Goal: Task Accomplishment & Management: Manage account settings

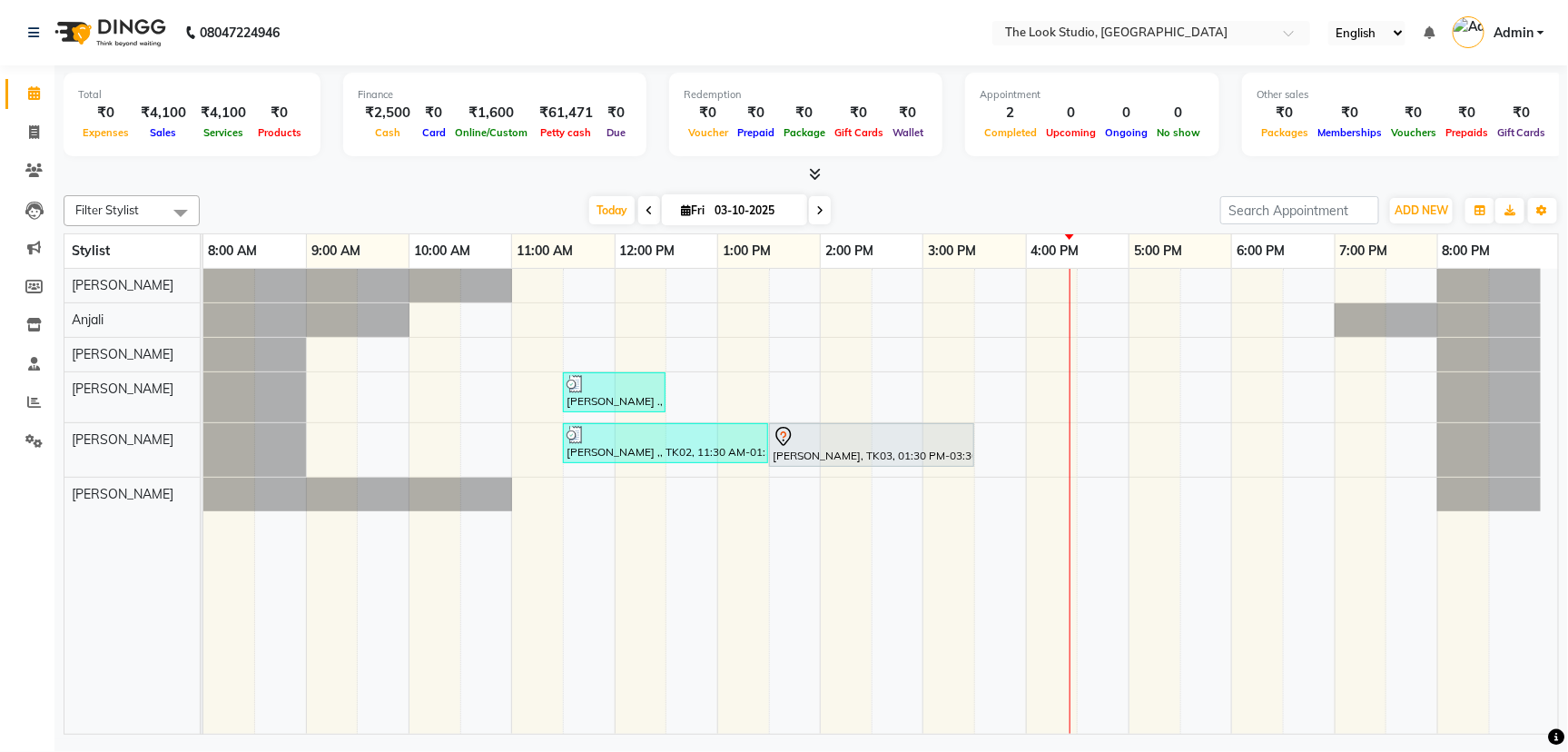
click at [986, 430] on div "[PERSON_NAME] ., TK01, 11:30 AM-12:30 PM, DETAN - Face & Neck [PERSON_NAME] ,, …" at bounding box center [881, 501] width 1355 height 466
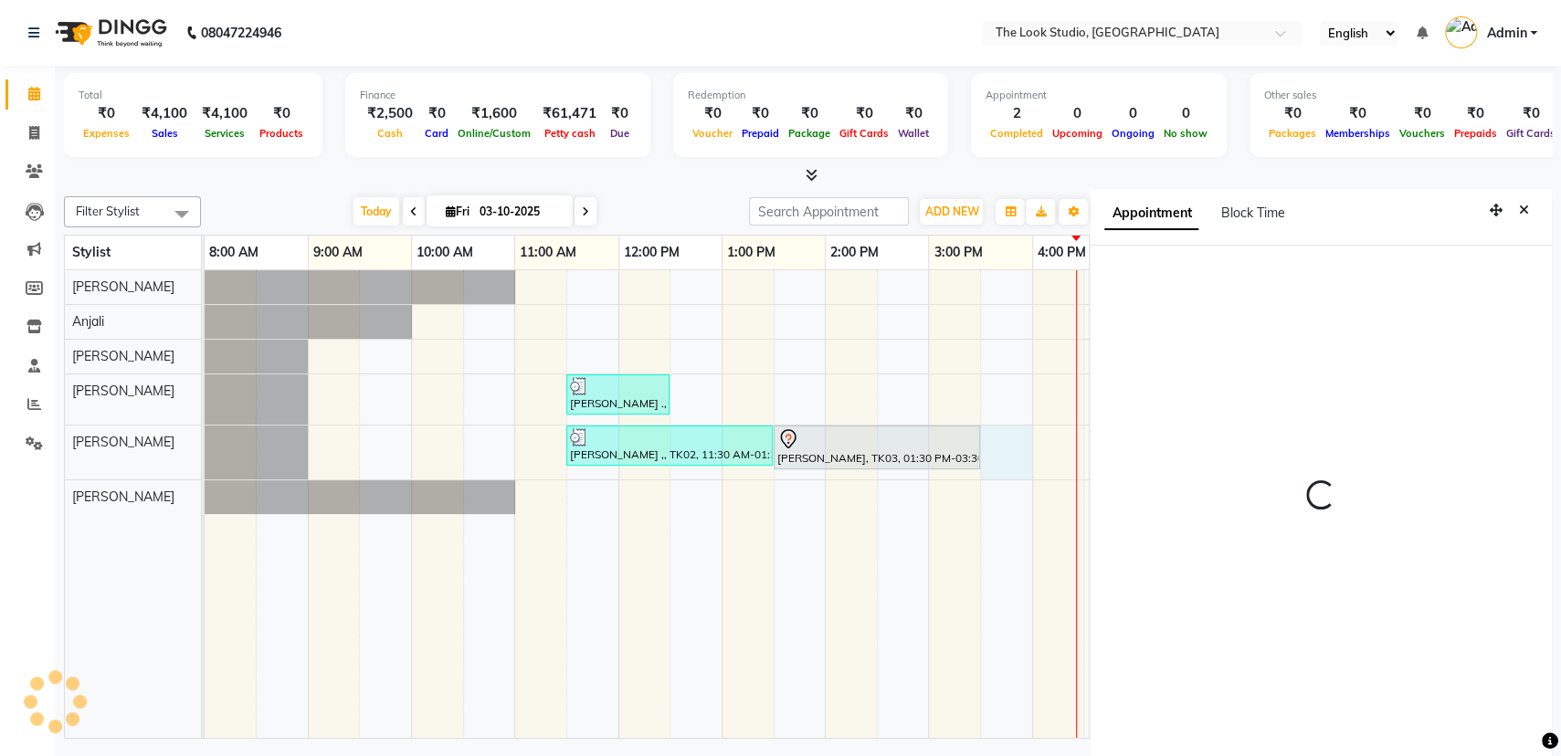
scroll to position [7, 0]
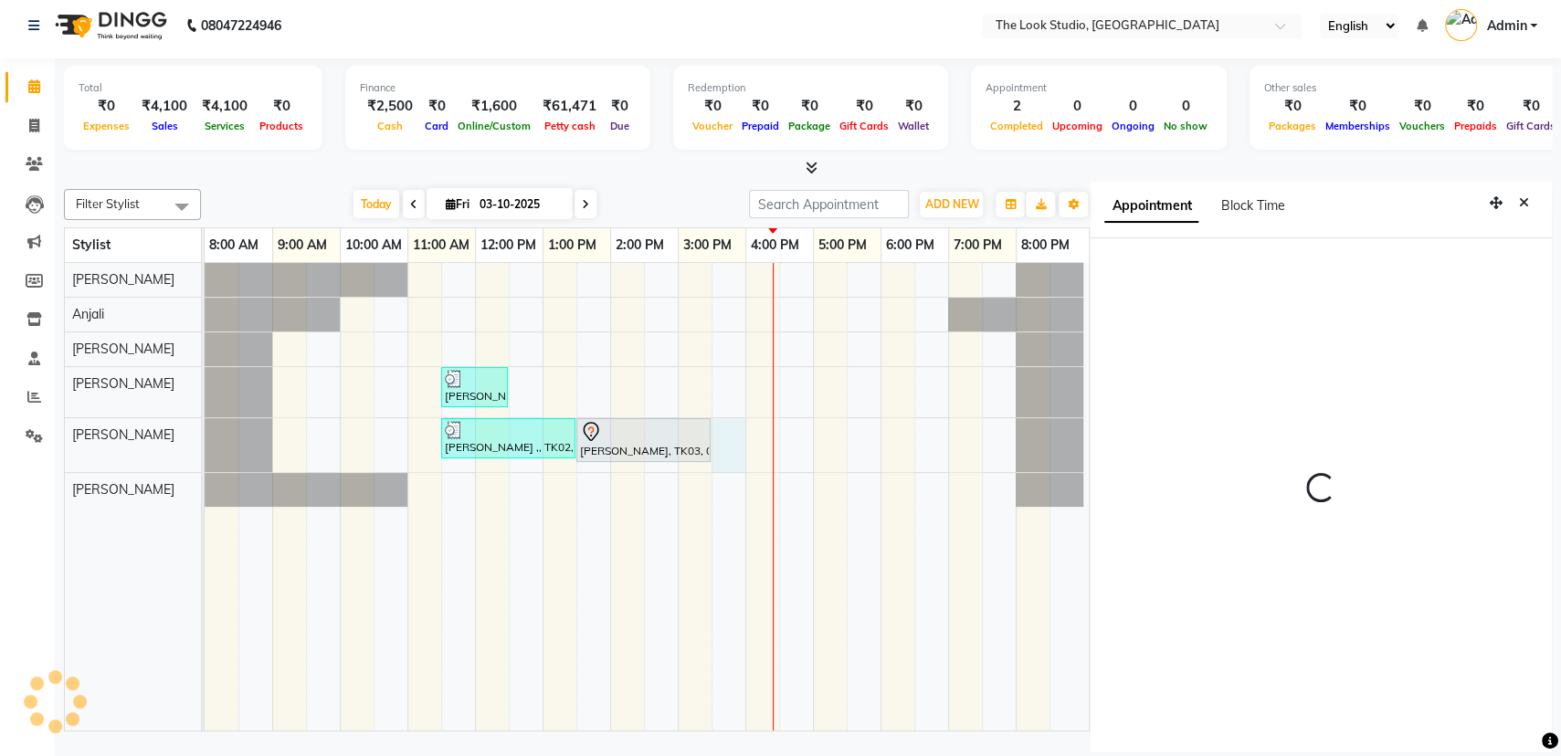
select select "930"
select select "45010"
select select "tentative"
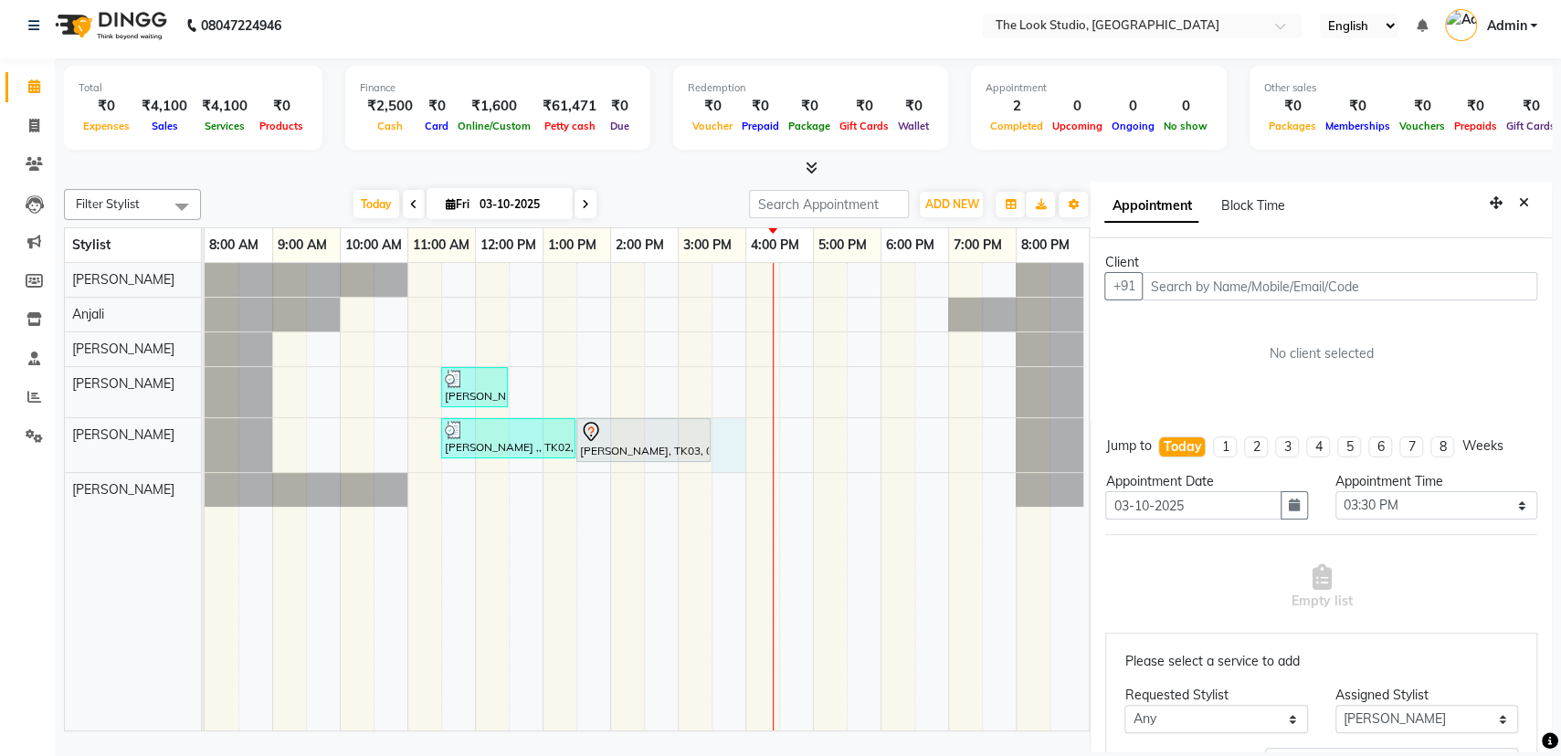
click at [1200, 285] on input "text" at bounding box center [1339, 286] width 395 height 28
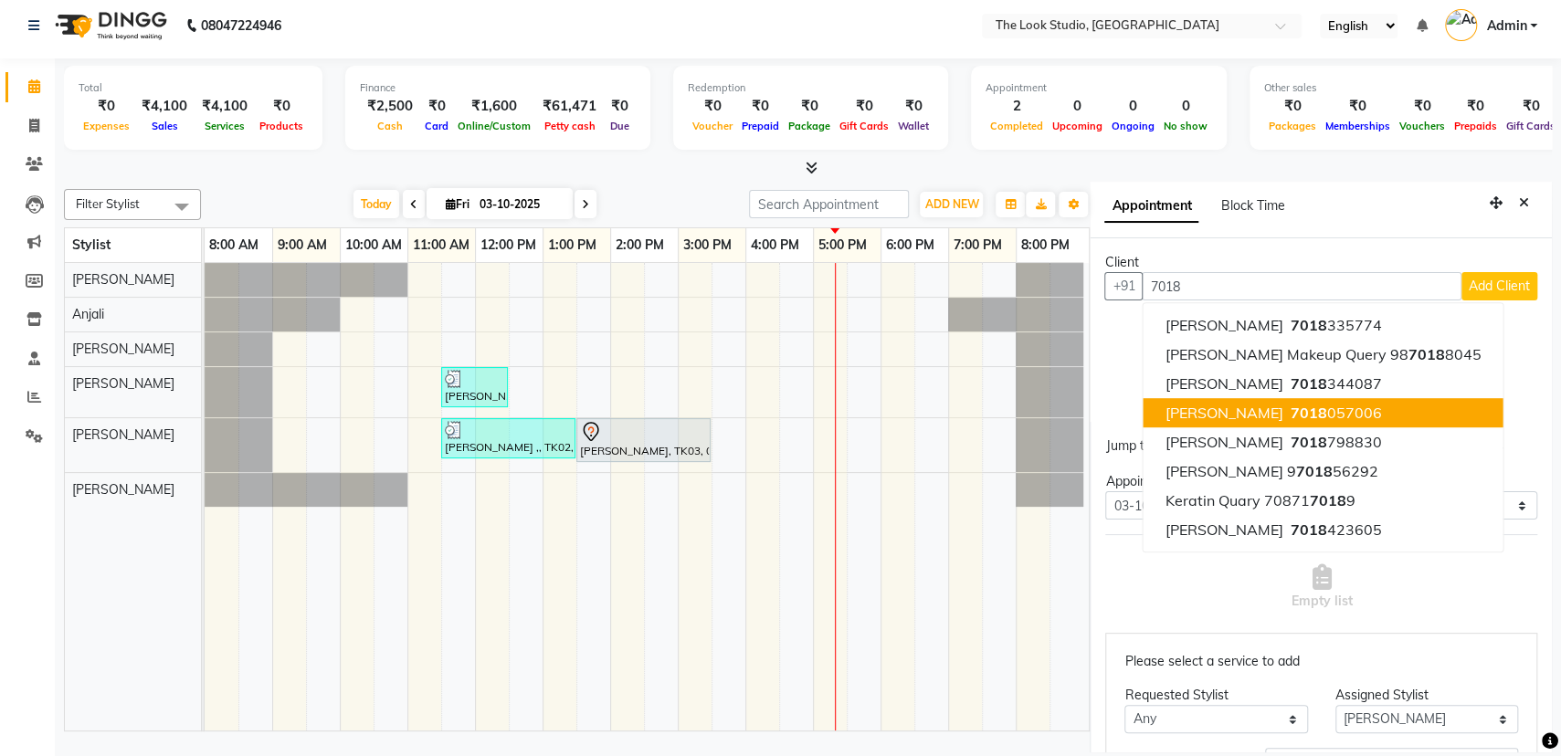
click at [1234, 416] on span "[PERSON_NAME]" at bounding box center [1224, 413] width 118 height 18
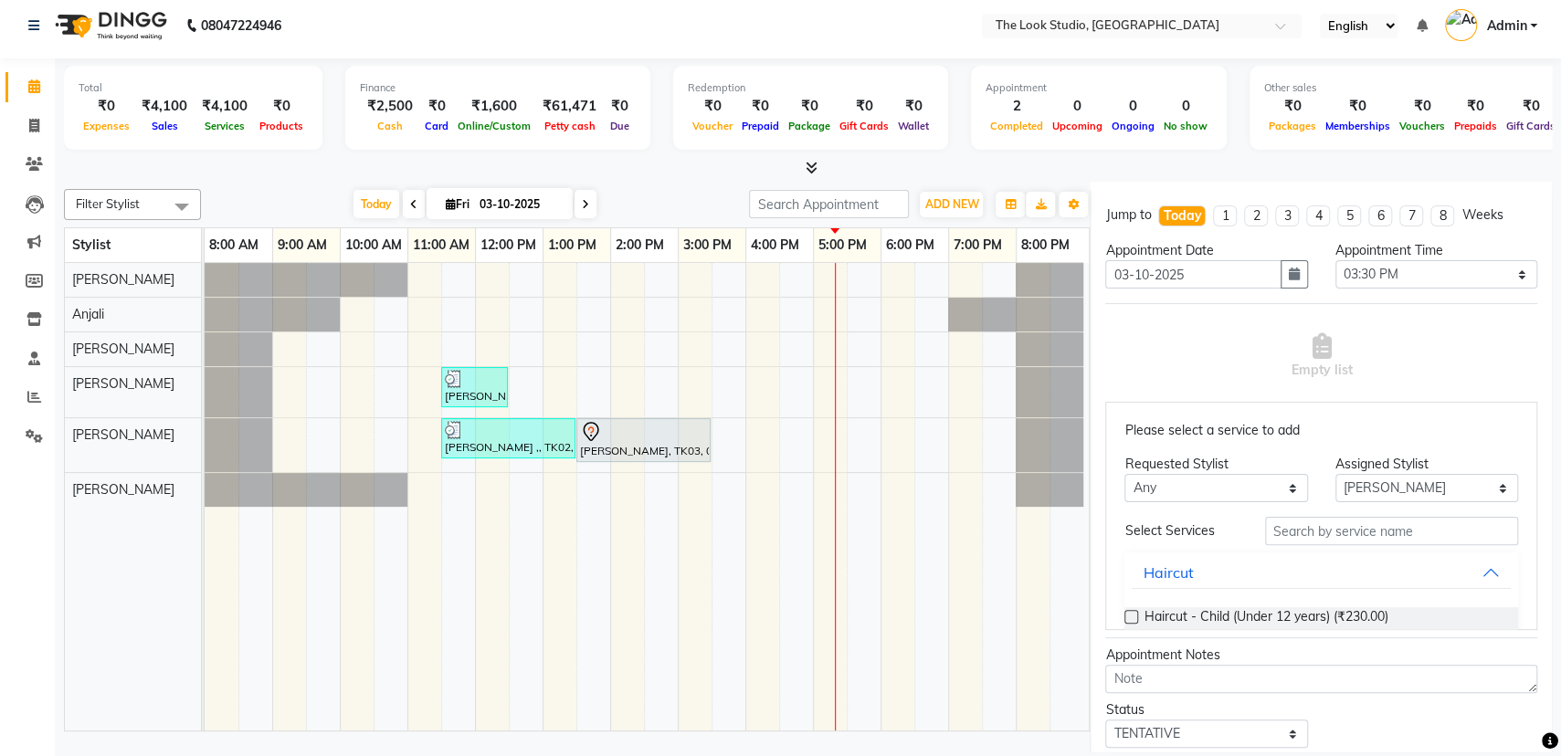
scroll to position [277, 0]
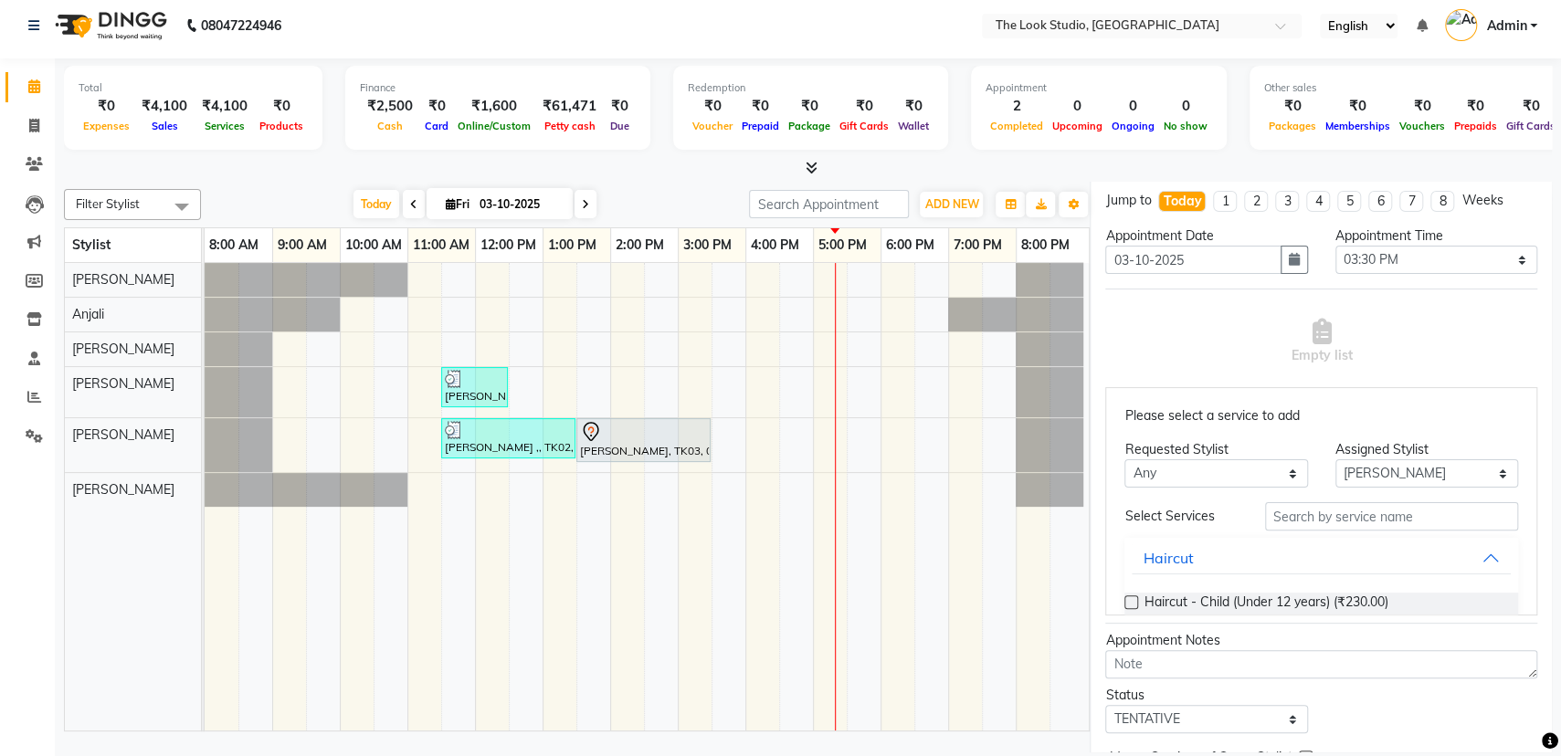
type input "7018057006"
click at [1387, 518] on input "text" at bounding box center [1391, 516] width 253 height 28
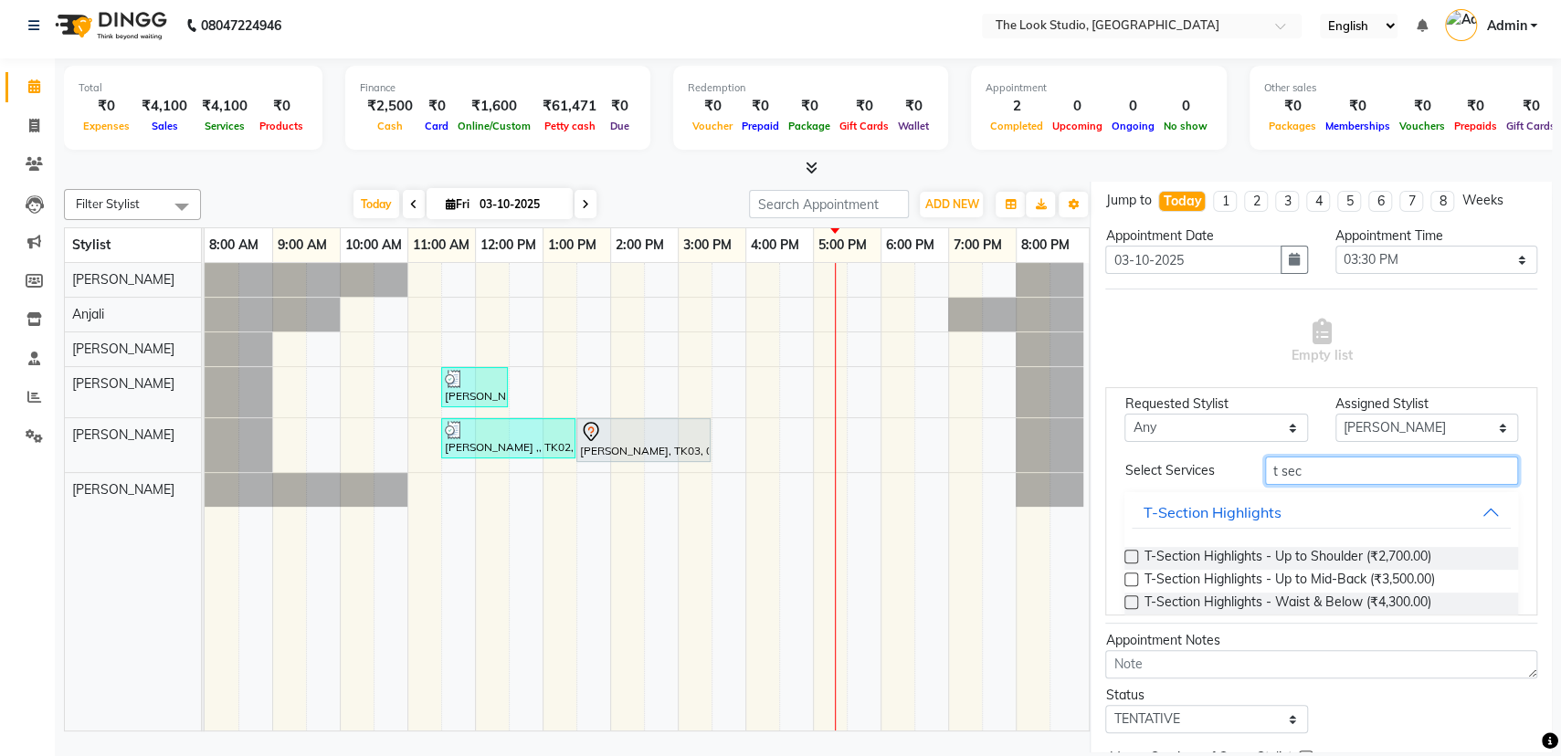
type input "t sec"
click at [1132, 570] on div "T-Section Highlights - Up to Mid-Back (₹3,500.00)" at bounding box center [1321, 581] width 394 height 23
click at [1132, 578] on label at bounding box center [1131, 580] width 14 height 14
click at [1132, 578] on input "checkbox" at bounding box center [1130, 581] width 12 height 12
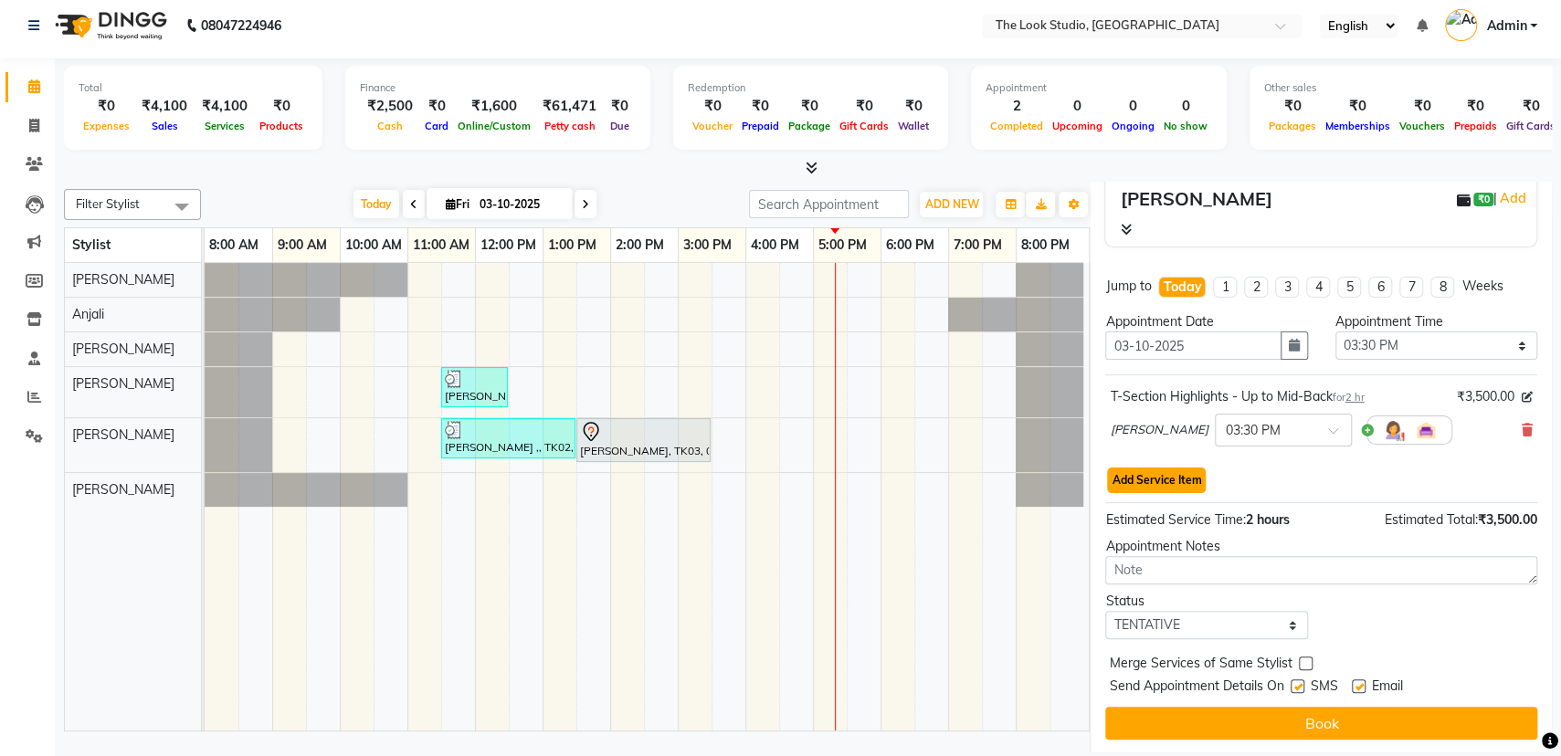
click at [1173, 477] on button "Add Service Item" at bounding box center [1156, 481] width 99 height 26
select select "45010"
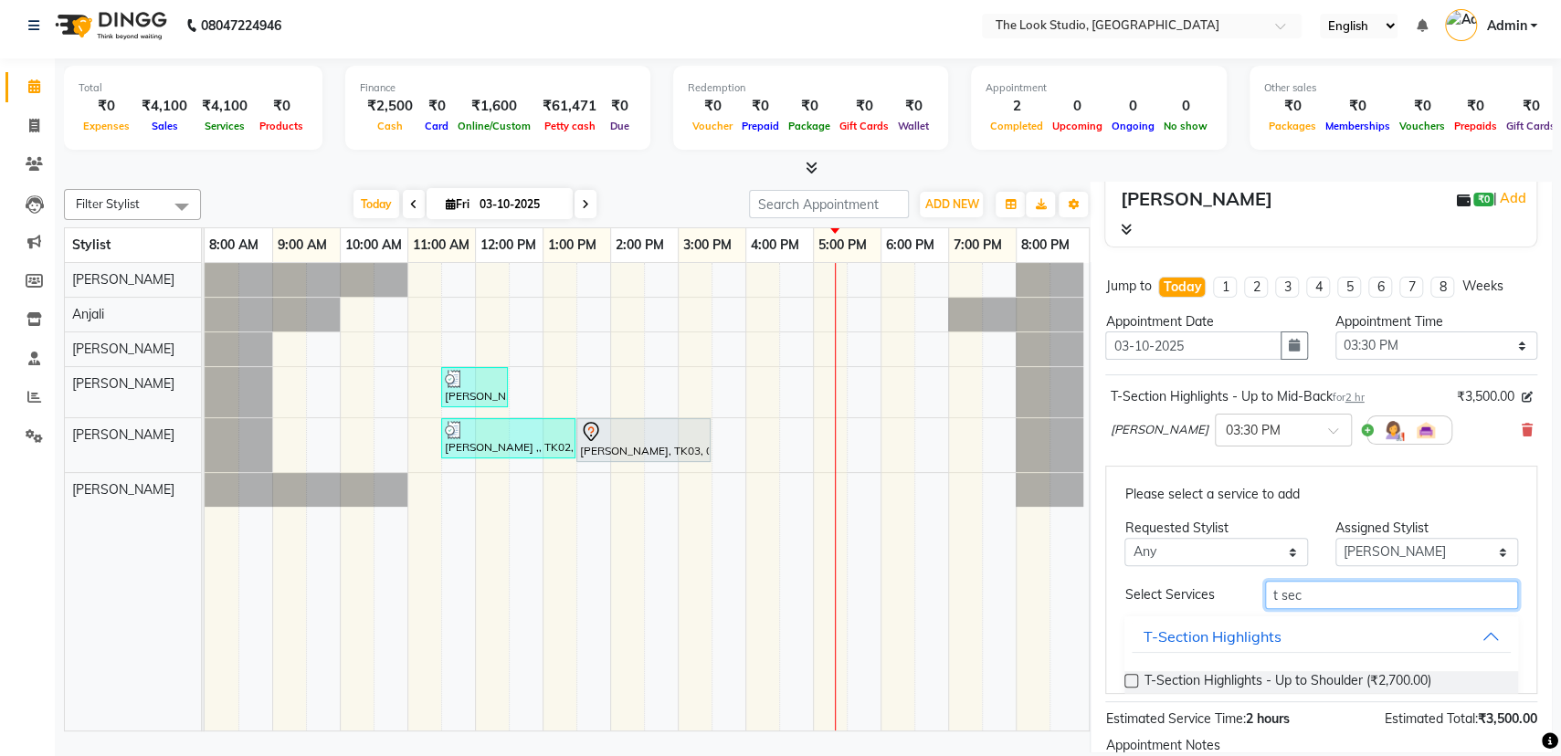
click at [1307, 592] on input "t sec" at bounding box center [1391, 595] width 253 height 28
type input "t"
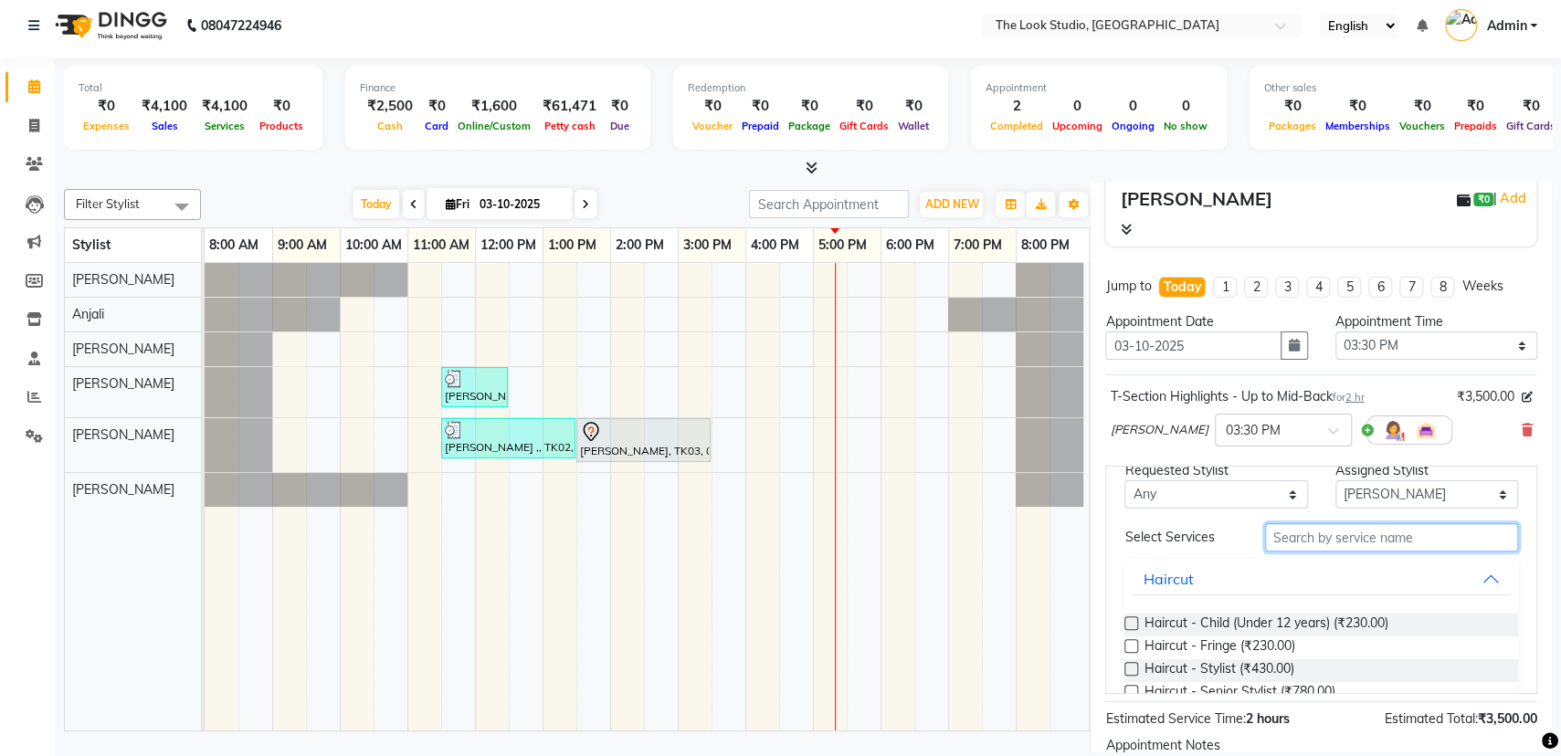
scroll to position [90, 0]
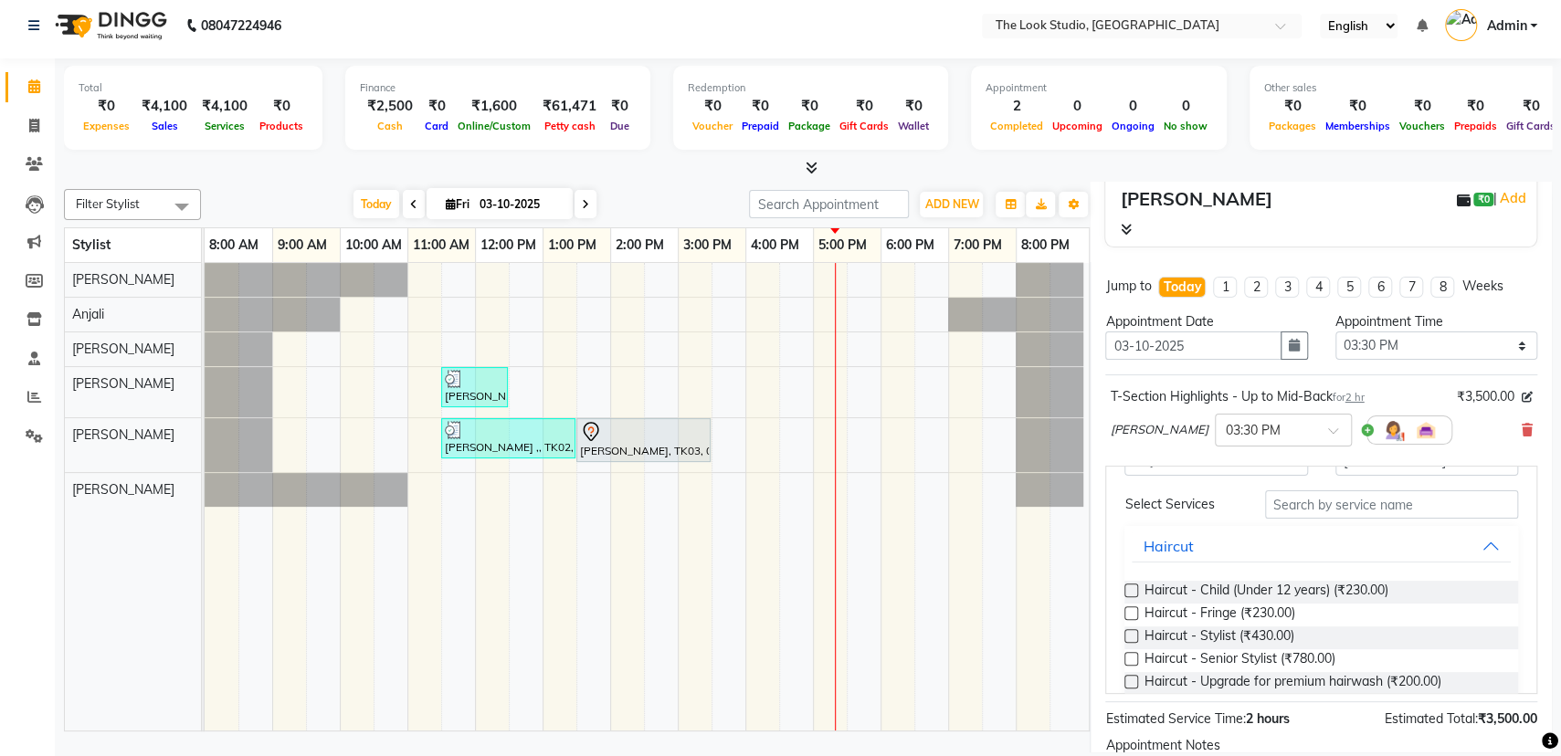
click at [1133, 654] on label at bounding box center [1131, 659] width 14 height 14
click at [1133, 655] on input "checkbox" at bounding box center [1130, 661] width 12 height 12
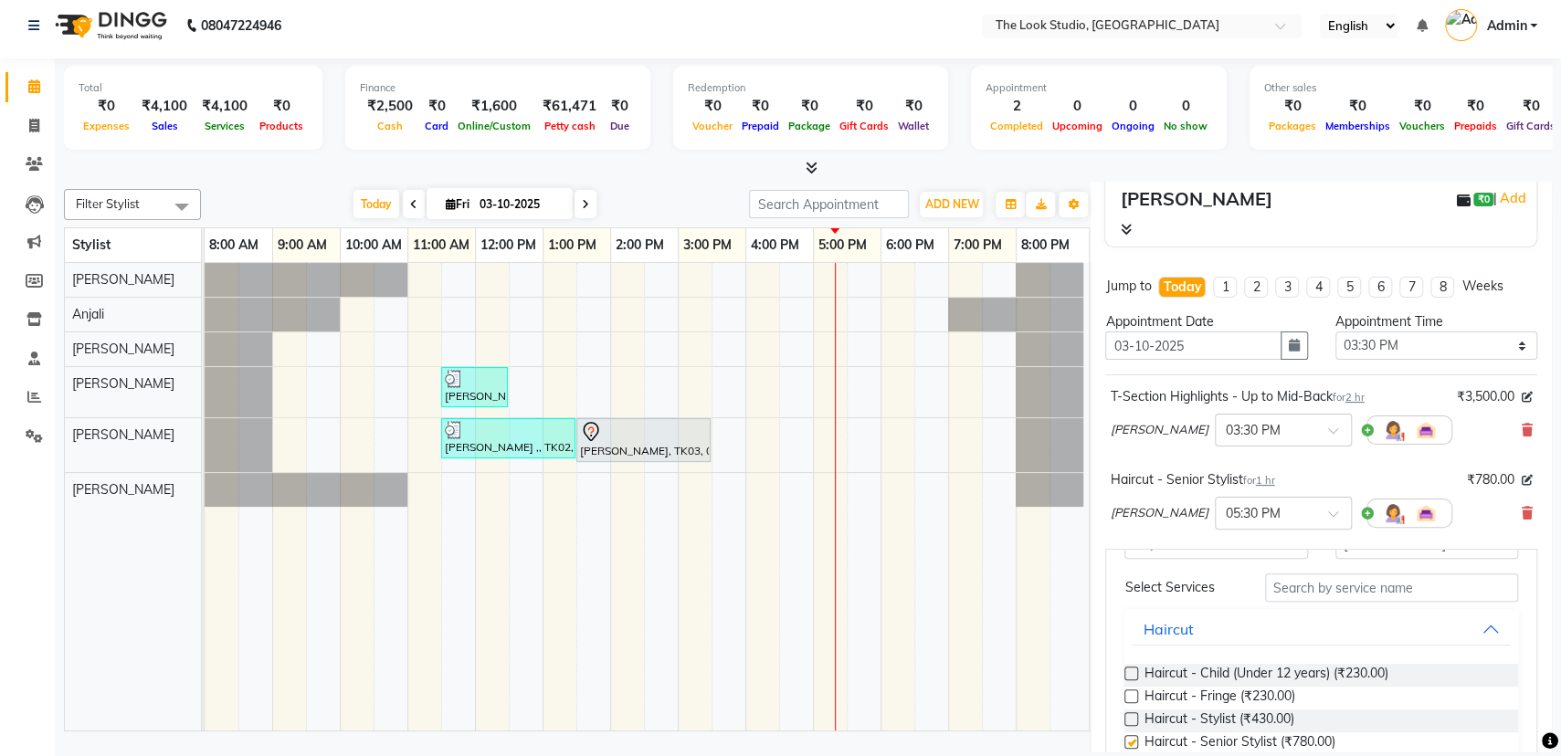
checkbox input "false"
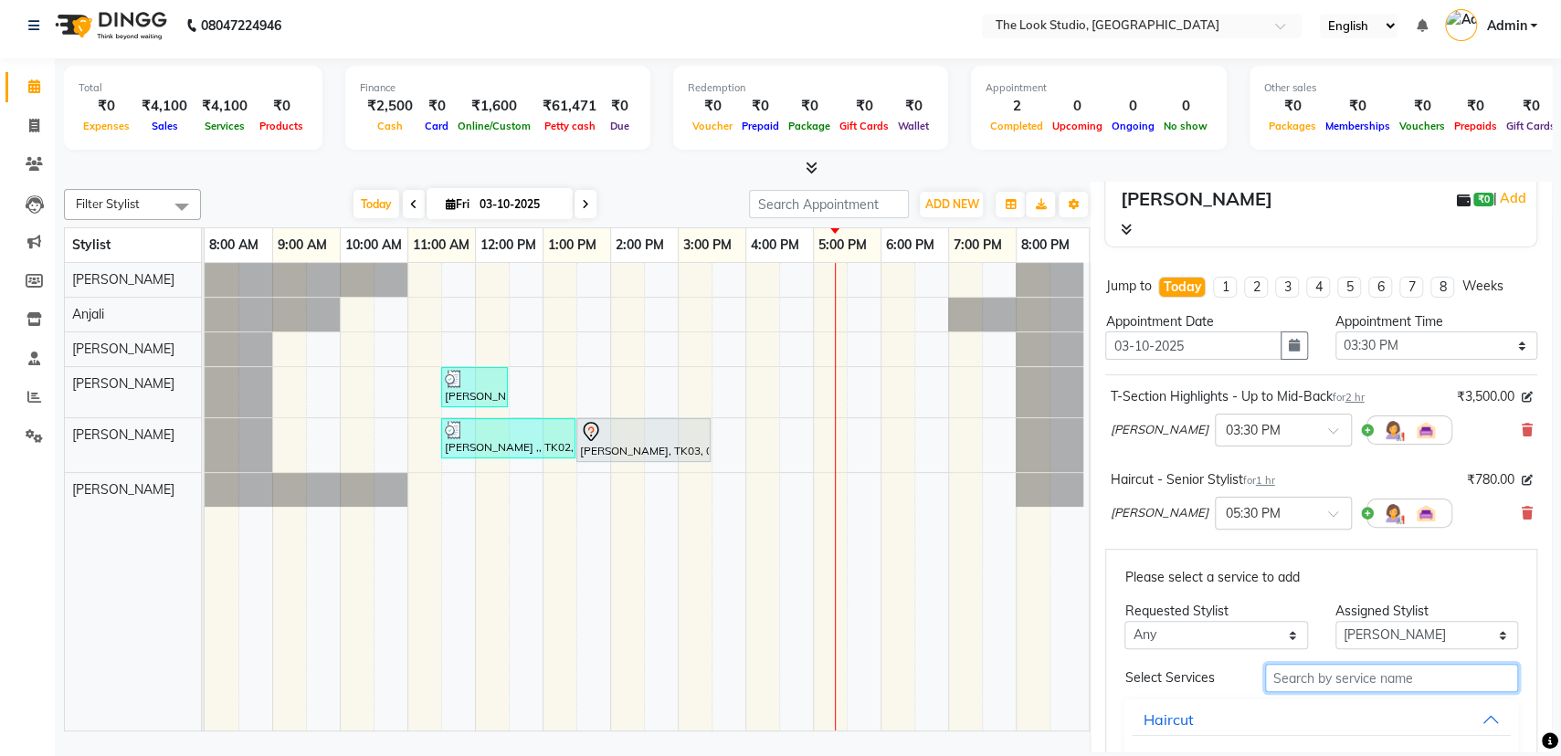
click at [1349, 676] on input "text" at bounding box center [1391, 678] width 253 height 28
click at [1325, 686] on input "text" at bounding box center [1391, 678] width 253 height 28
click at [1329, 677] on input "text" at bounding box center [1391, 678] width 253 height 28
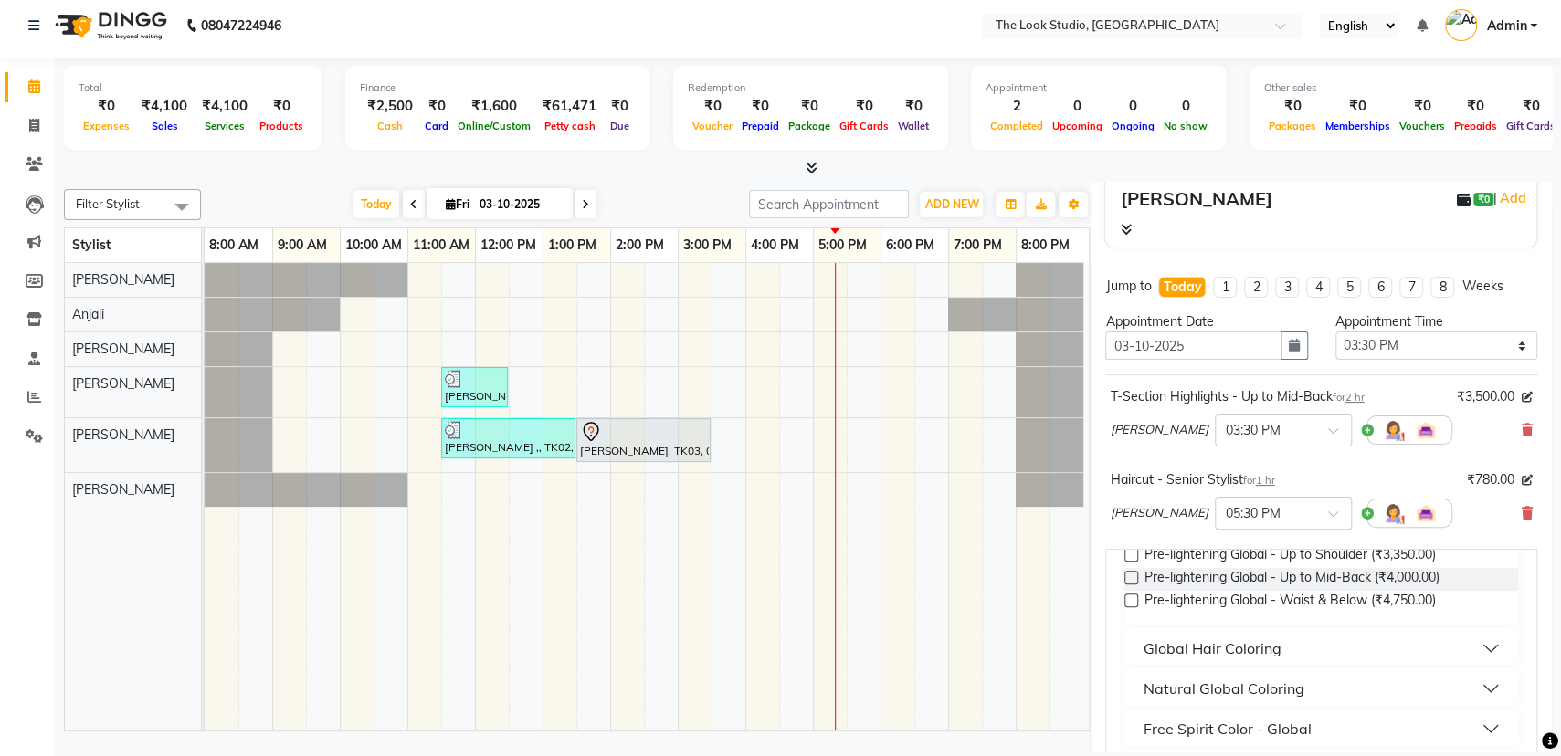
scroll to position [229, 0]
type input "glob"
click at [1452, 687] on button "Natural Global Coloring" at bounding box center [1321, 691] width 379 height 33
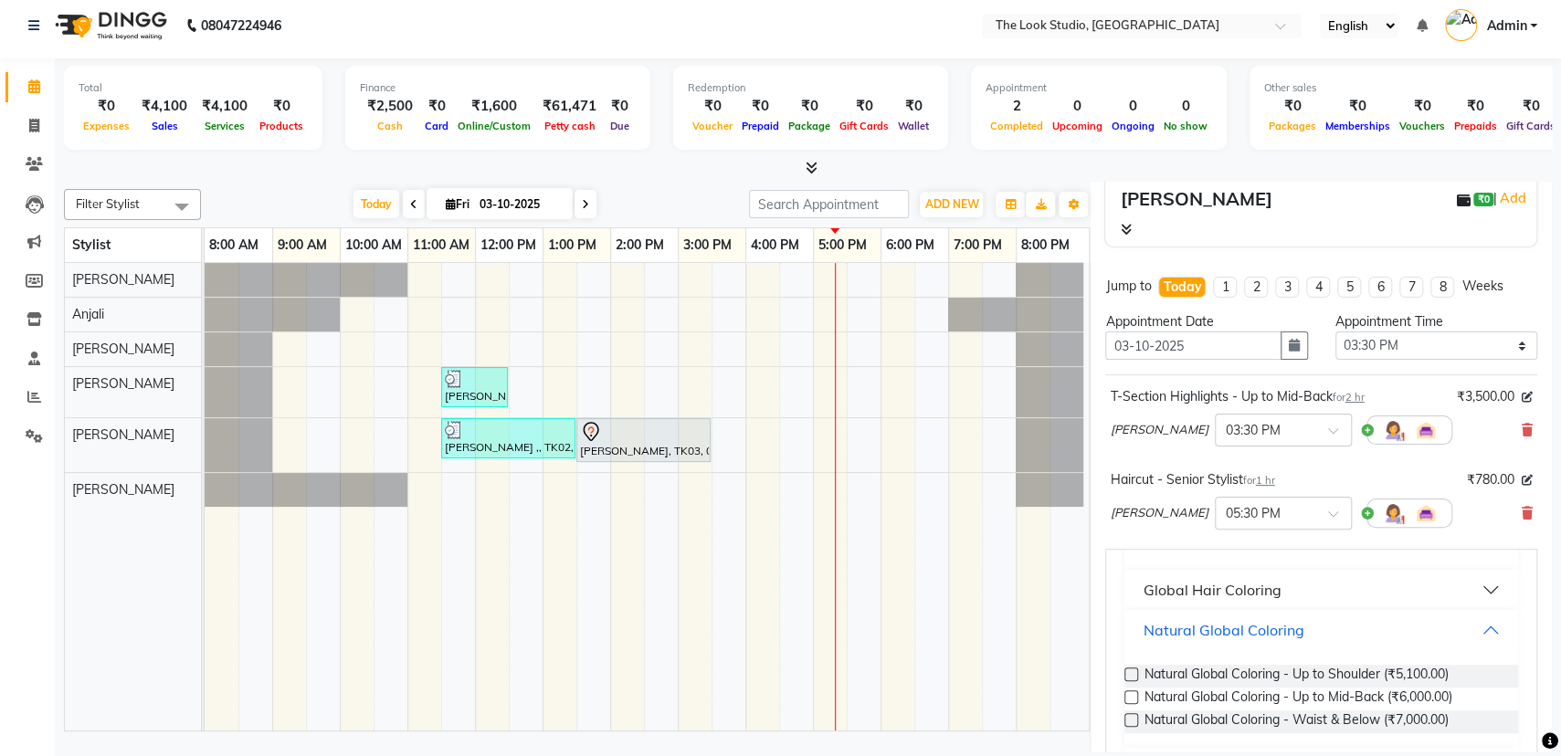
scroll to position [293, 0]
click at [1135, 692] on label at bounding box center [1131, 695] width 14 height 14
click at [1135, 692] on input "checkbox" at bounding box center [1130, 696] width 12 height 12
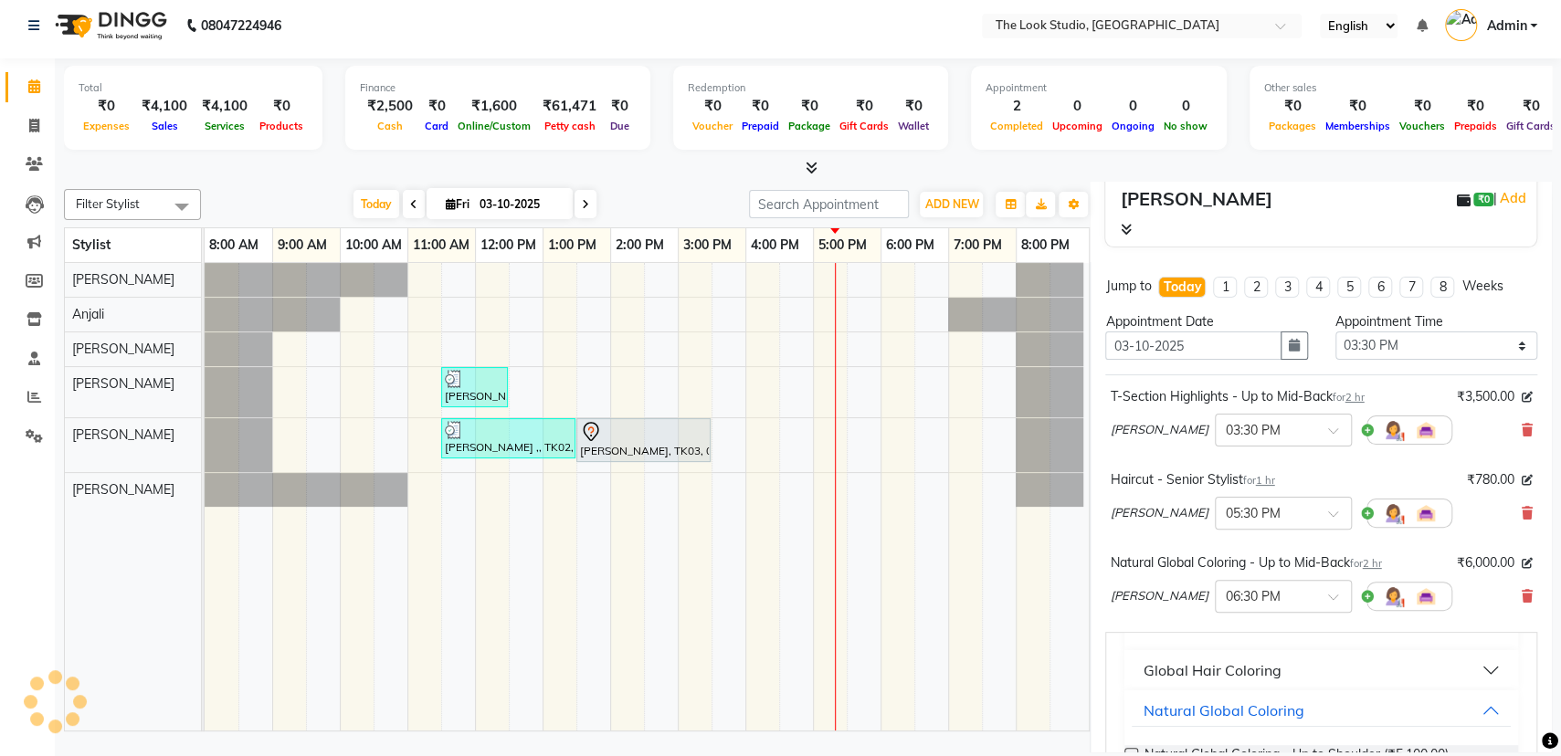
checkbox input "false"
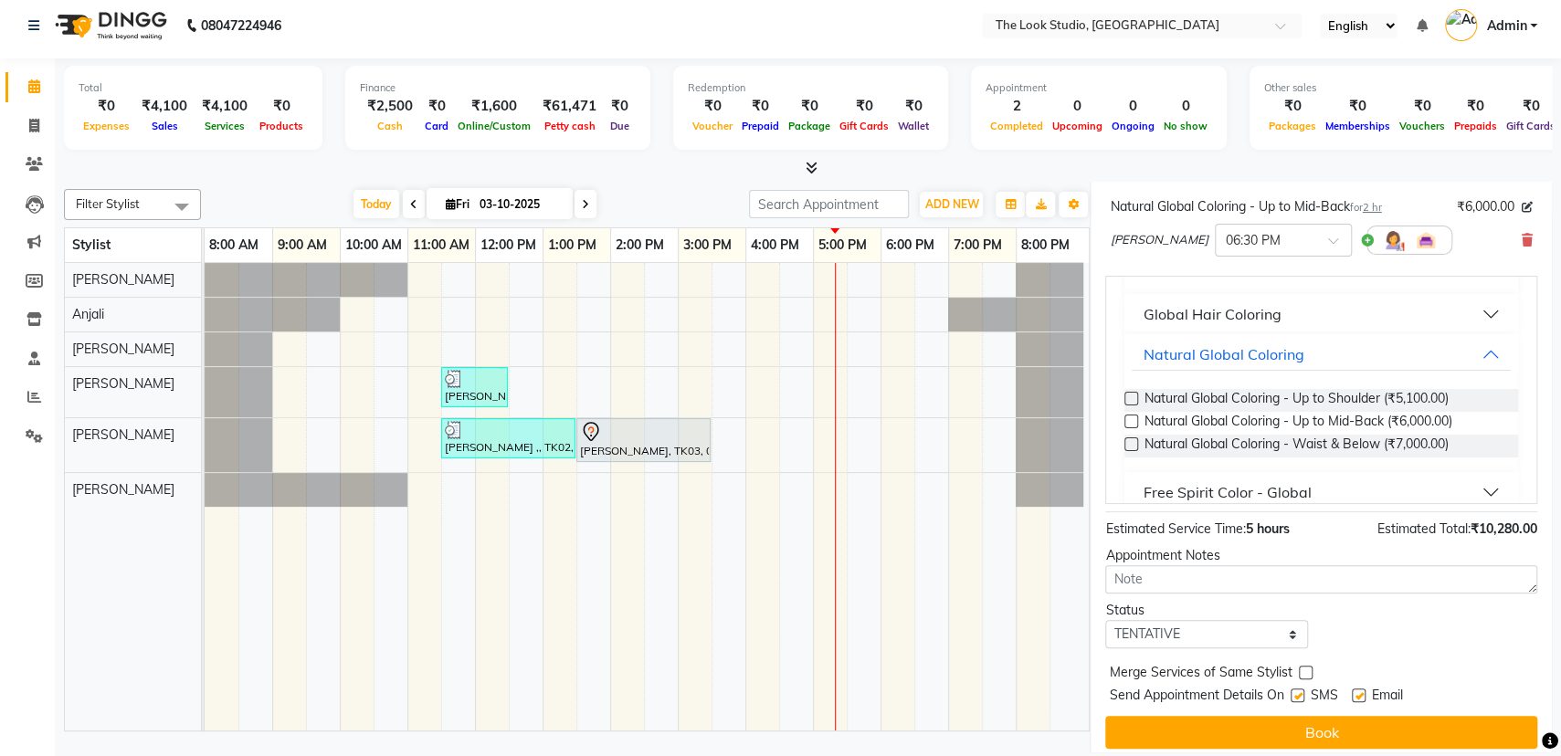
scroll to position [556, 0]
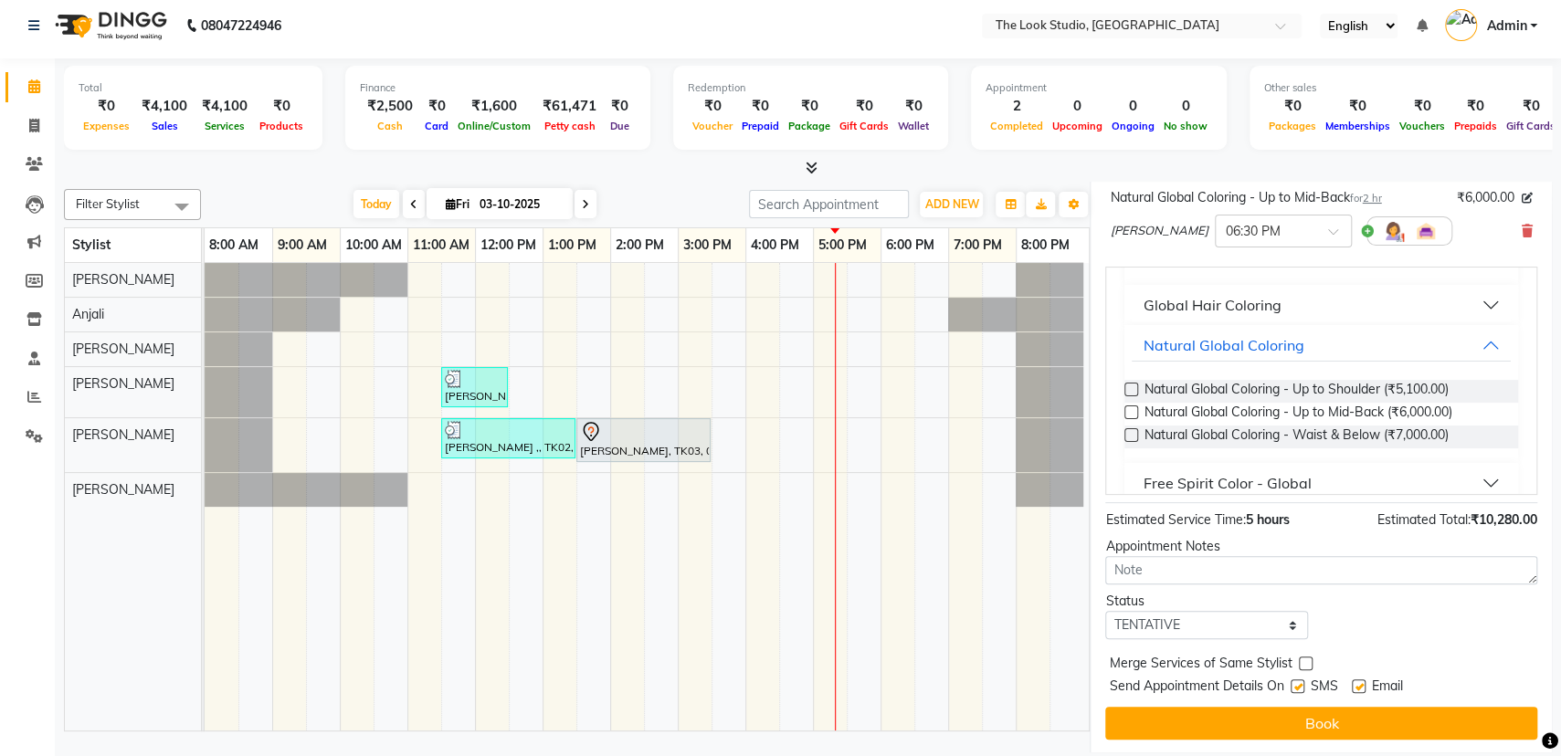
click at [1362, 680] on label at bounding box center [1359, 686] width 14 height 14
click at [1362, 682] on input "checkbox" at bounding box center [1358, 688] width 12 height 12
checkbox input "false"
click at [1297, 685] on label at bounding box center [1297, 686] width 14 height 14
click at [1297, 685] on input "checkbox" at bounding box center [1296, 688] width 12 height 12
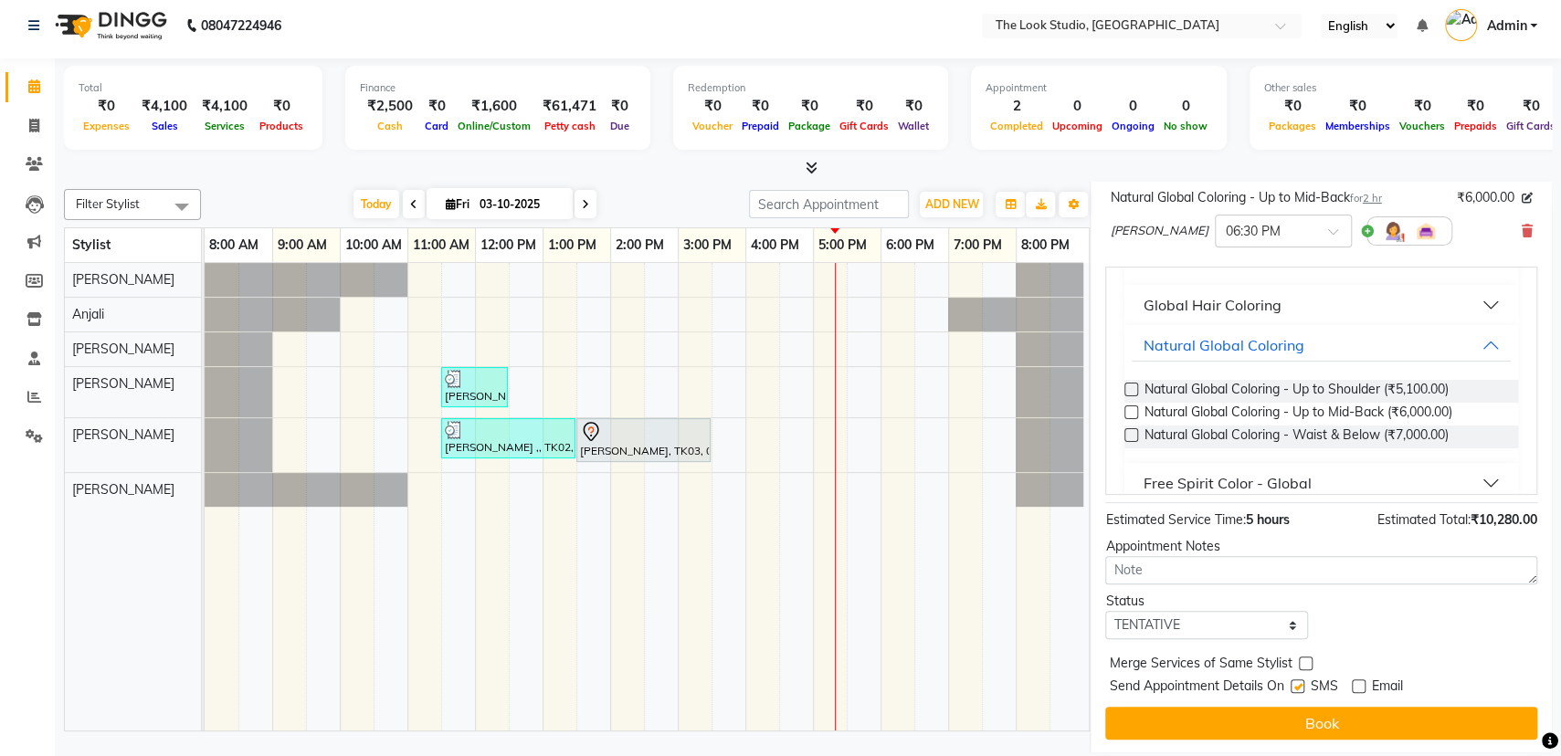
checkbox input "false"
click at [1302, 721] on button "Book" at bounding box center [1321, 723] width 432 height 33
select select "45010"
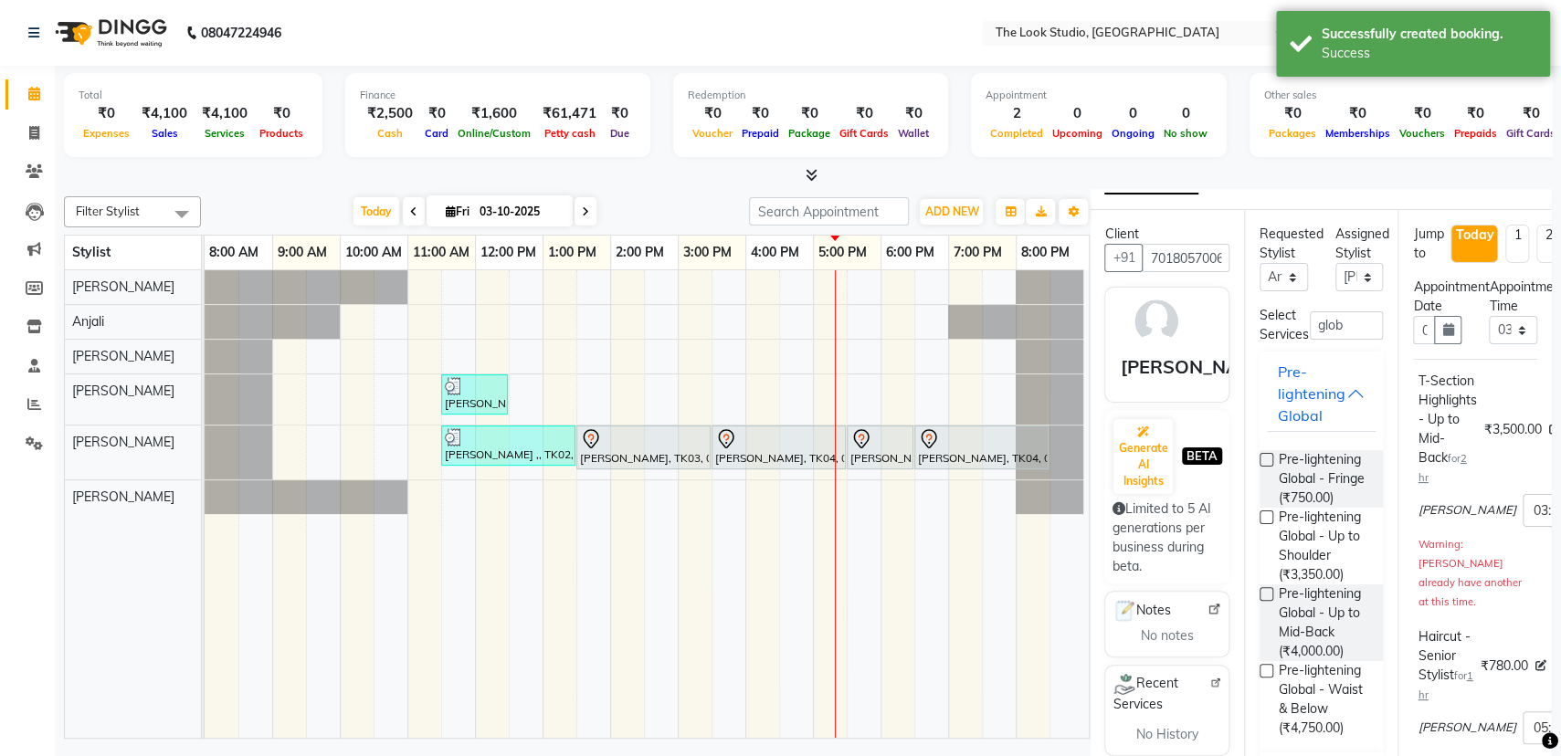
scroll to position [0, 0]
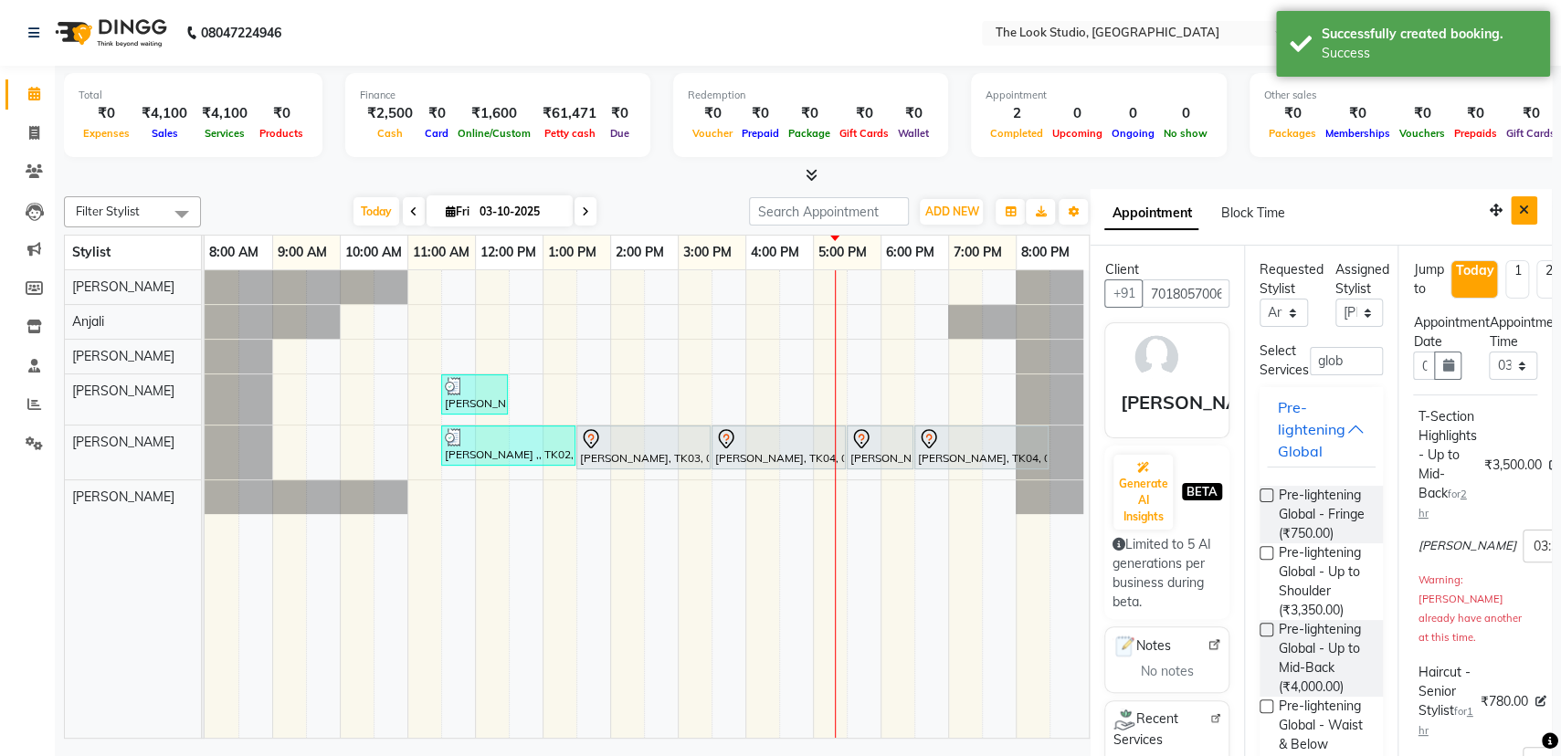
click at [1519, 215] on icon "Close" at bounding box center [1524, 210] width 10 height 13
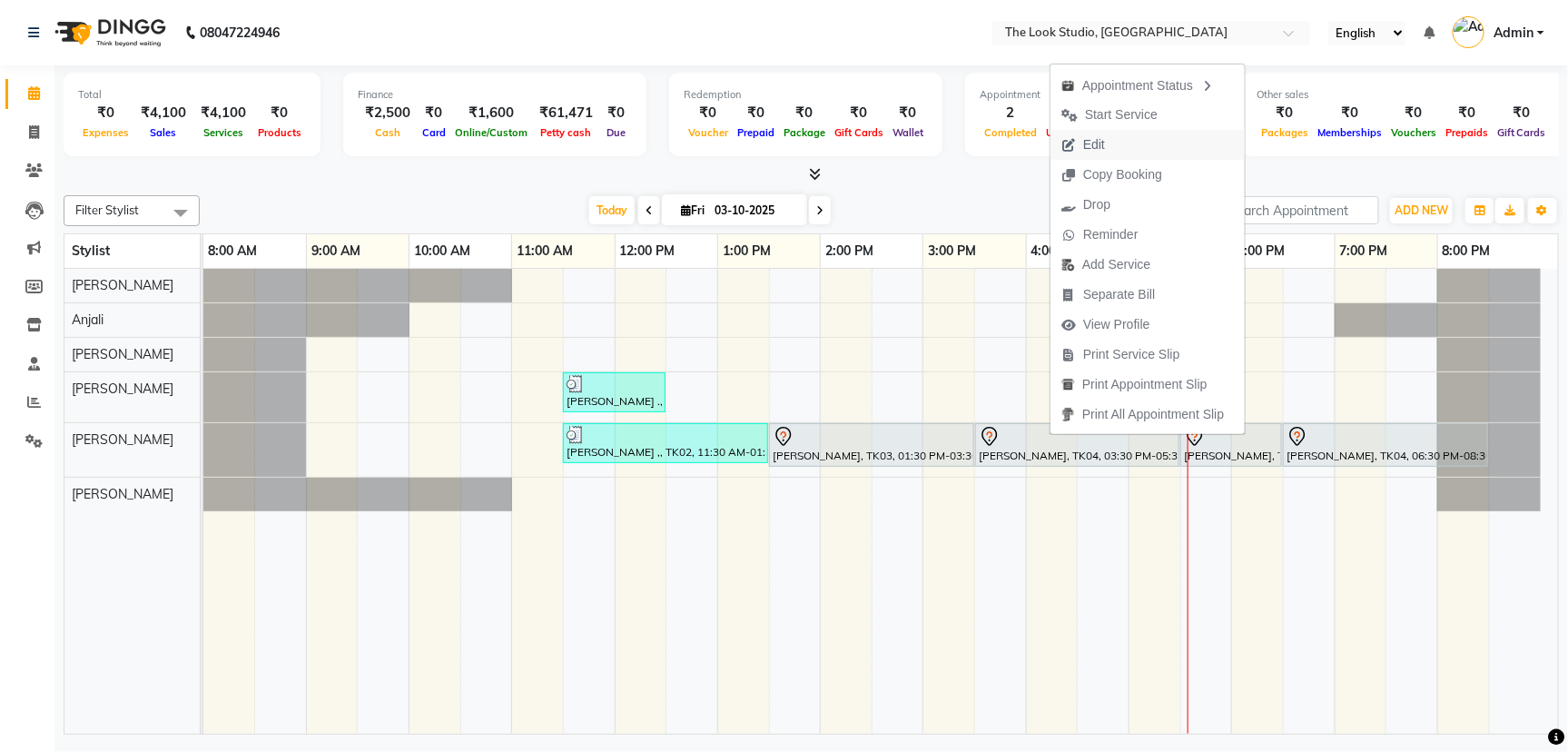
click at [1147, 141] on button "Edit" at bounding box center [1147, 145] width 194 height 30
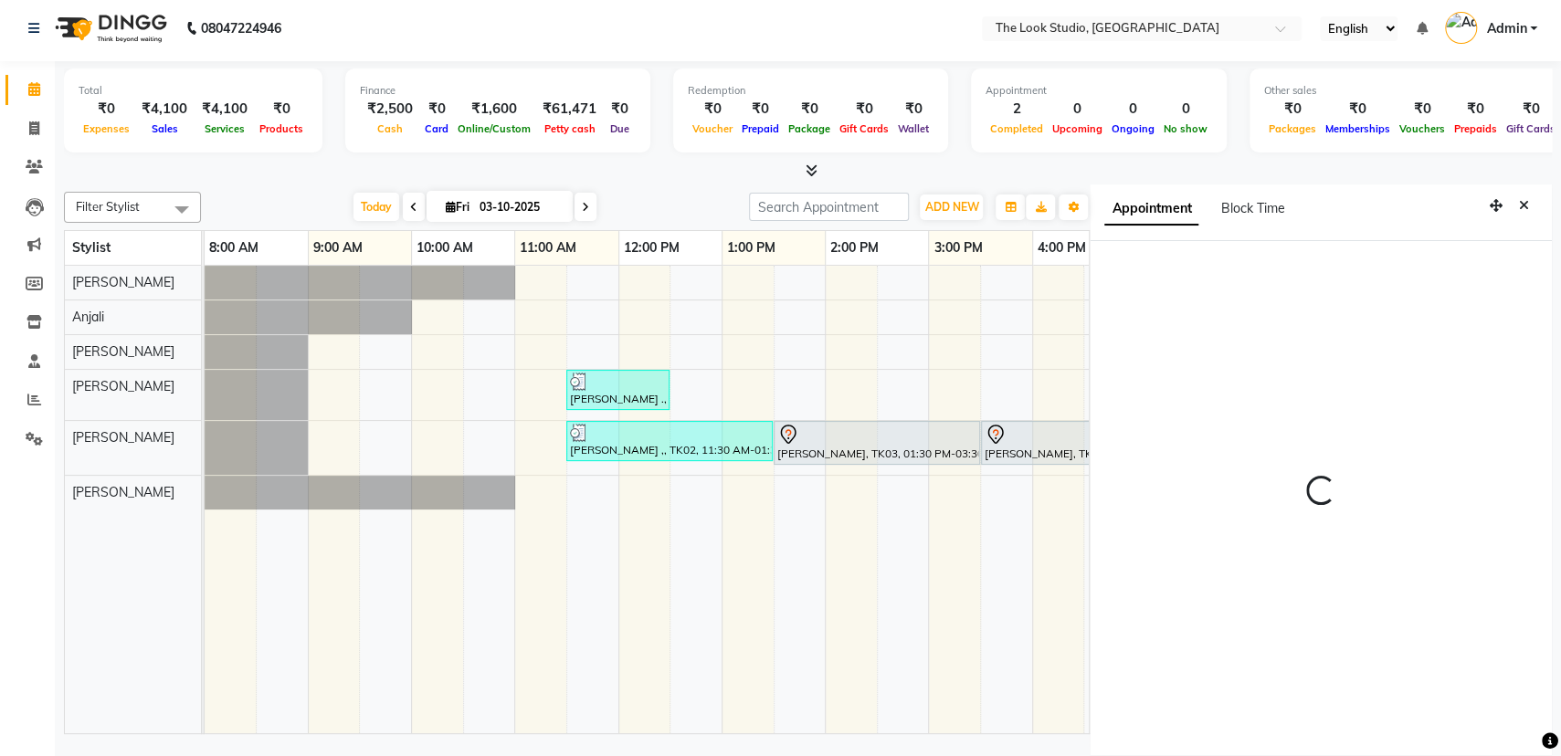
scroll to position [7, 0]
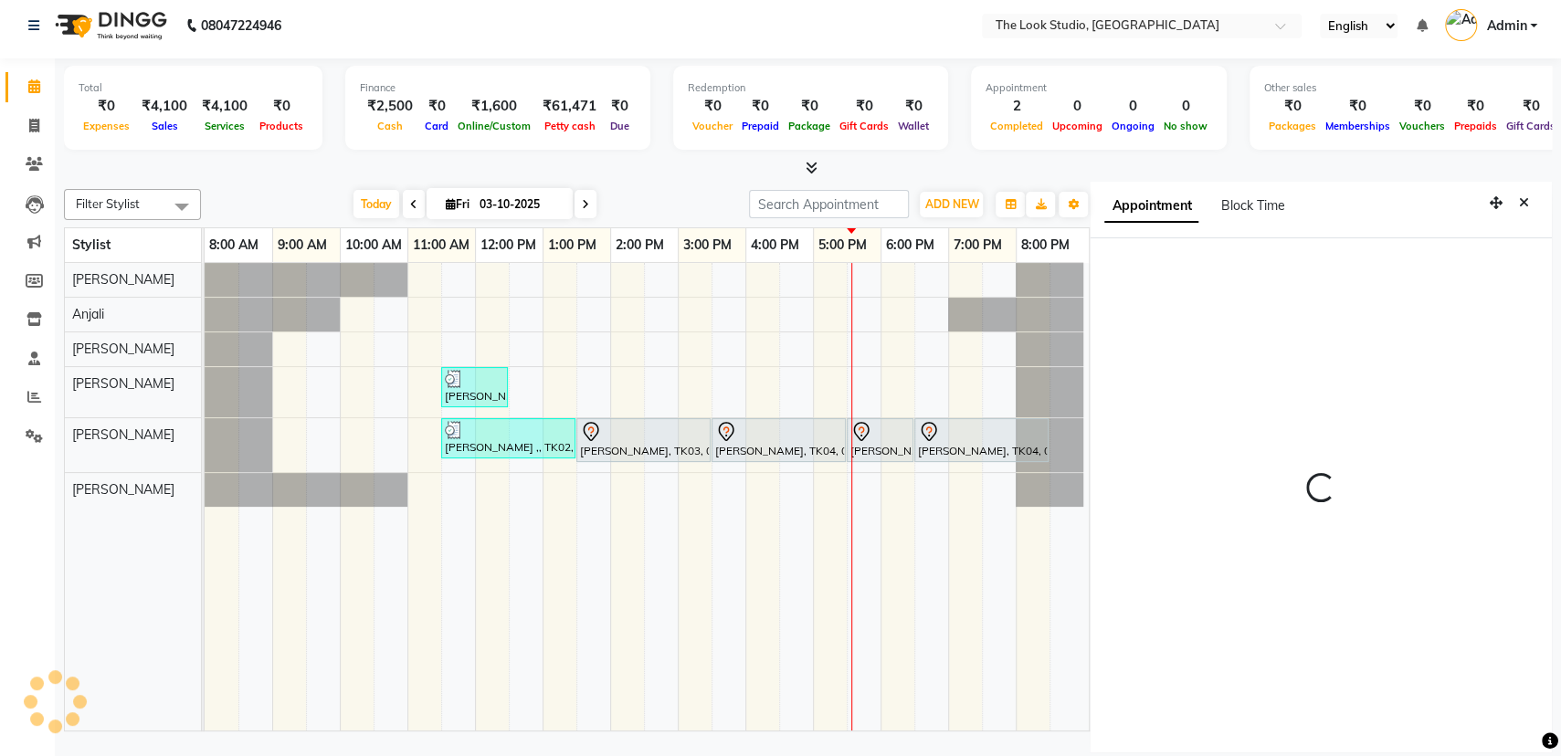
select select "tentative"
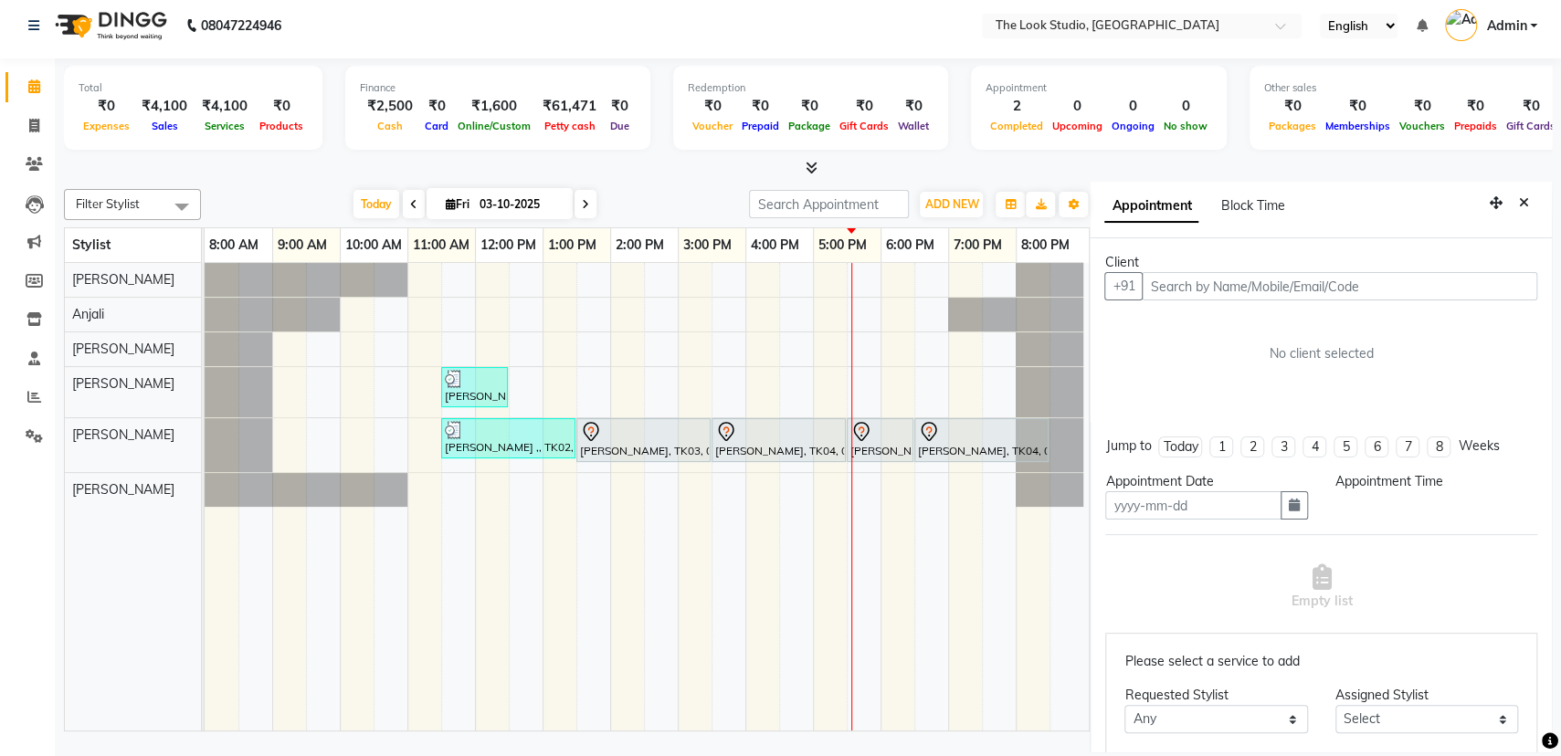
type input "03-10-2025"
select select "930"
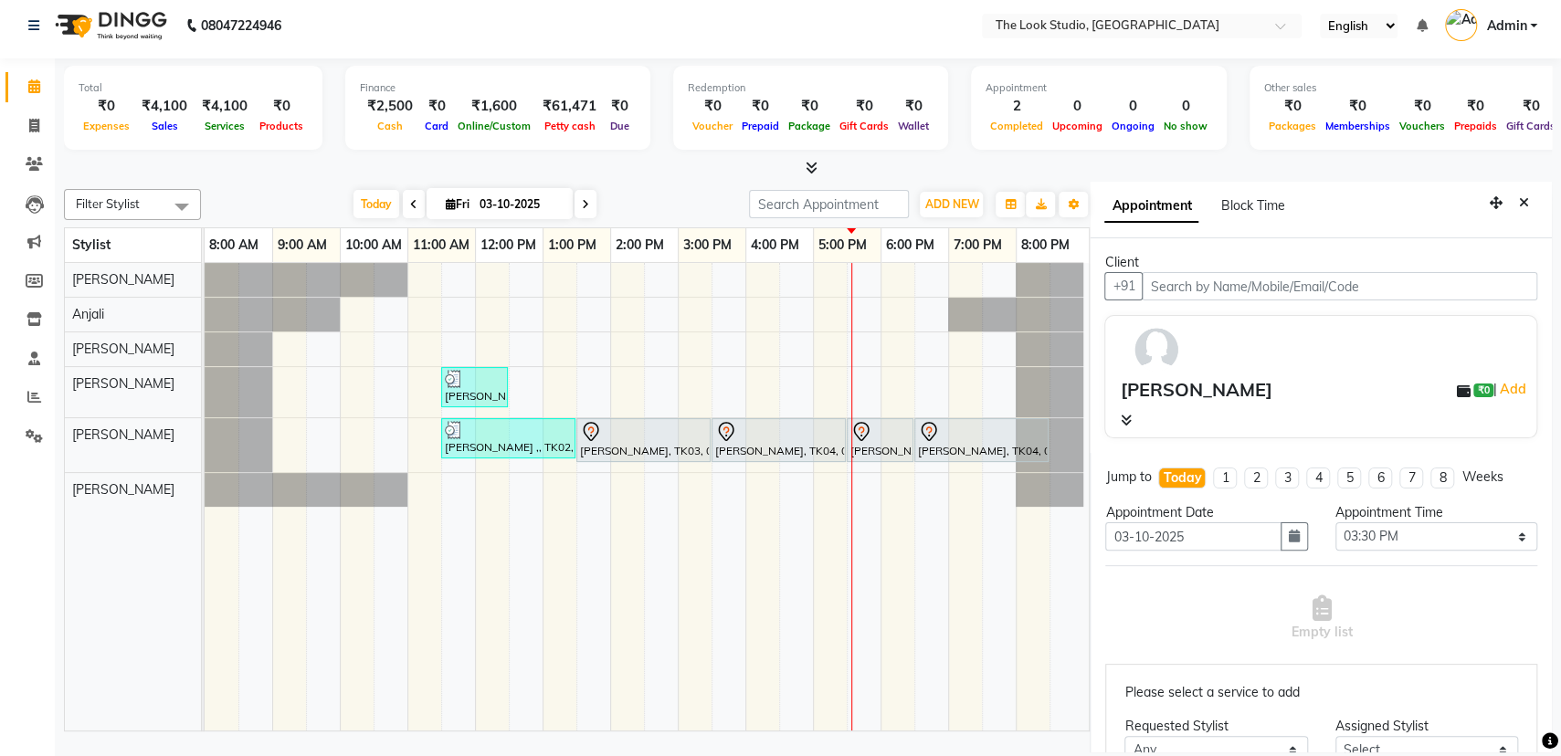
select select "45010"
select select "3019"
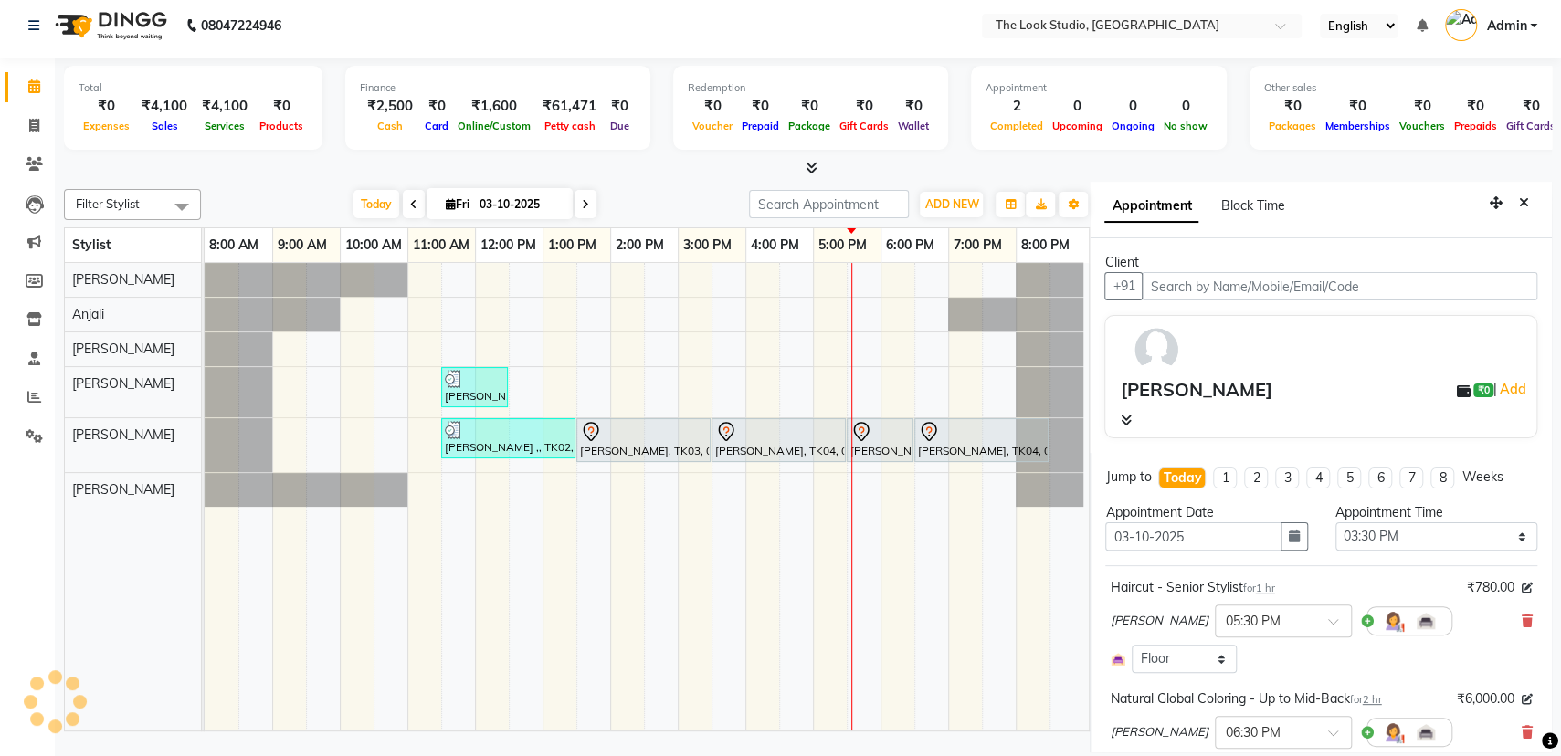
select select "3019"
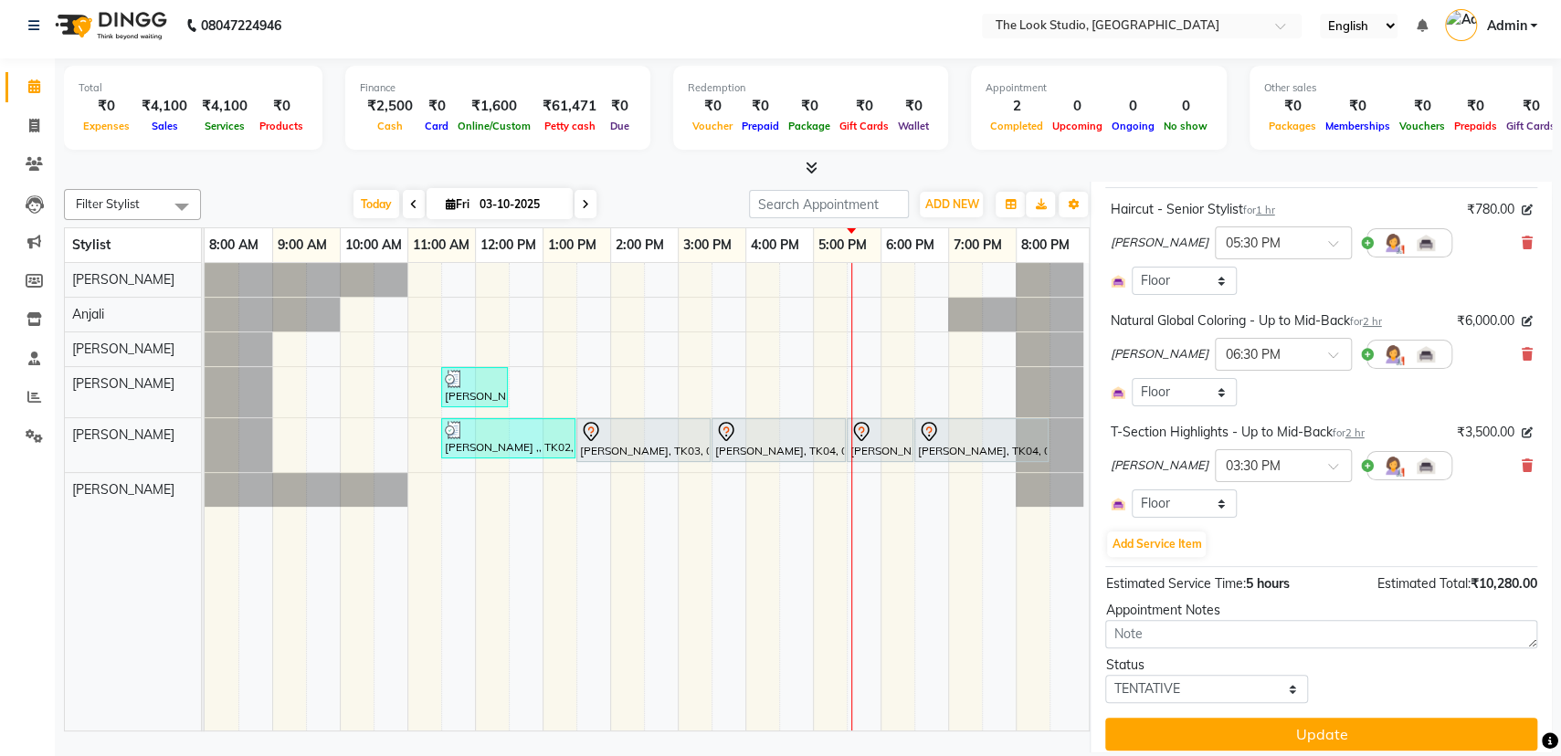
scroll to position [380, 0]
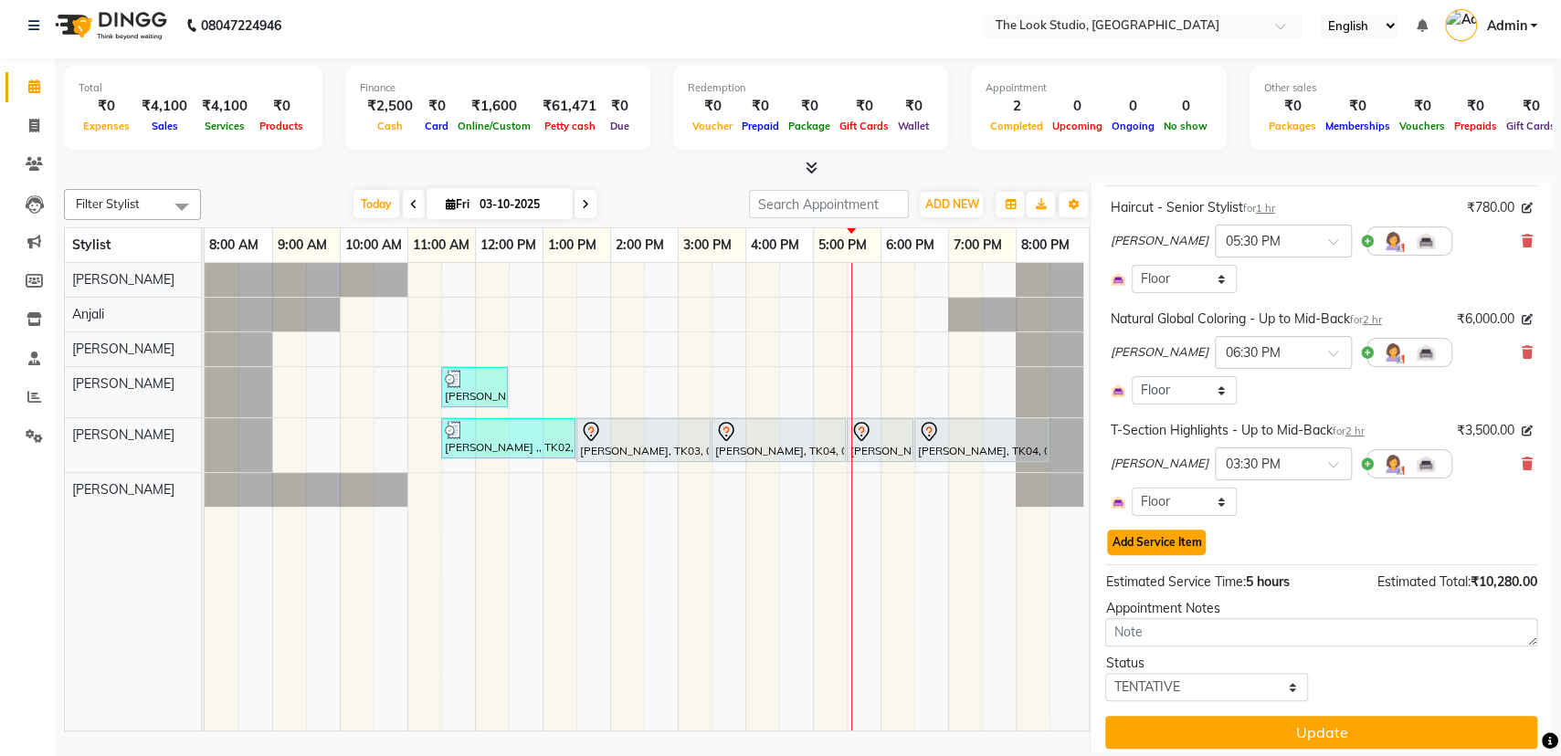
click at [1160, 550] on button "Add Service Item" at bounding box center [1156, 543] width 99 height 26
select select "45010"
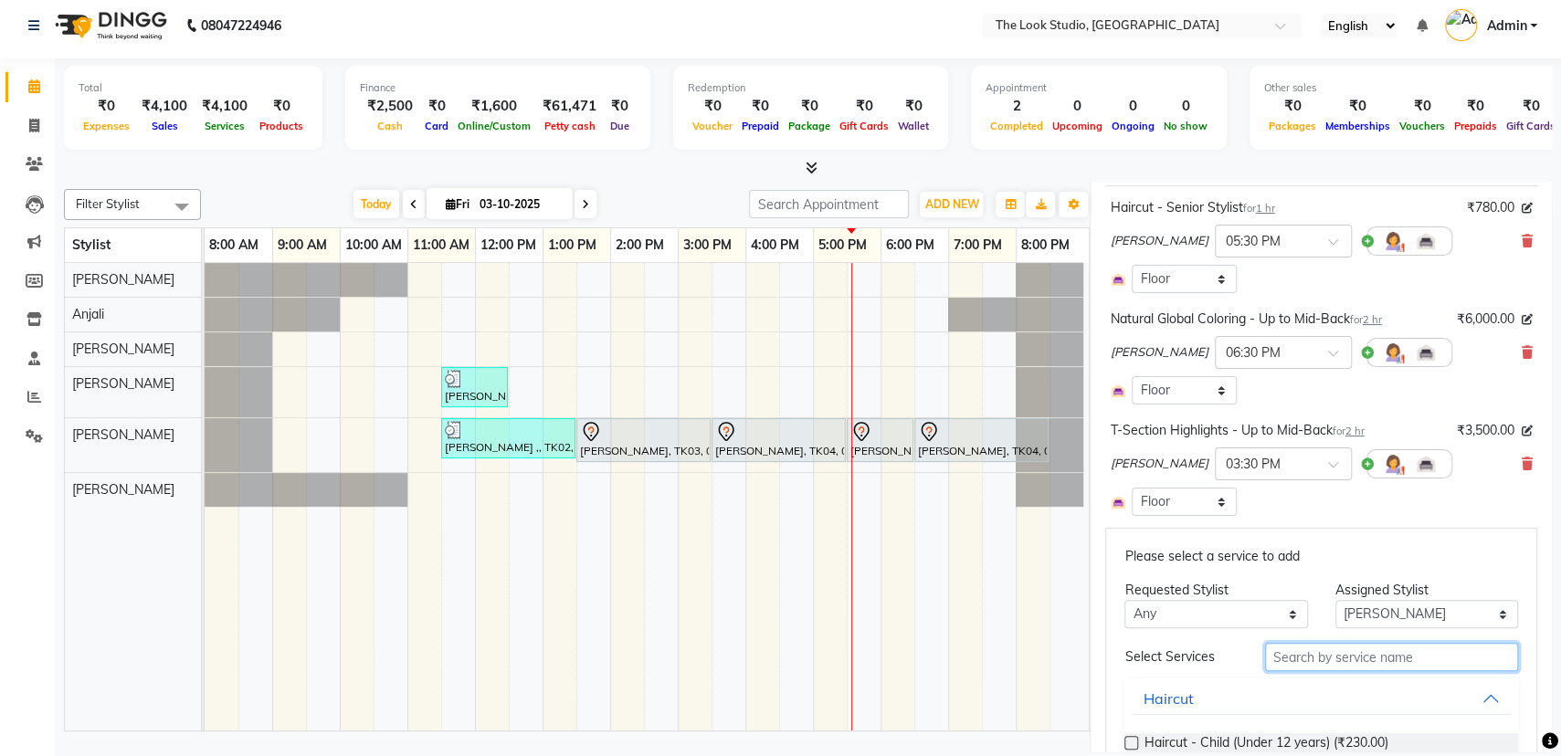
click at [1303, 655] on input "text" at bounding box center [1391, 657] width 253 height 28
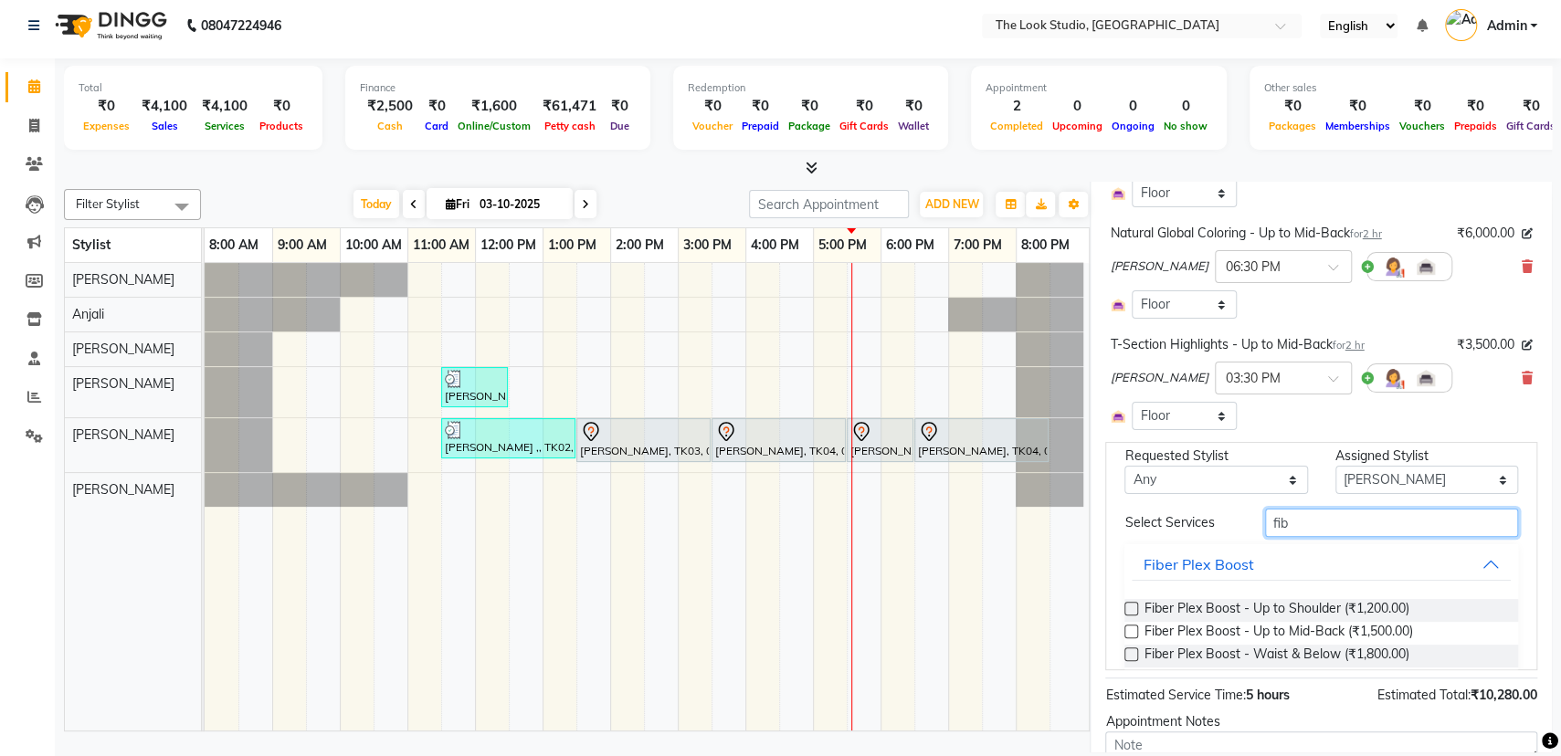
scroll to position [54, 0]
type input "fib"
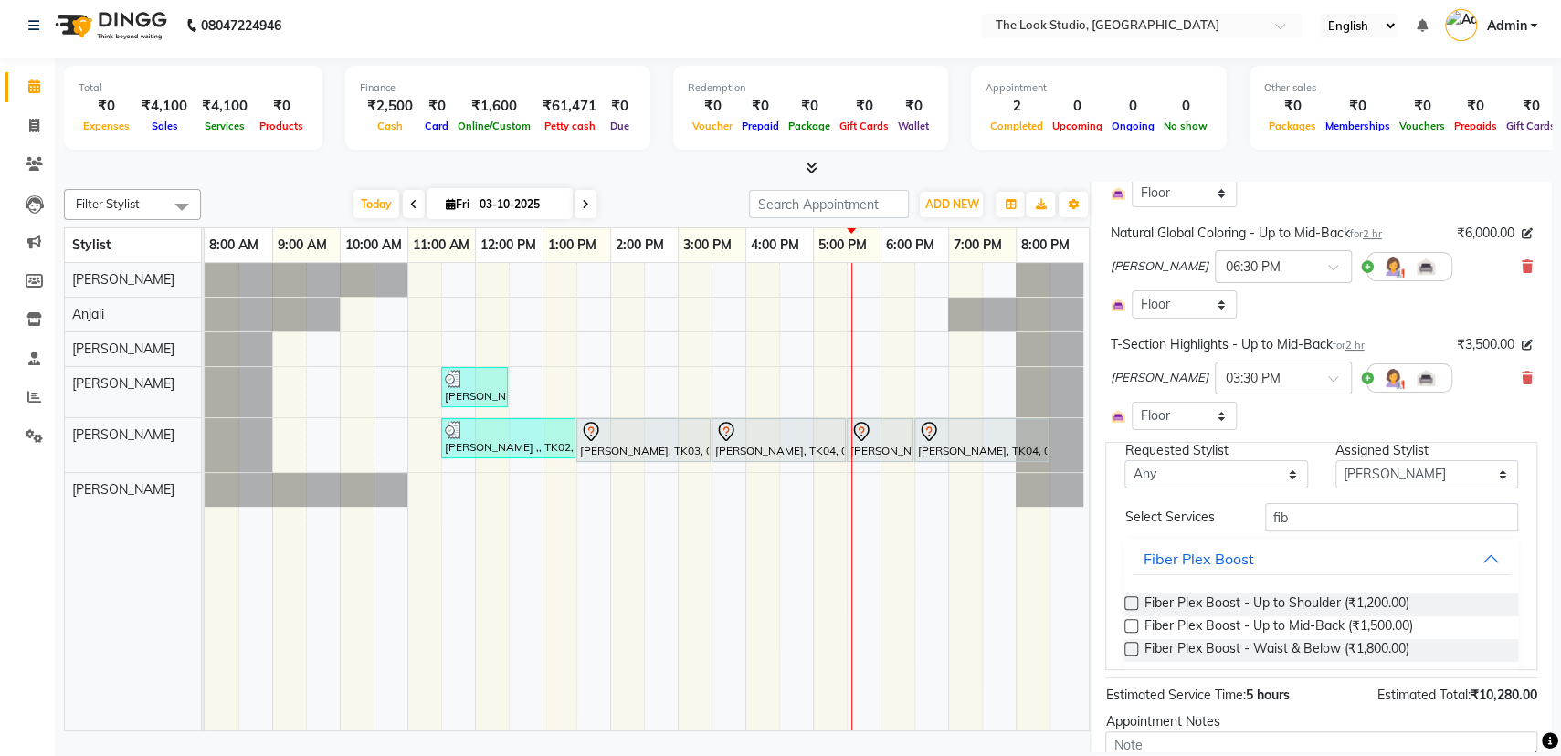
click at [1134, 620] on label at bounding box center [1131, 626] width 14 height 14
click at [1134, 622] on input "checkbox" at bounding box center [1130, 628] width 12 height 12
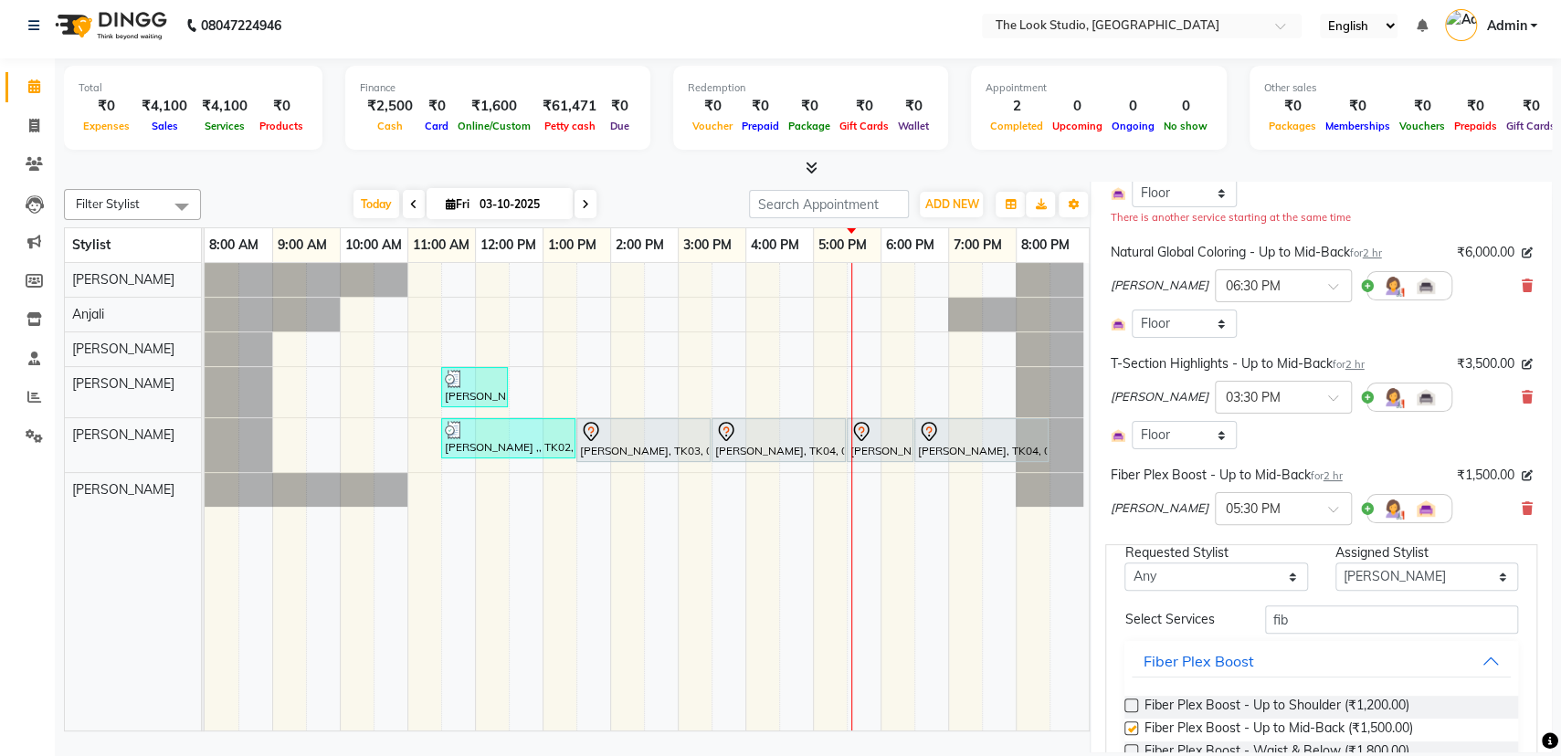
checkbox input "false"
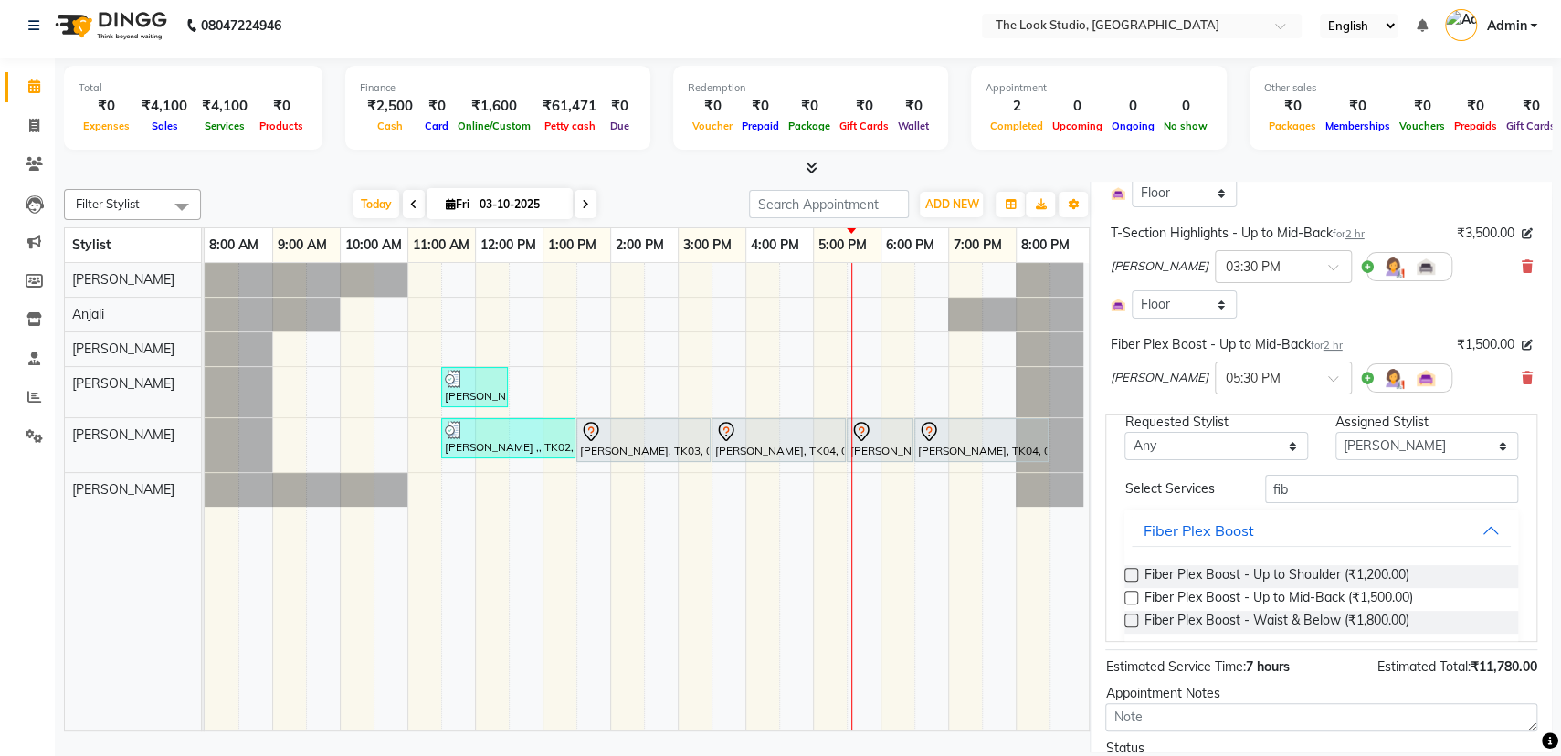
scroll to position [690, 0]
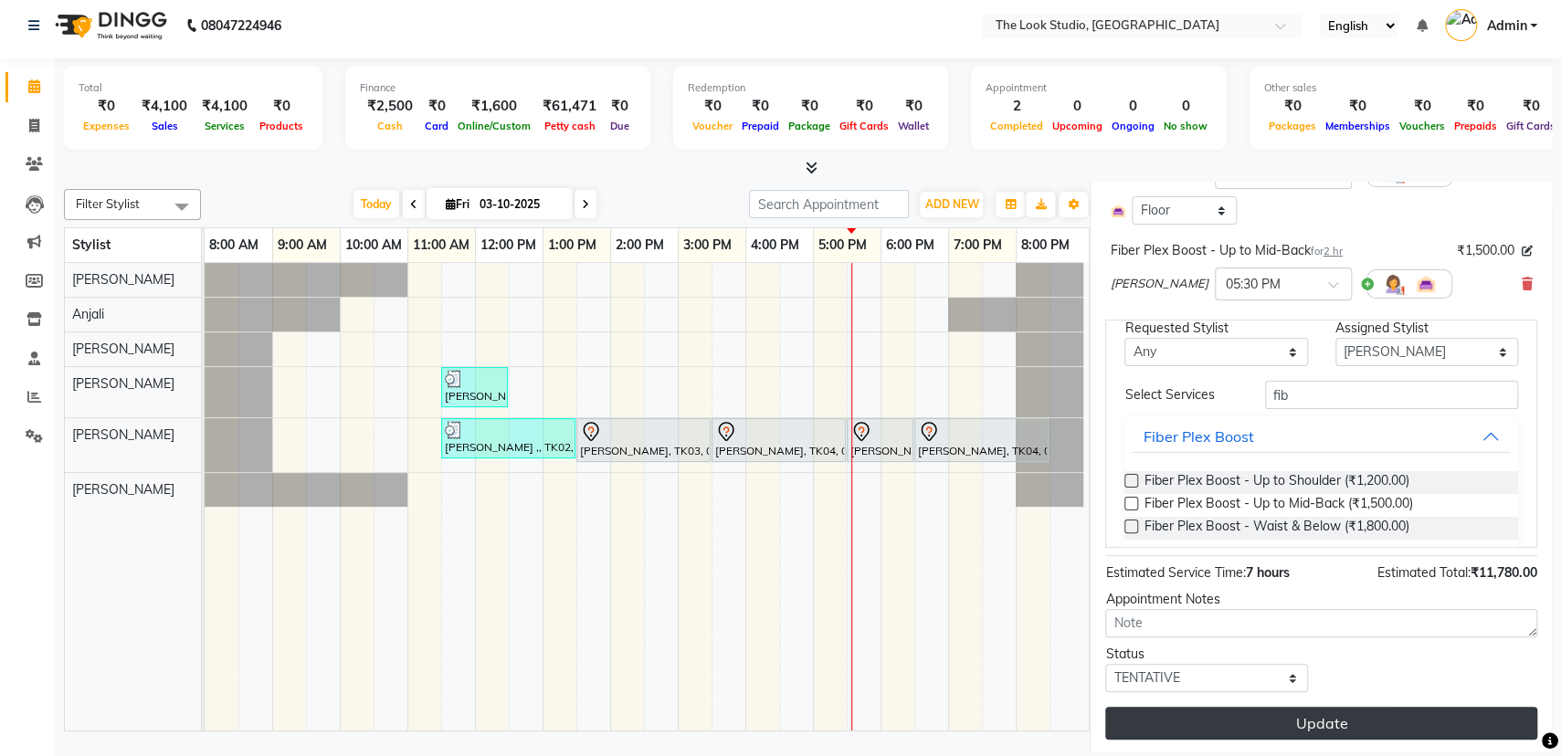
click at [1310, 716] on button "Update" at bounding box center [1321, 723] width 432 height 33
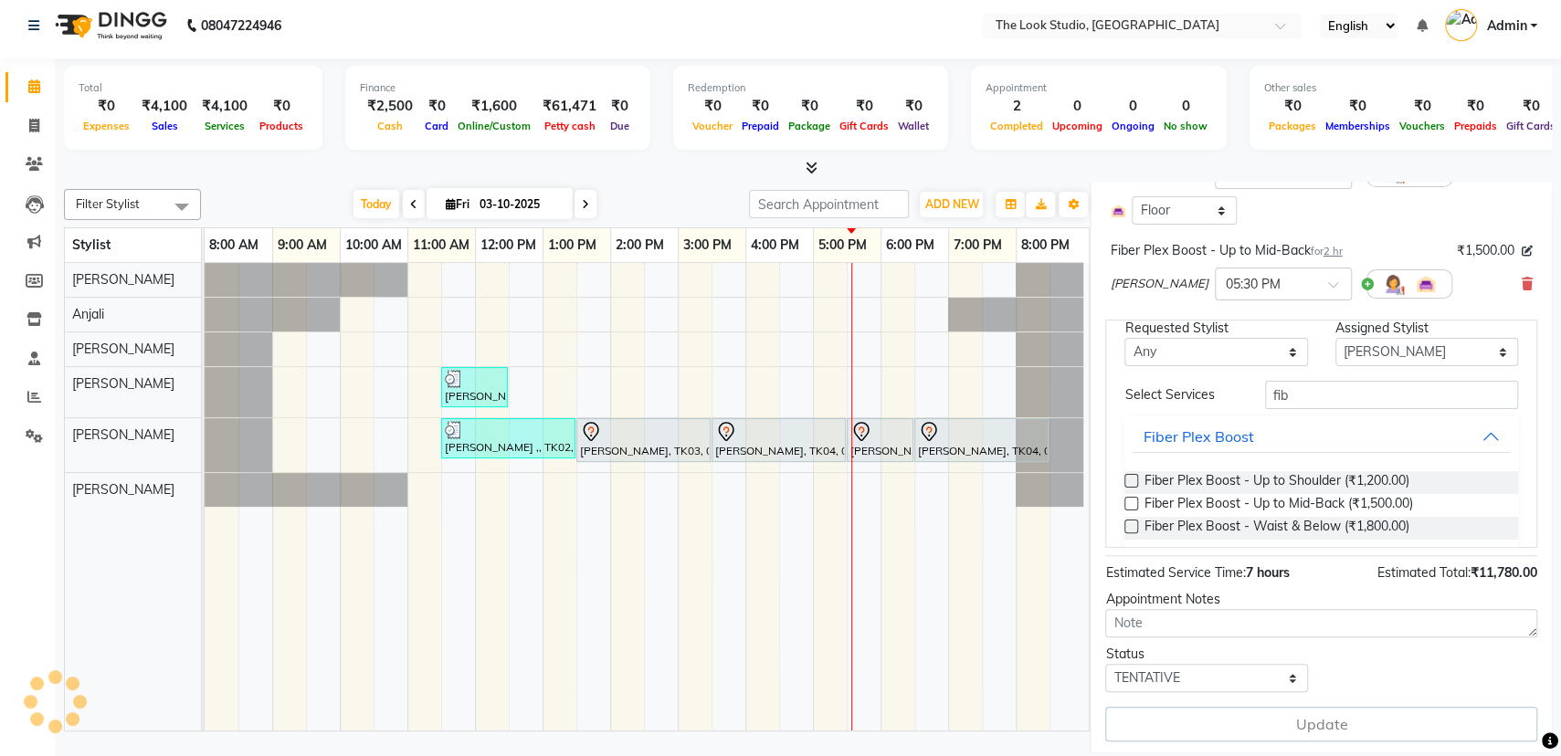
select select "45010"
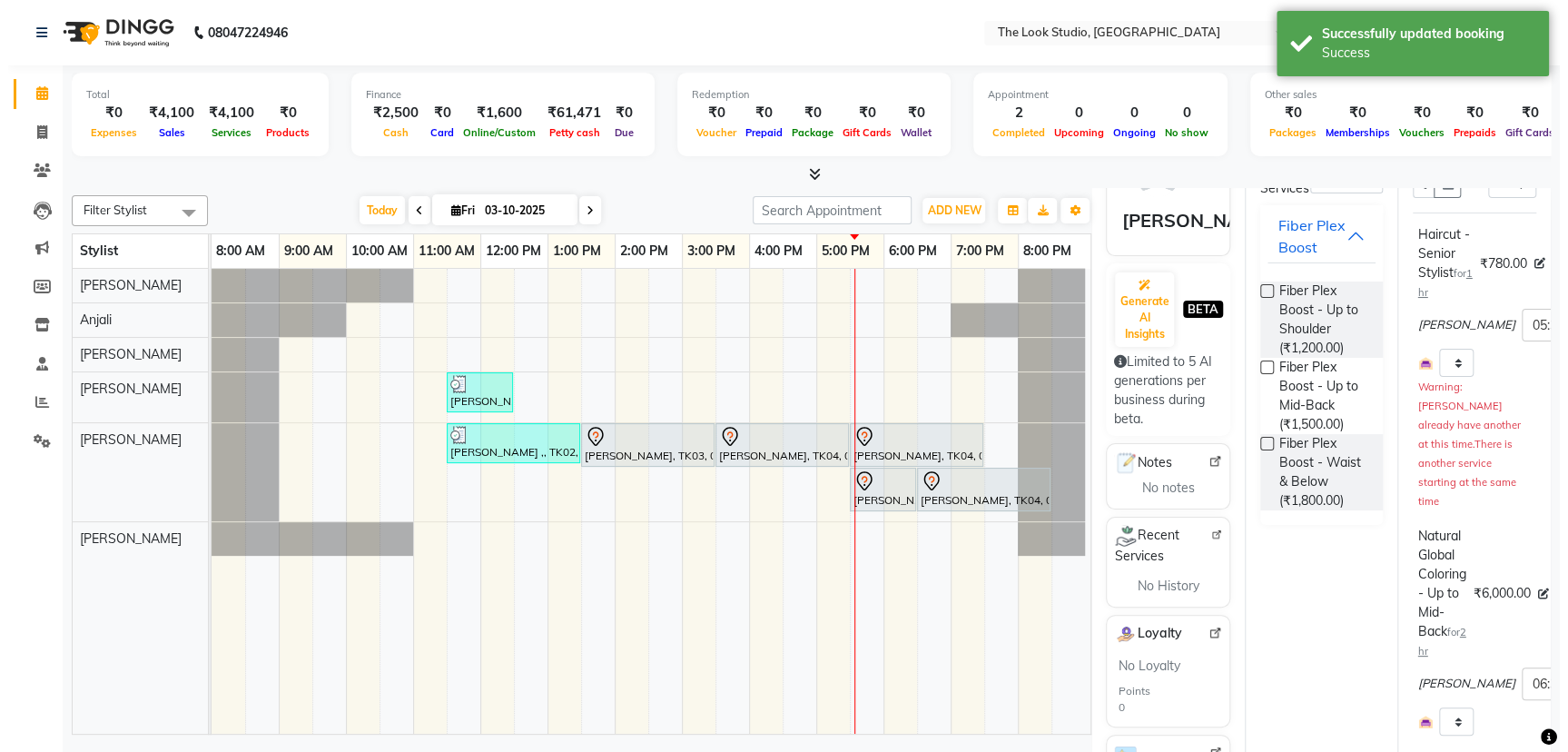
scroll to position [0, 0]
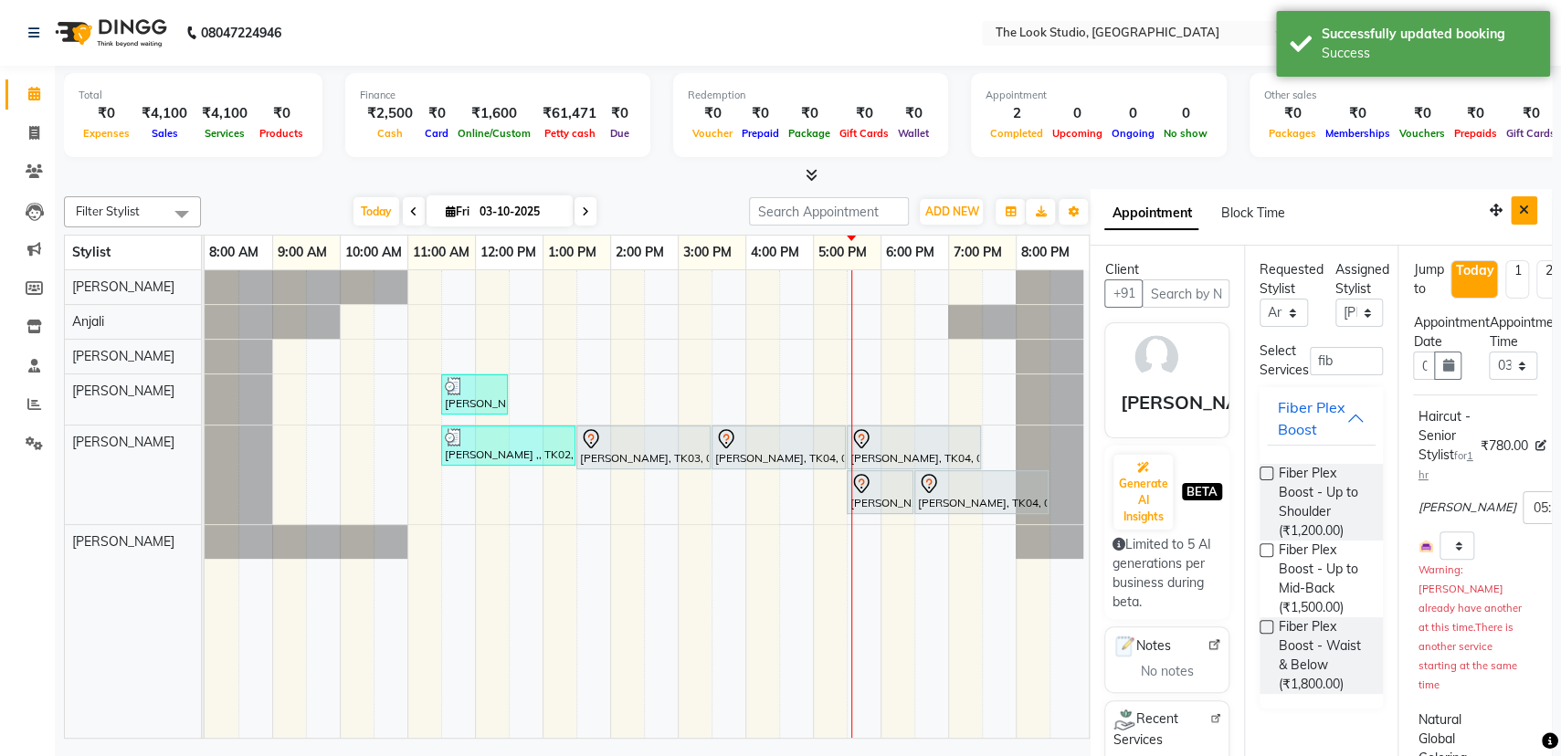
click at [1519, 216] on icon "Close" at bounding box center [1524, 210] width 10 height 13
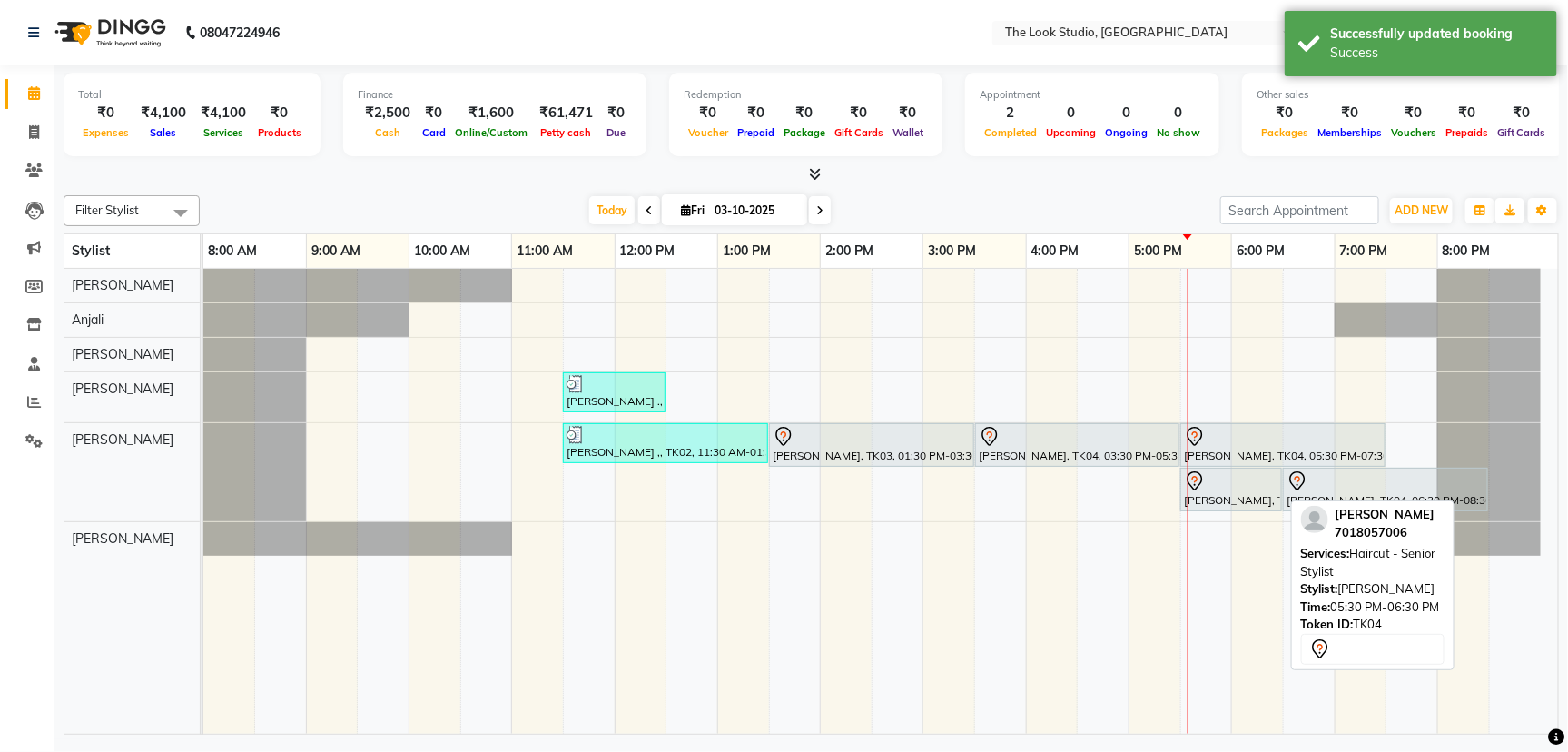
click at [1235, 487] on div at bounding box center [1231, 481] width 94 height 22
select select "7"
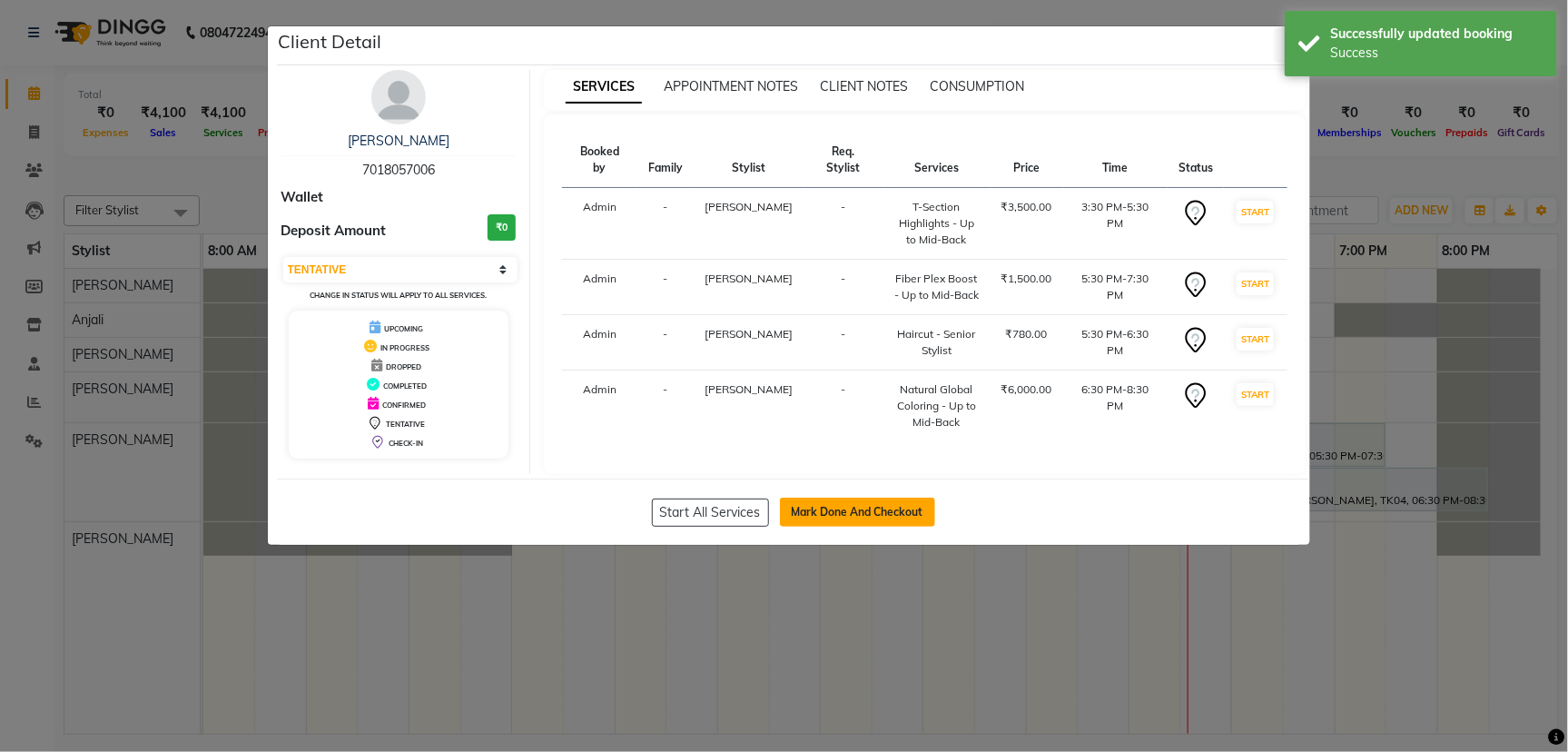
click at [891, 509] on button "Mark Done And Checkout" at bounding box center [857, 511] width 155 height 29
select select "service"
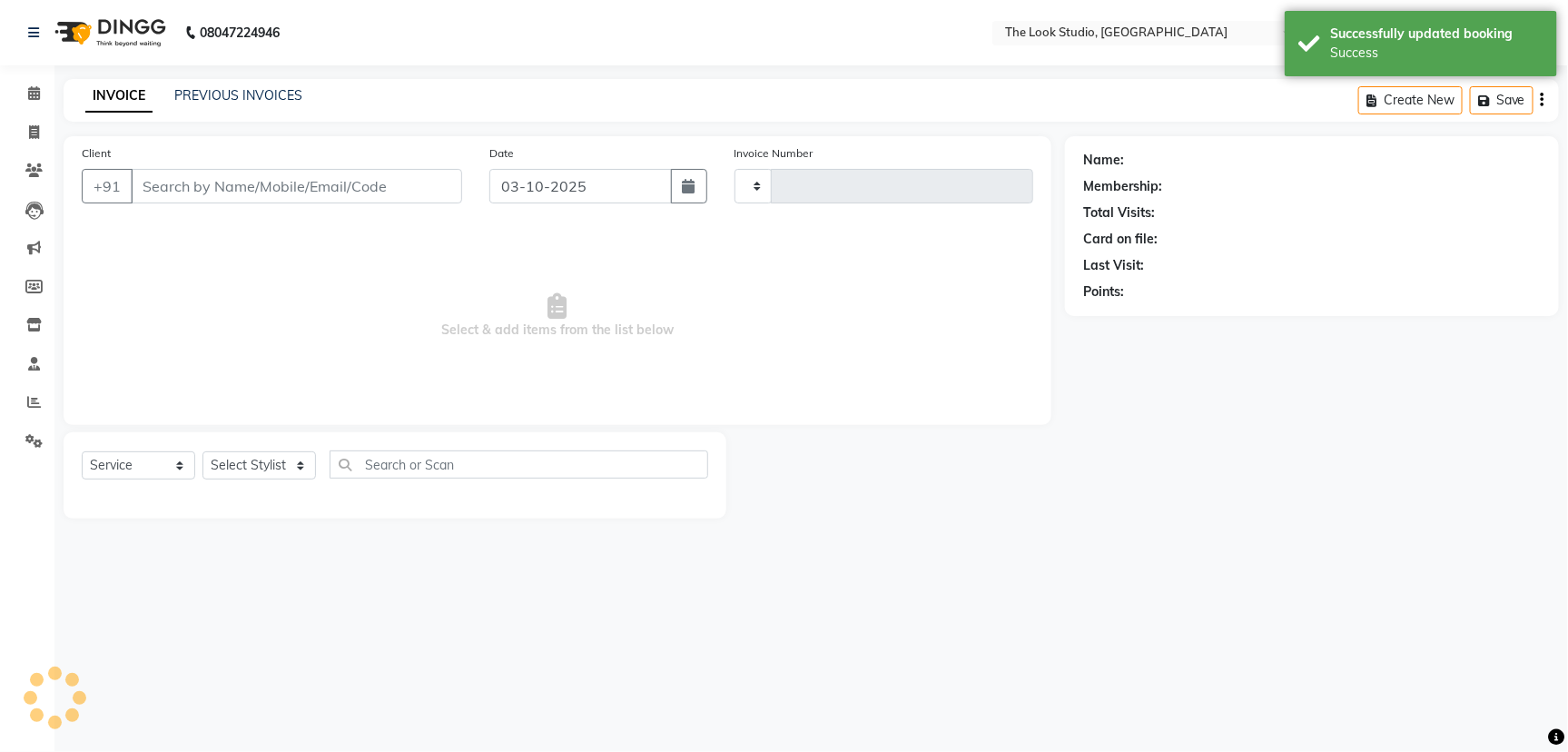
type input "0923"
select select "6149"
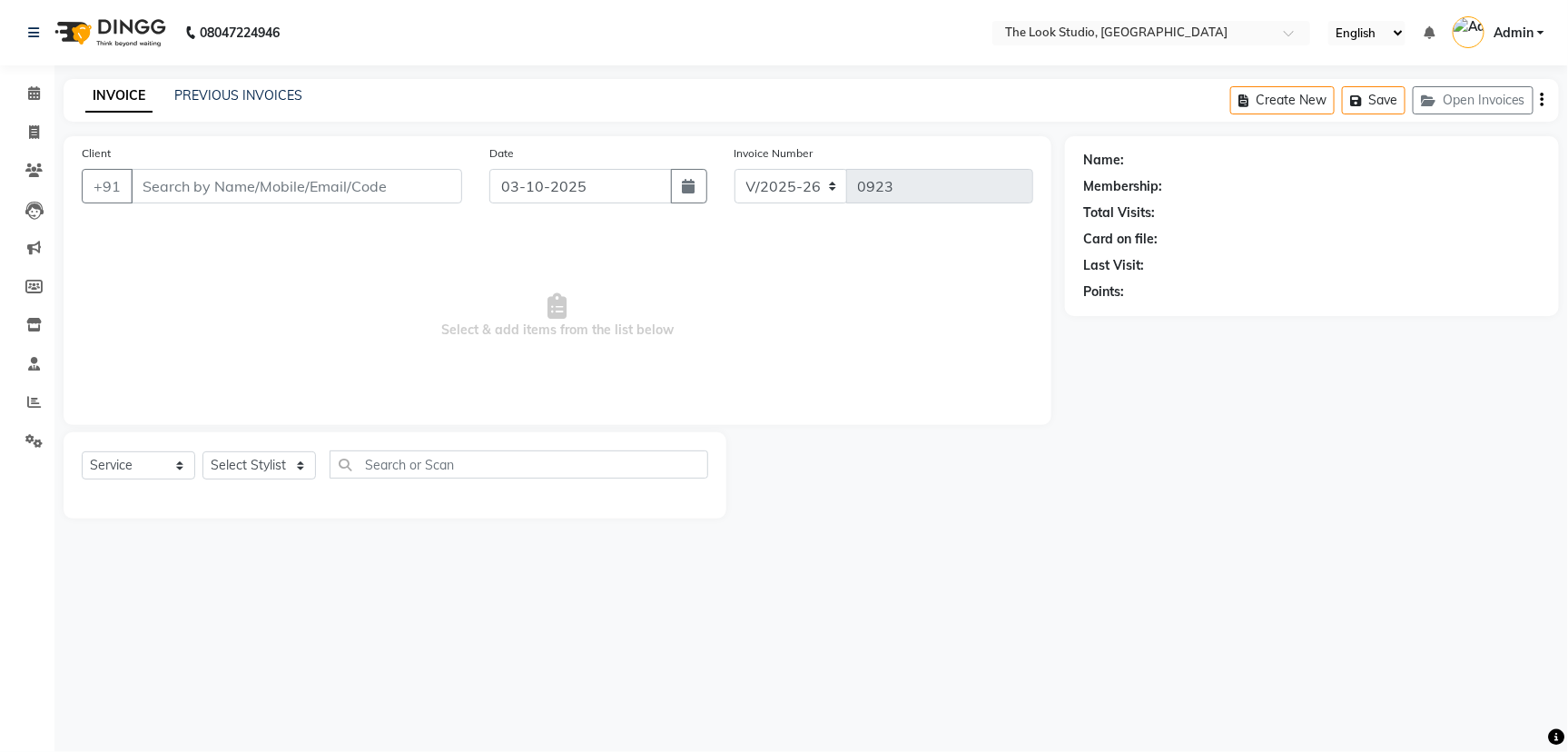
select select "product"
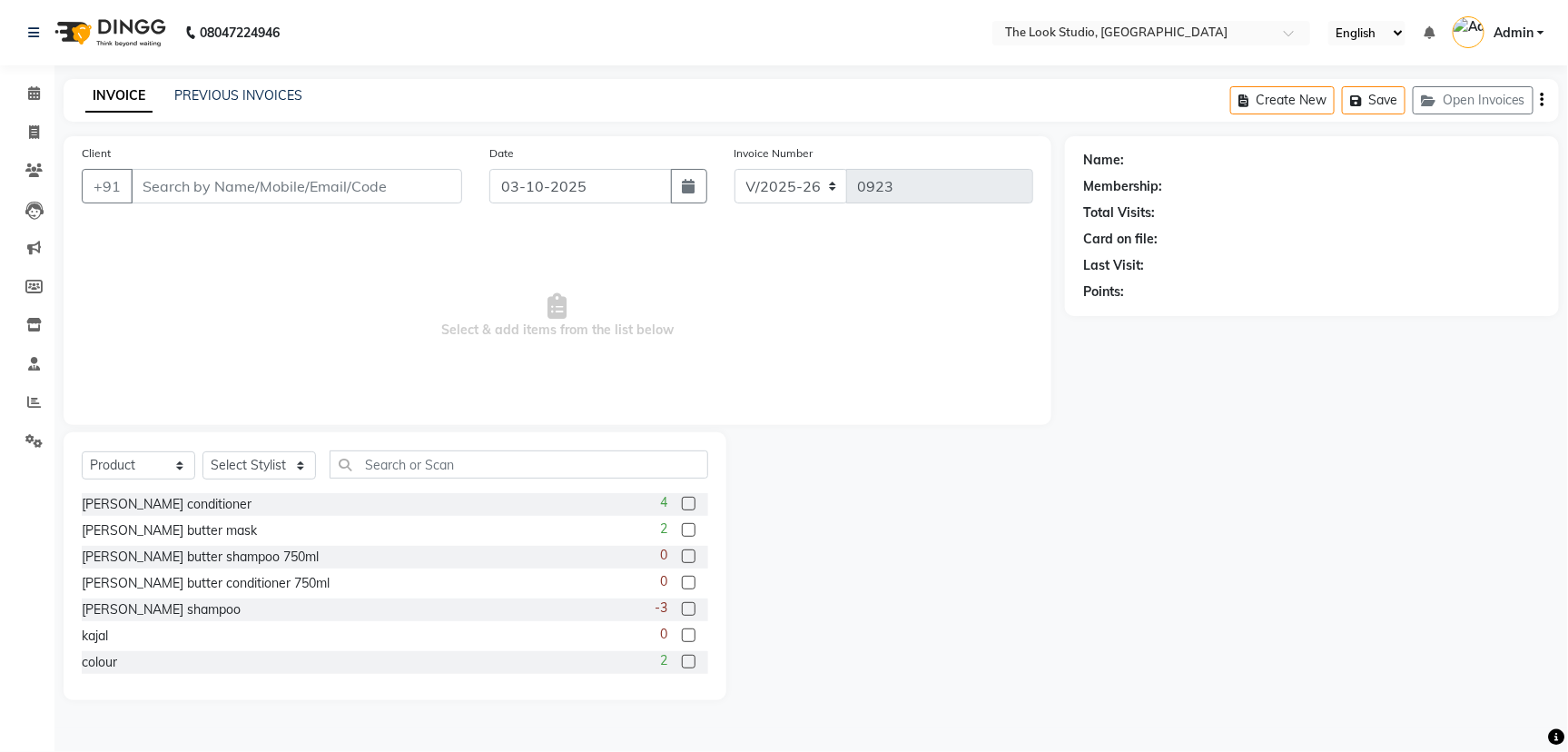
type input "7018057006"
select select "45010"
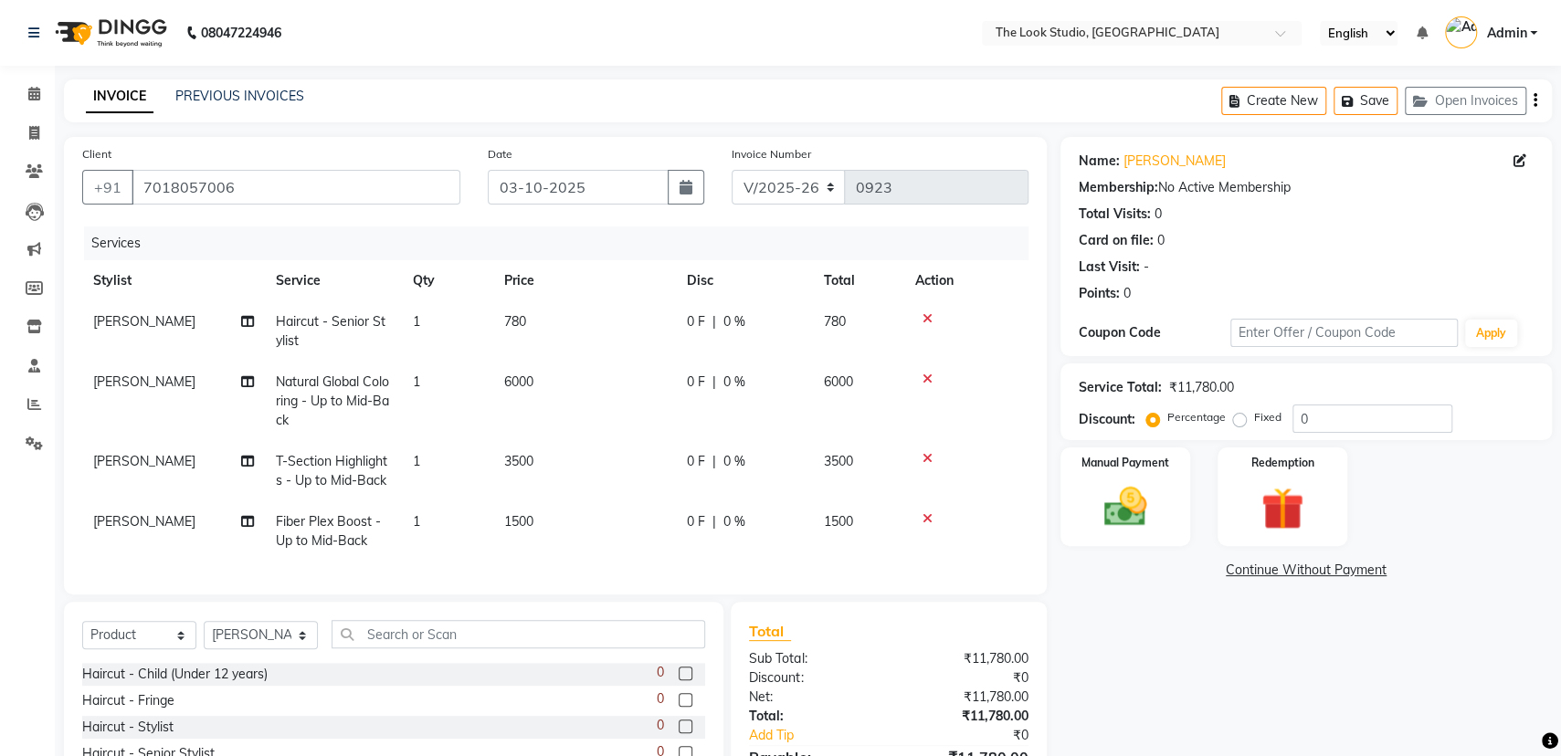
click at [700, 324] on span "0 F" at bounding box center [696, 321] width 18 height 19
select select "45010"
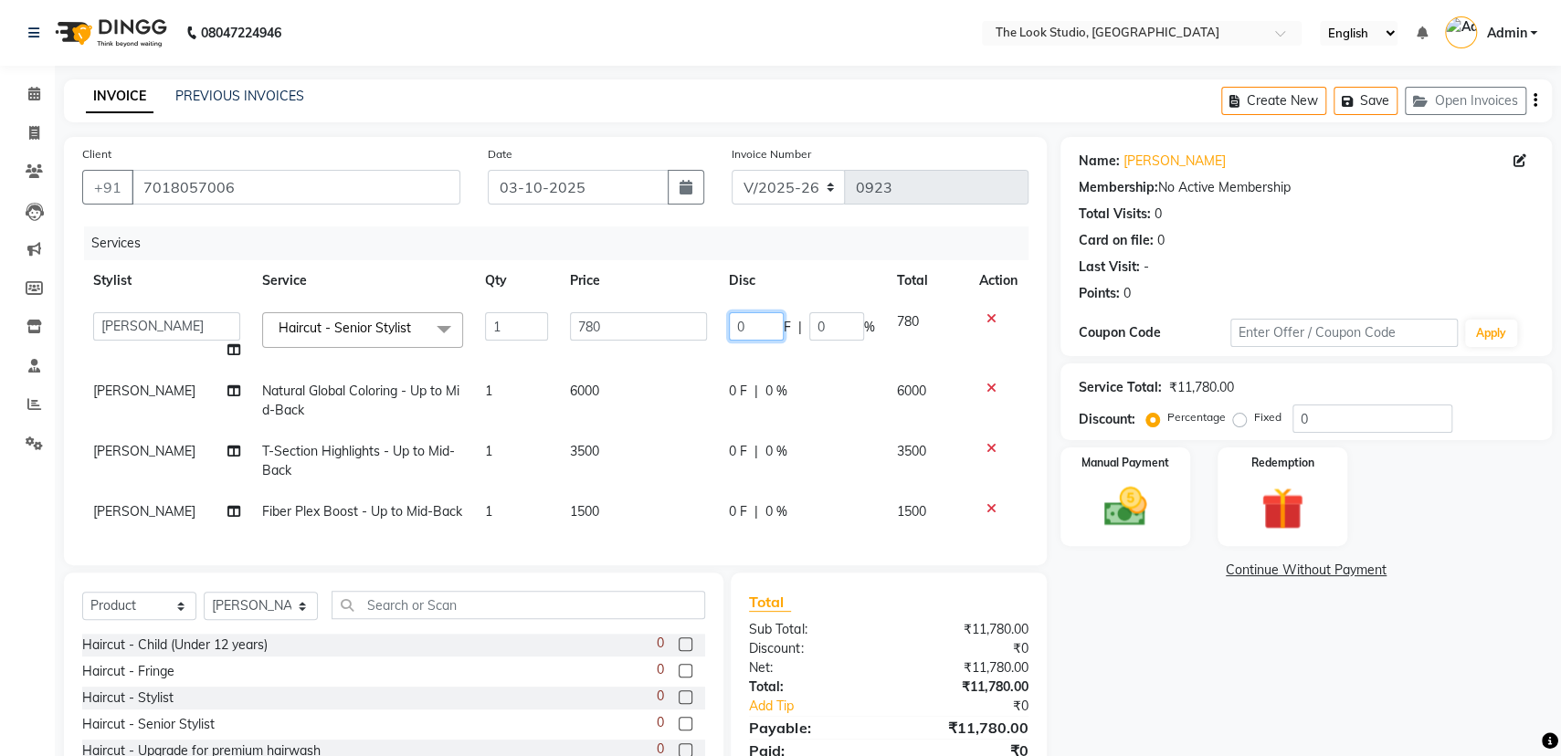
click at [757, 326] on input "0" at bounding box center [756, 326] width 55 height 28
type input "280"
click at [774, 384] on div "0 F | 0 %" at bounding box center [802, 391] width 146 height 19
select select "45010"
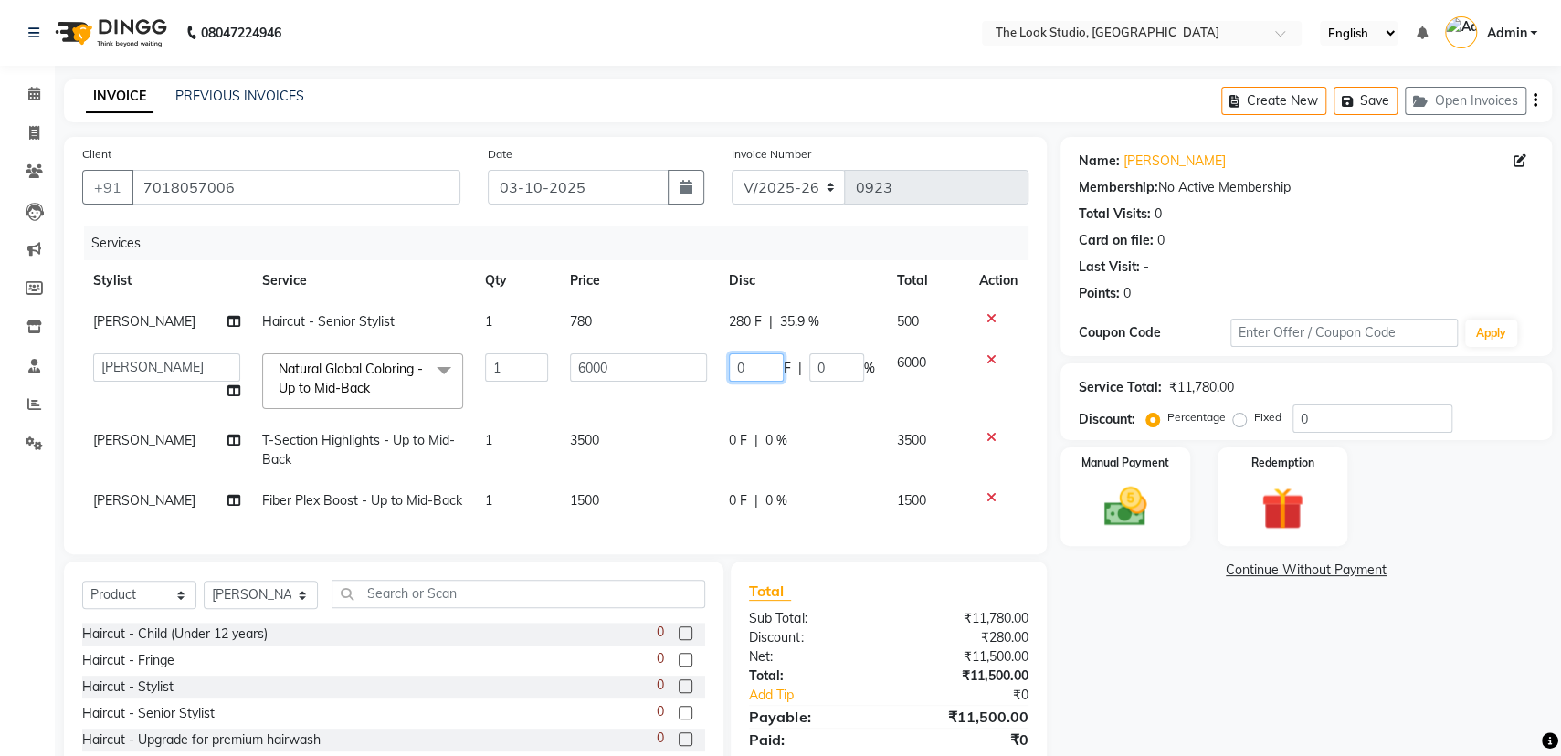
click at [751, 368] on input "0" at bounding box center [756, 367] width 55 height 28
type input "3000"
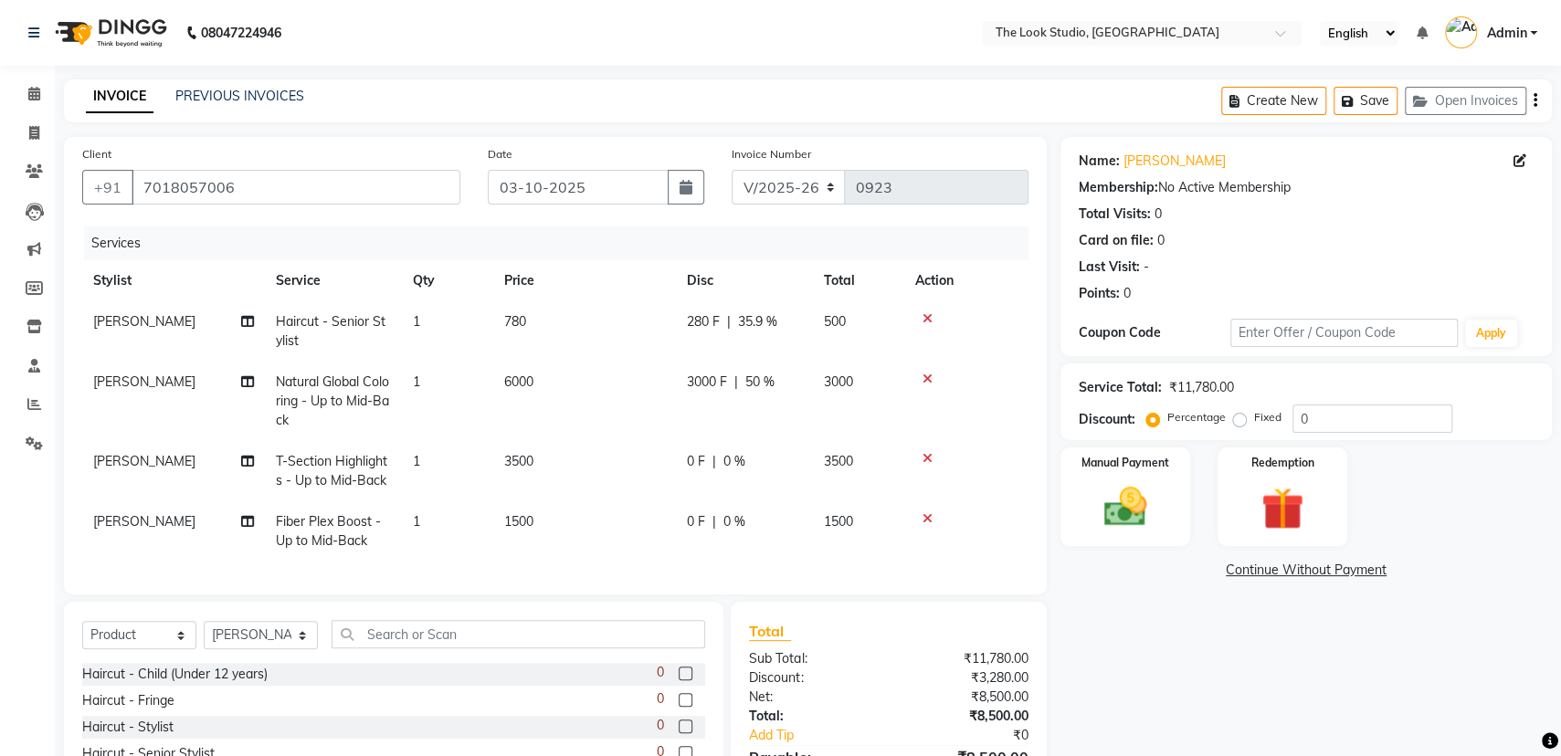
click at [742, 426] on tbody "[PERSON_NAME] Haircut - Senior Stylist 1 780 280 F | 35.9 % 500 [PERSON_NAME] N…" at bounding box center [555, 431] width 946 height 260
drag, startPoint x: 722, startPoint y: 458, endPoint x: 733, endPoint y: 463, distance: 12.3
click at [724, 458] on span "0 %" at bounding box center [734, 461] width 22 height 19
select select "45010"
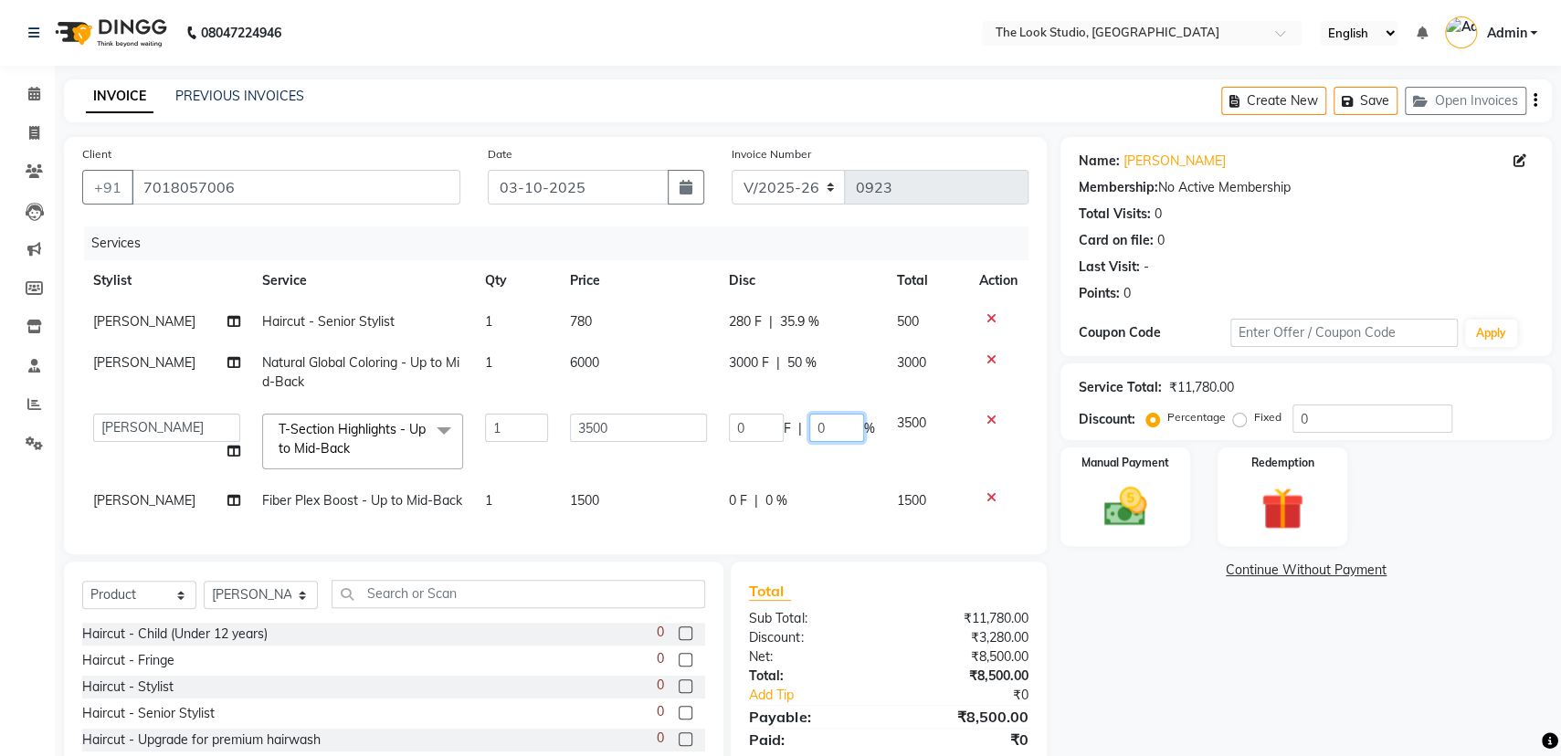
click at [823, 418] on input "0" at bounding box center [836, 428] width 55 height 28
type input "30"
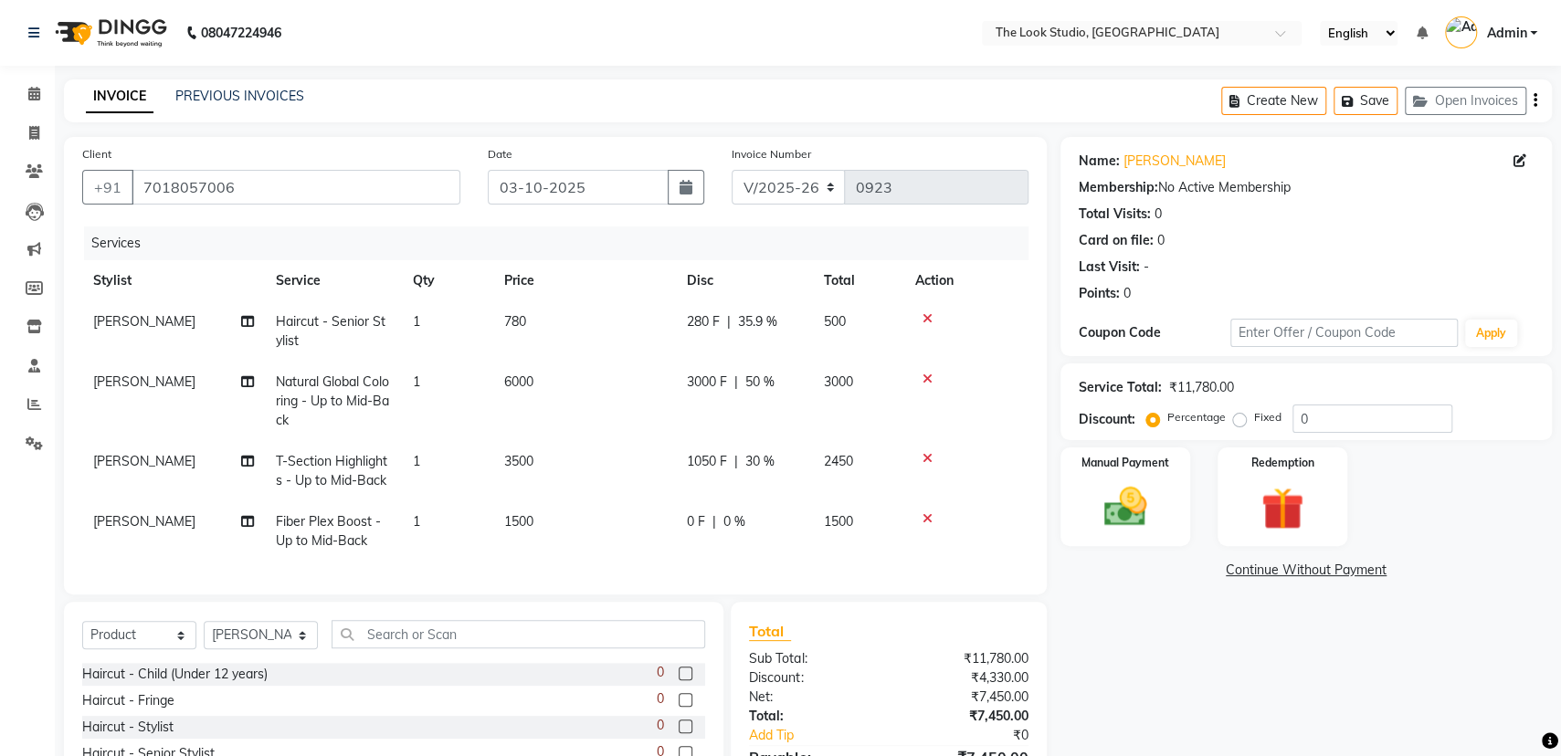
click at [835, 488] on tbody "[PERSON_NAME] Haircut - Senior Stylist 1 780 280 F | 35.9 % 500 [PERSON_NAME] N…" at bounding box center [555, 431] width 946 height 260
click at [705, 522] on div "0 F | 0 %" at bounding box center [744, 521] width 115 height 19
select select "45010"
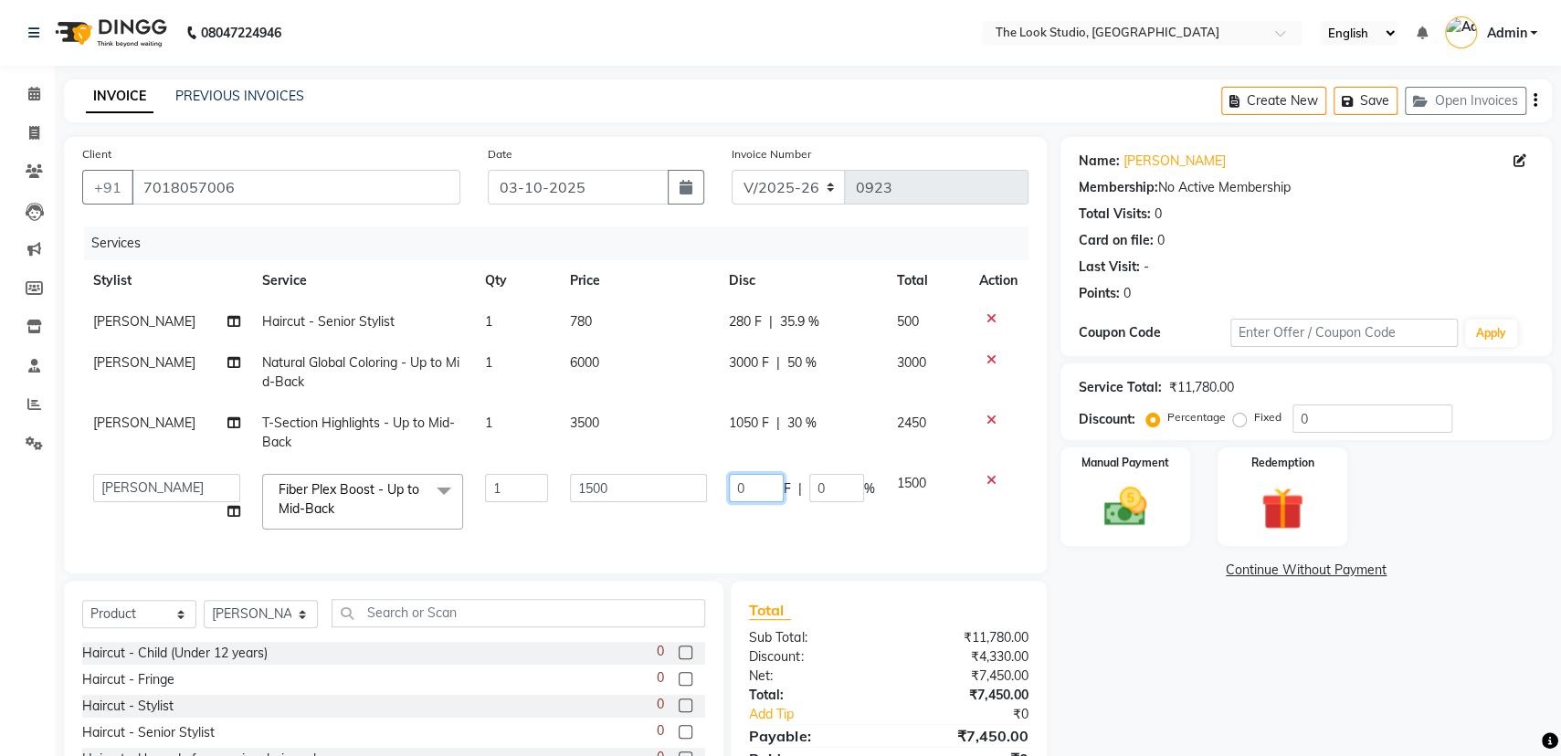
click at [749, 495] on input "0" at bounding box center [756, 488] width 55 height 28
type input "300"
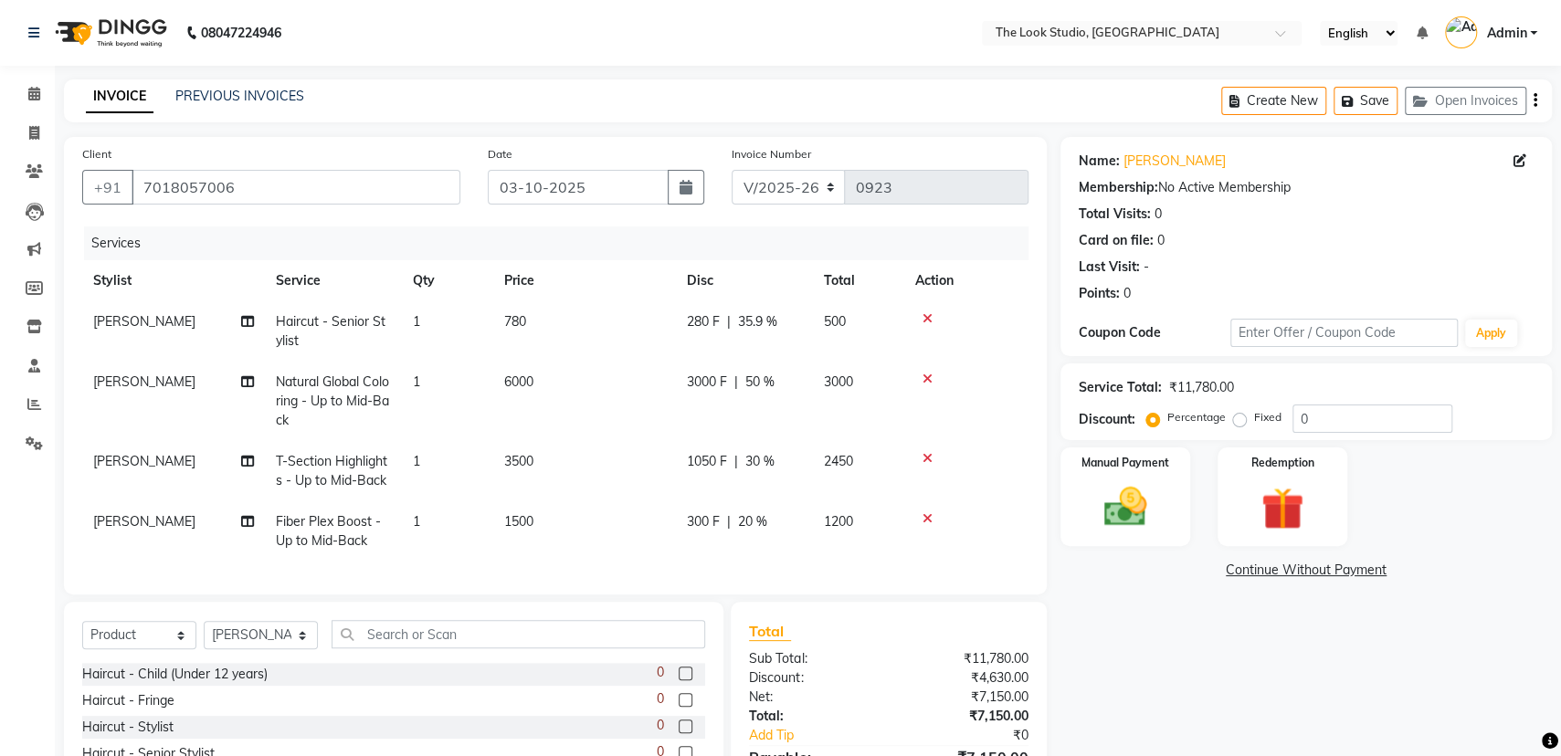
click at [795, 521] on td "300 F | 20 %" at bounding box center [744, 531] width 137 height 60
select select "45010"
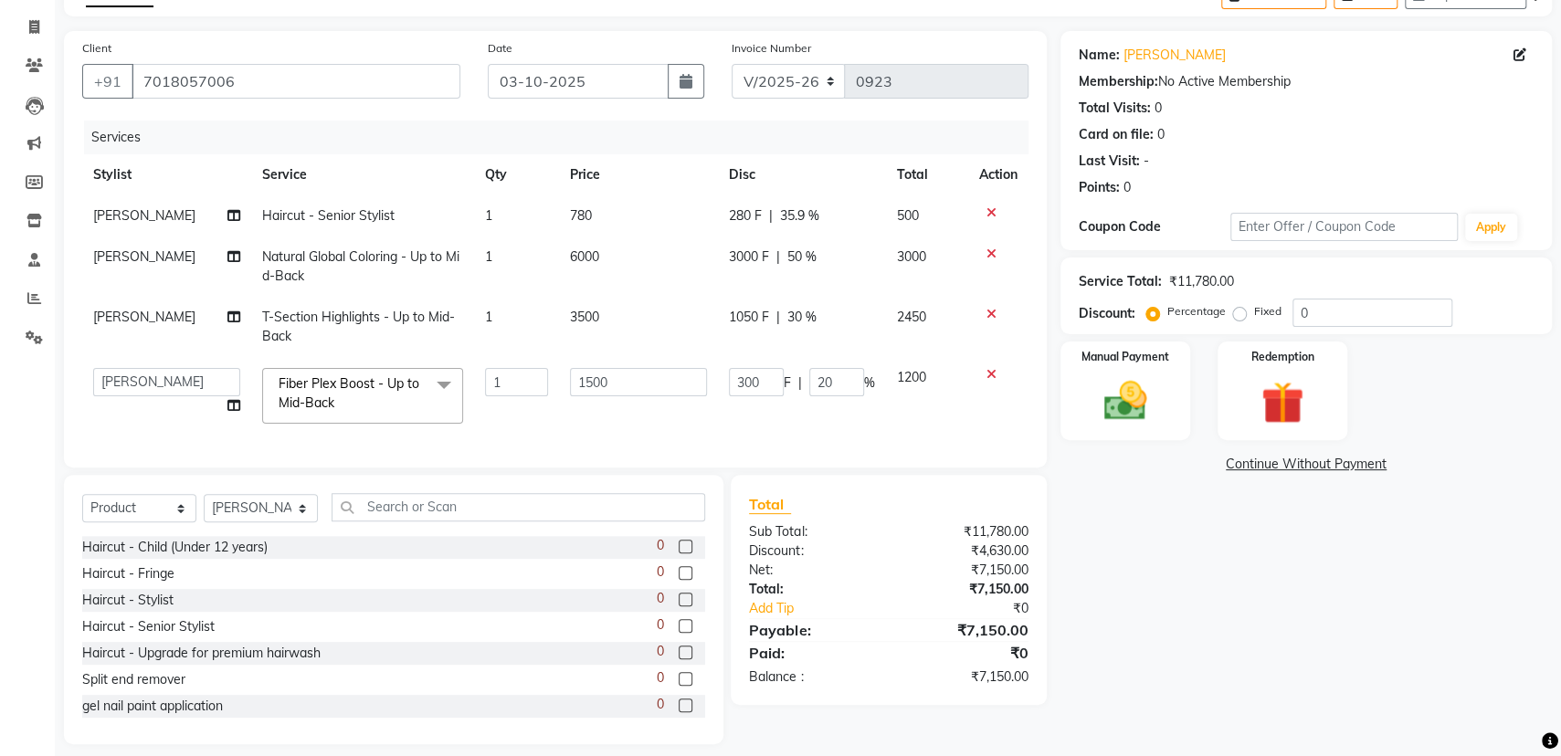
scroll to position [129, 0]
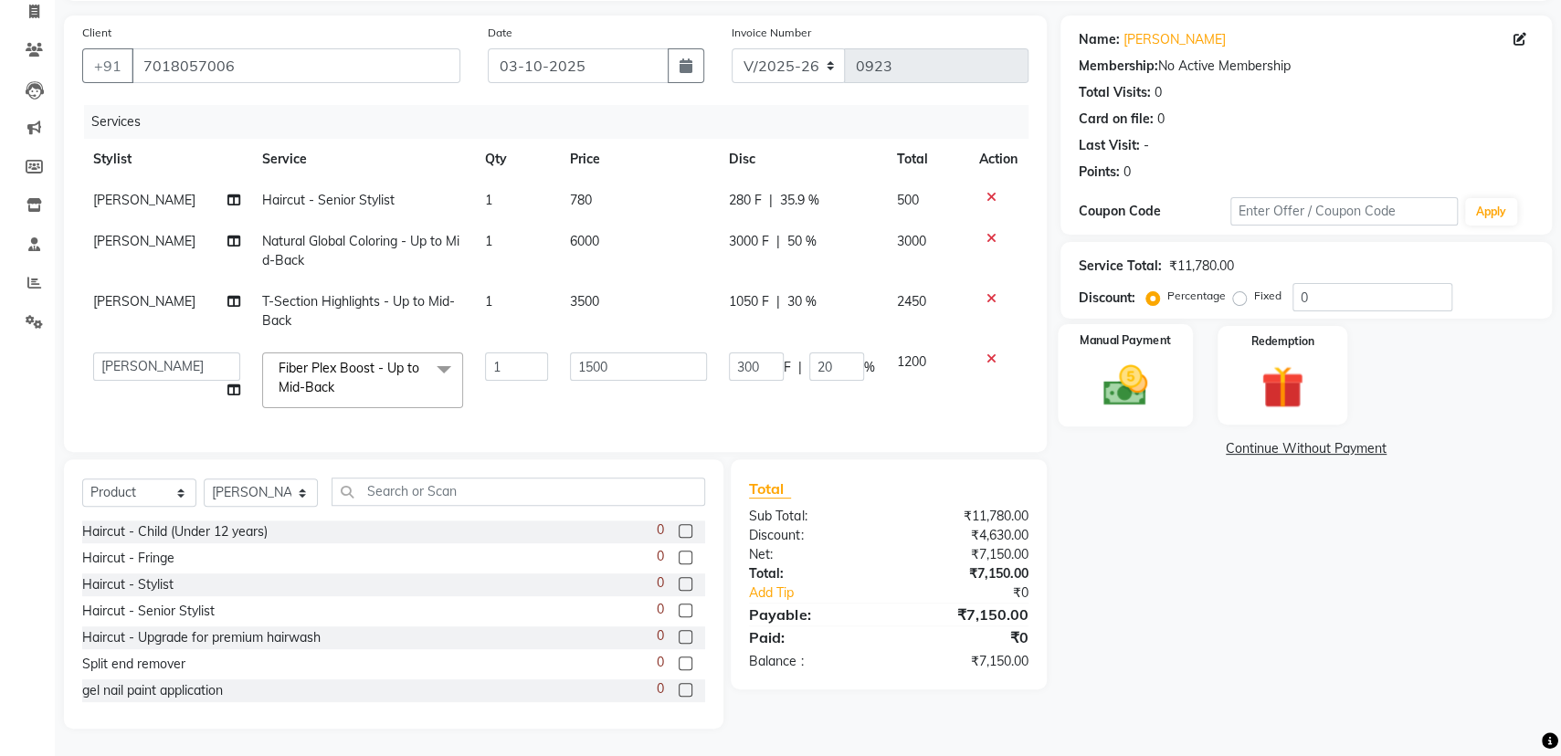
click at [1155, 392] on img at bounding box center [1125, 385] width 73 height 51
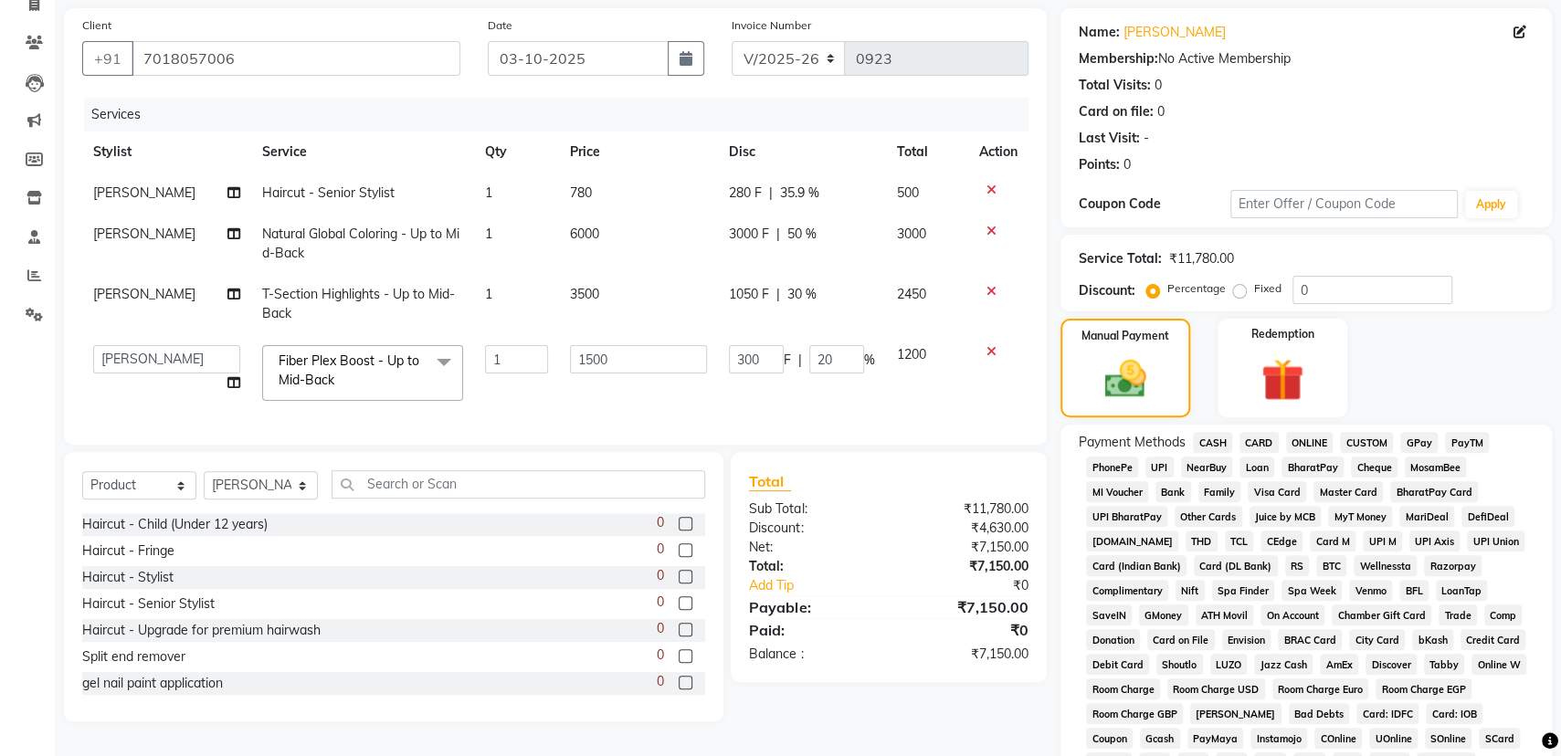
click at [1262, 444] on span "CARD" at bounding box center [1258, 442] width 39 height 21
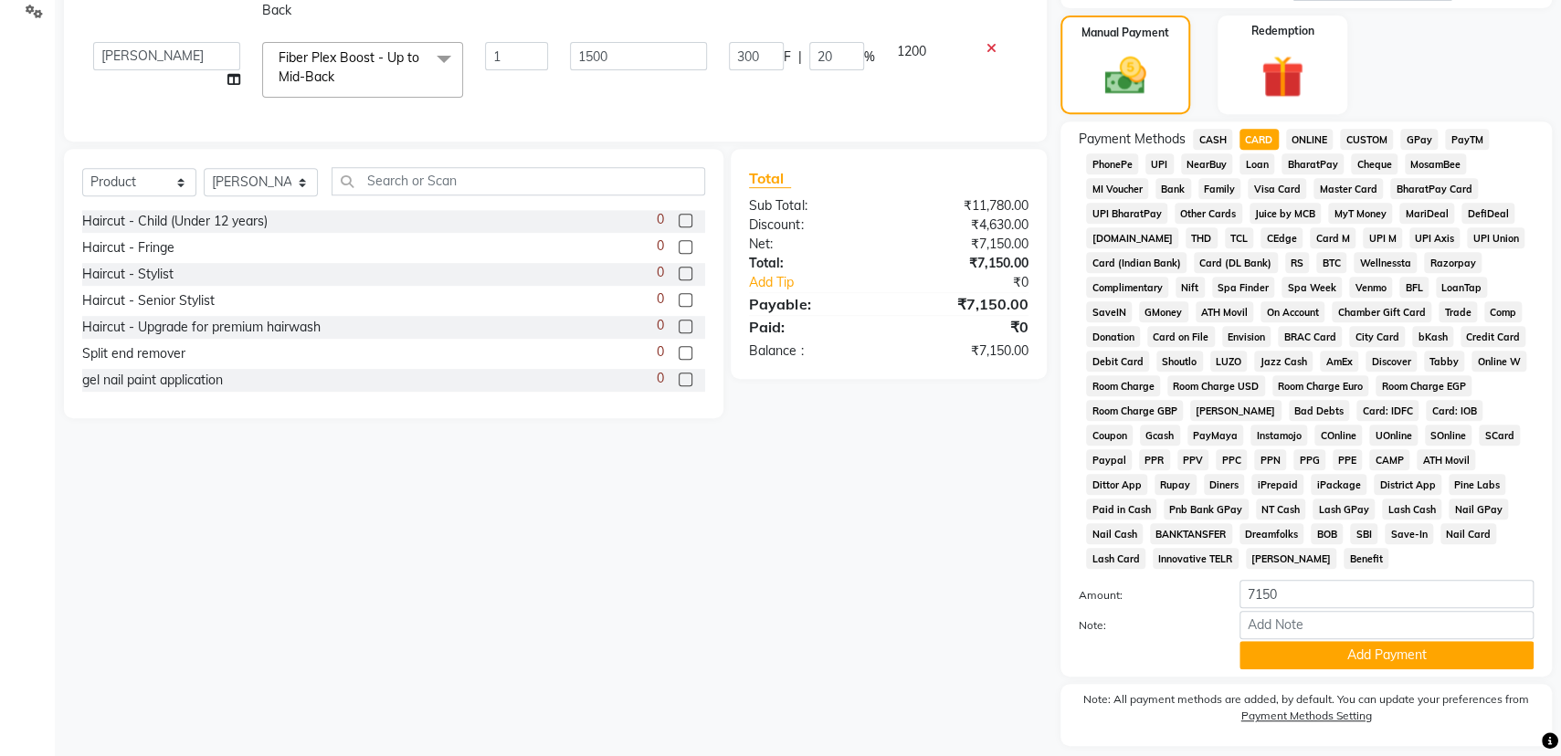
scroll to position [485, 0]
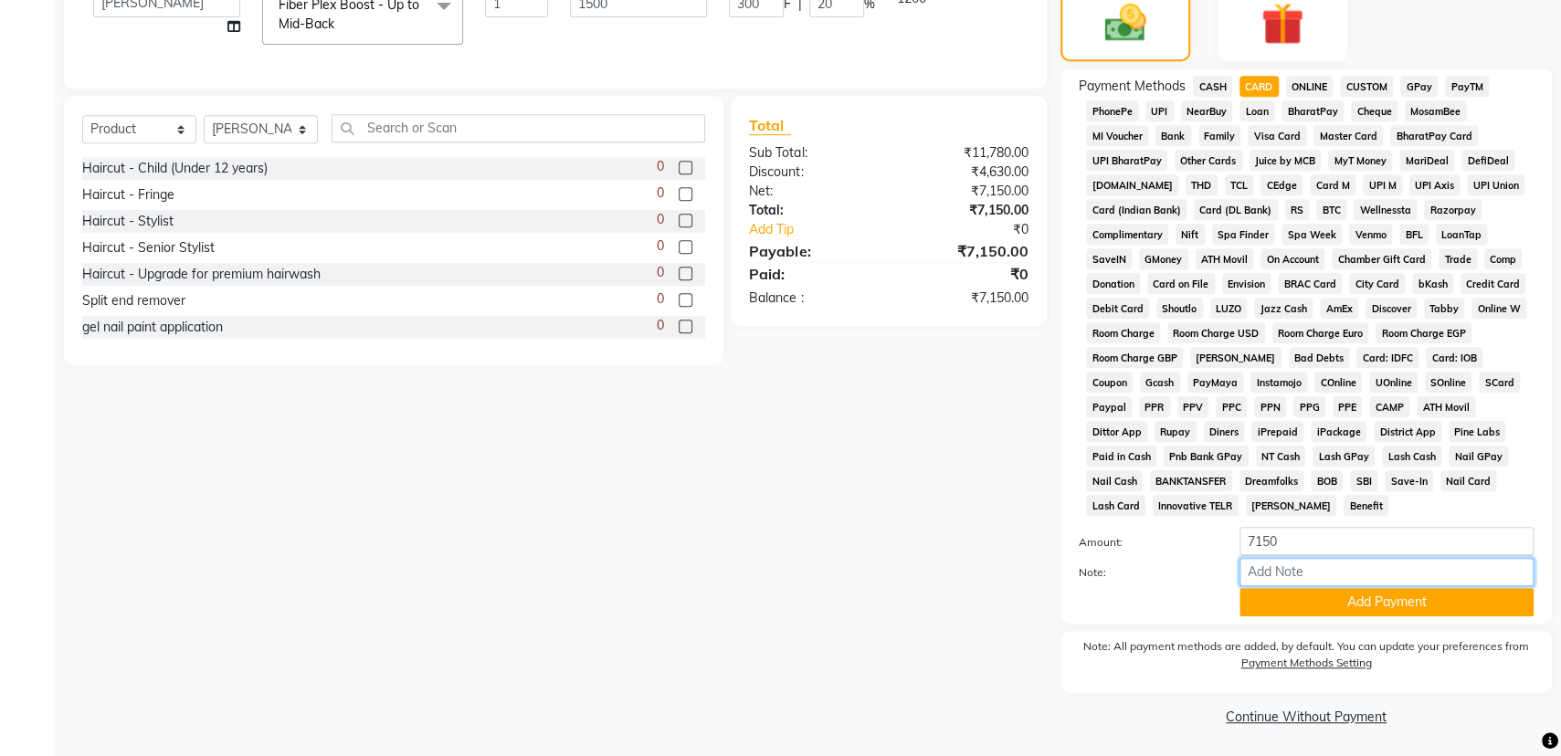
click at [1349, 563] on input "Note:" at bounding box center [1386, 572] width 294 height 28
type input "card no - 0513"
click at [1399, 595] on button "Add Payment" at bounding box center [1386, 602] width 294 height 28
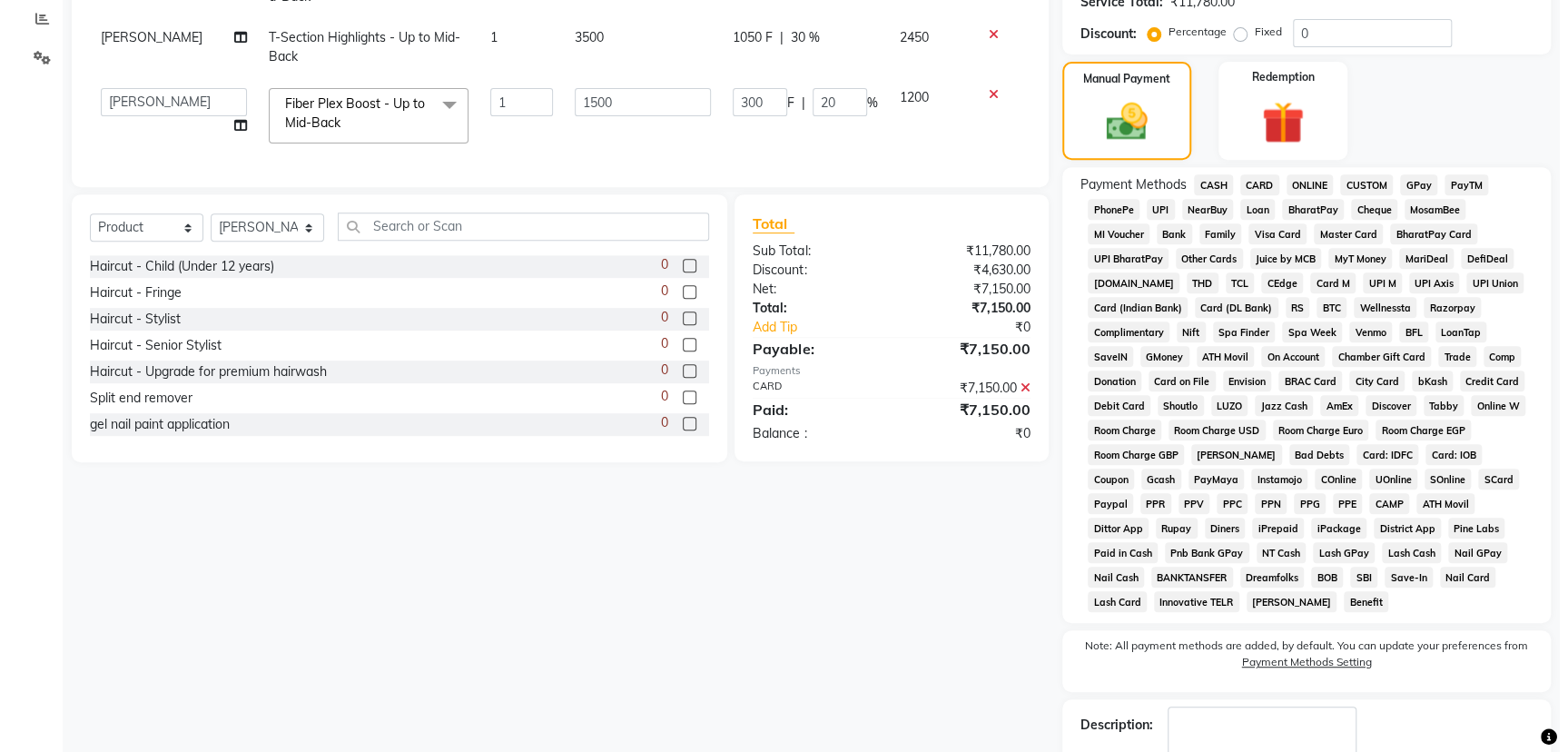
scroll to position [372, 0]
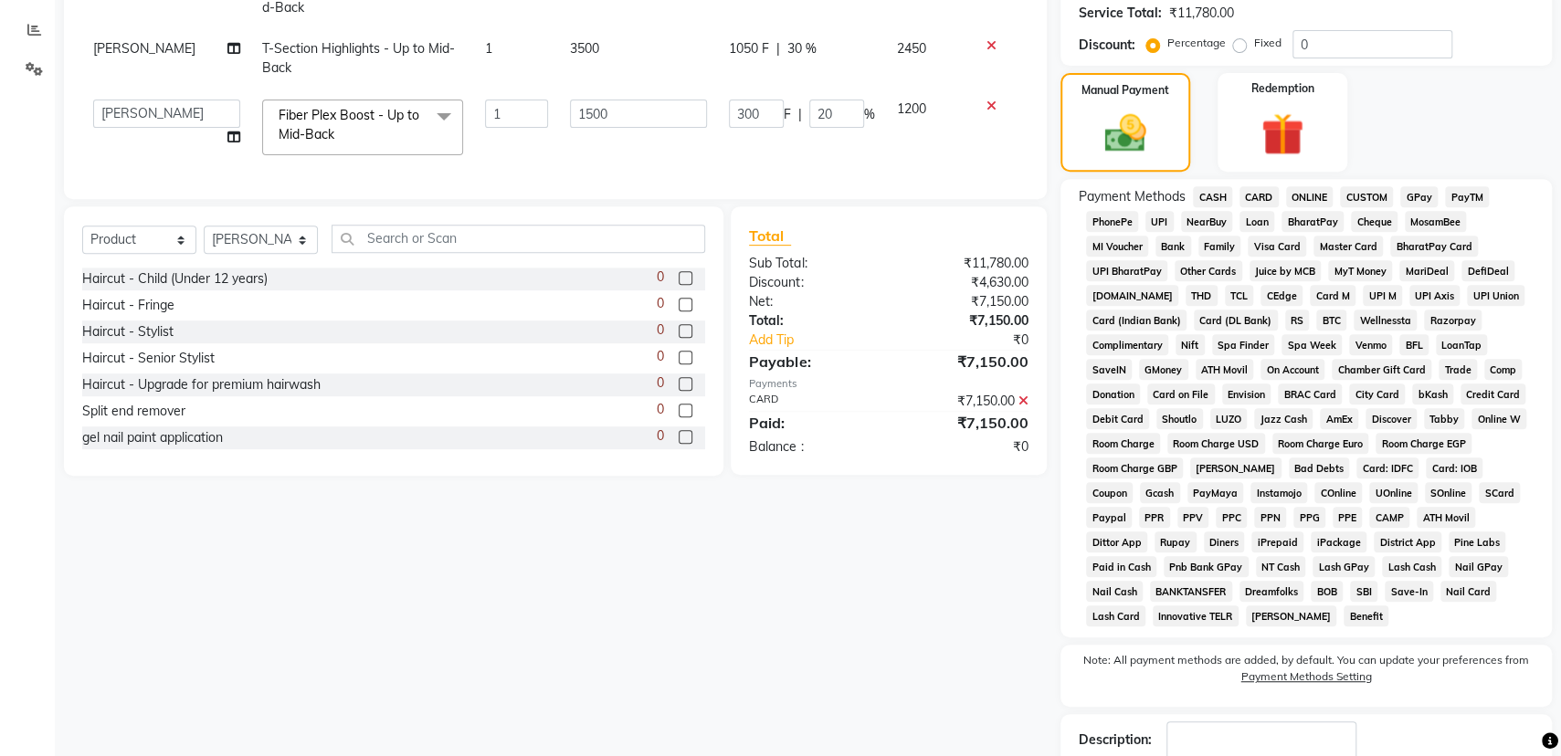
click at [1022, 407] on icon at bounding box center [1023, 401] width 10 height 13
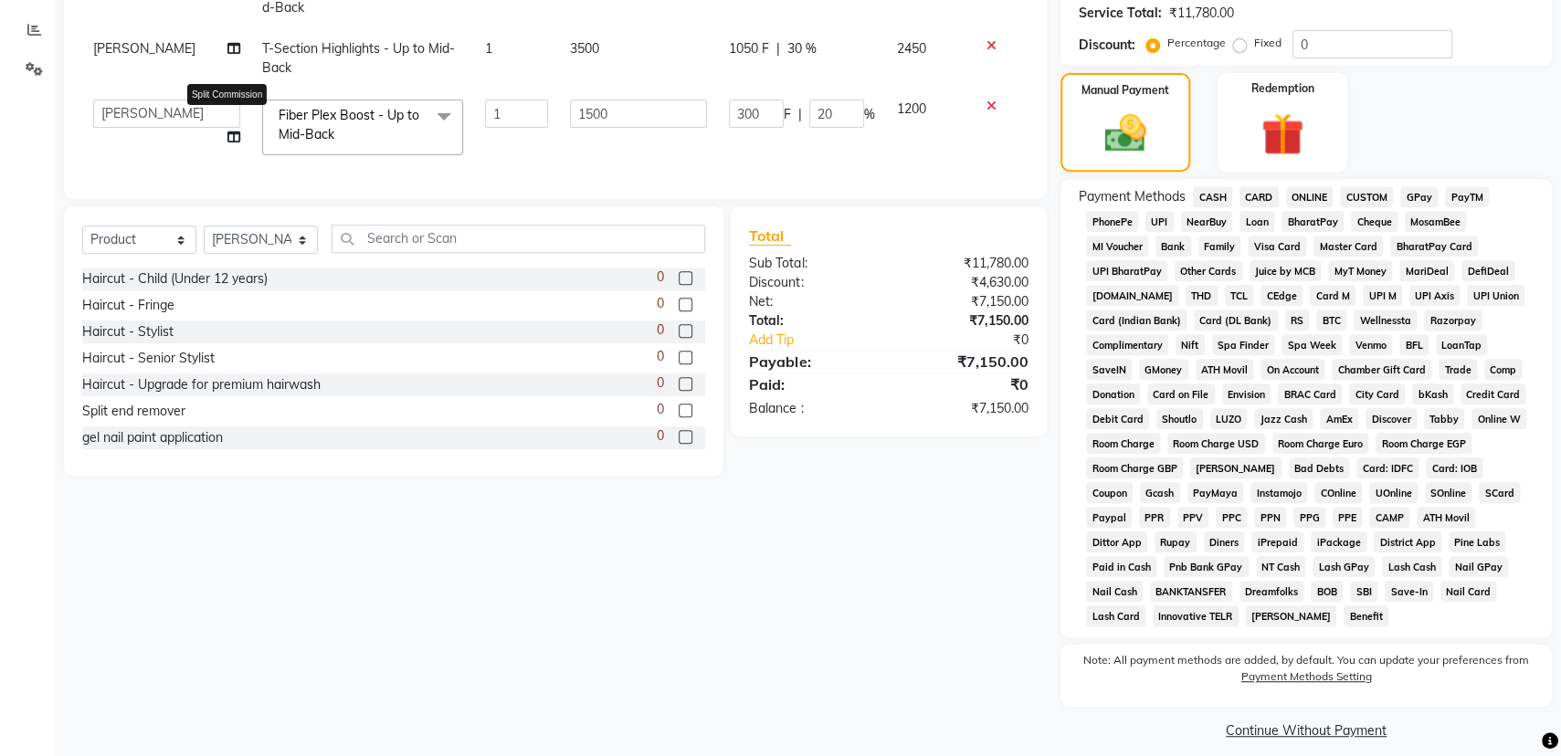
click at [227, 131] on icon at bounding box center [233, 137] width 13 height 13
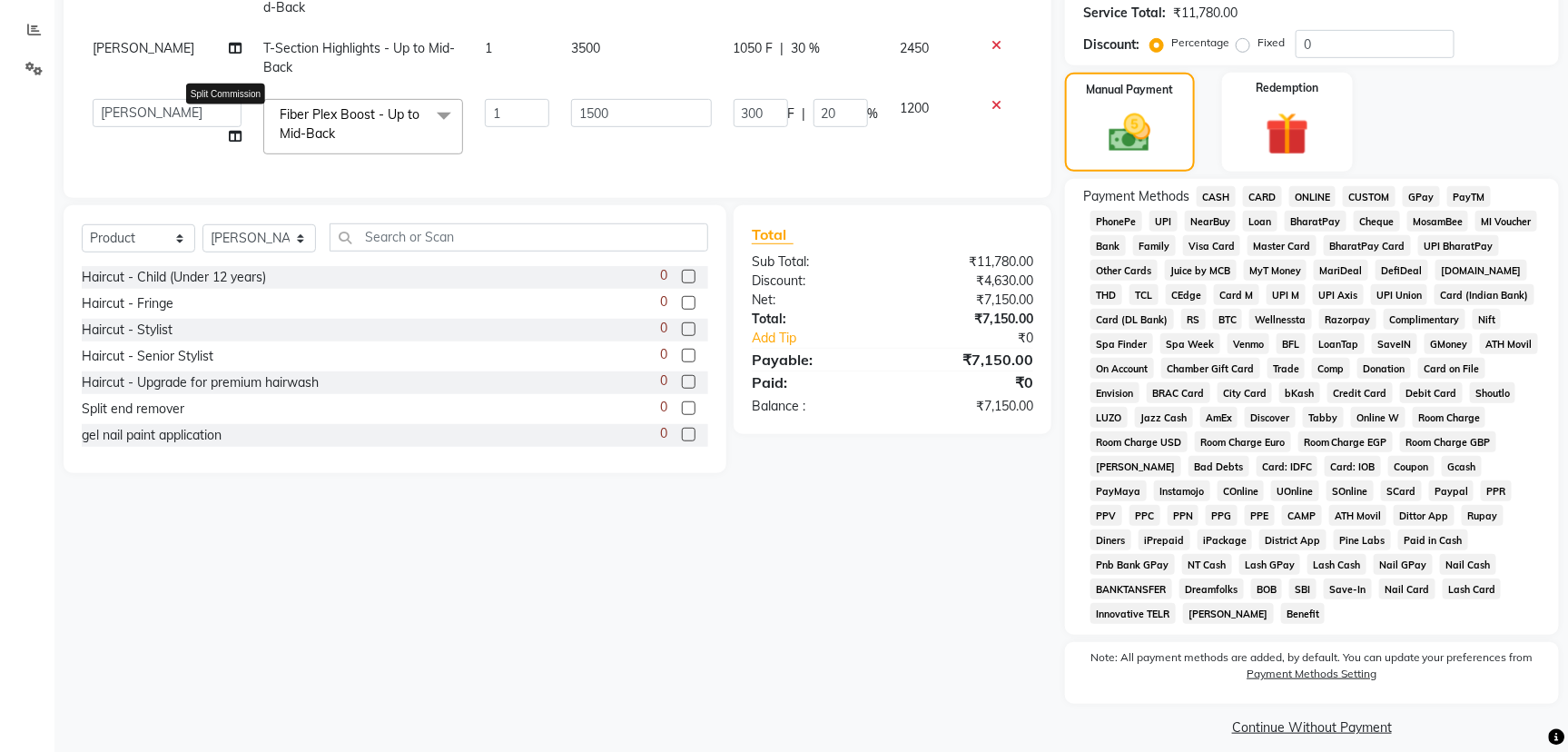
select select "45010"
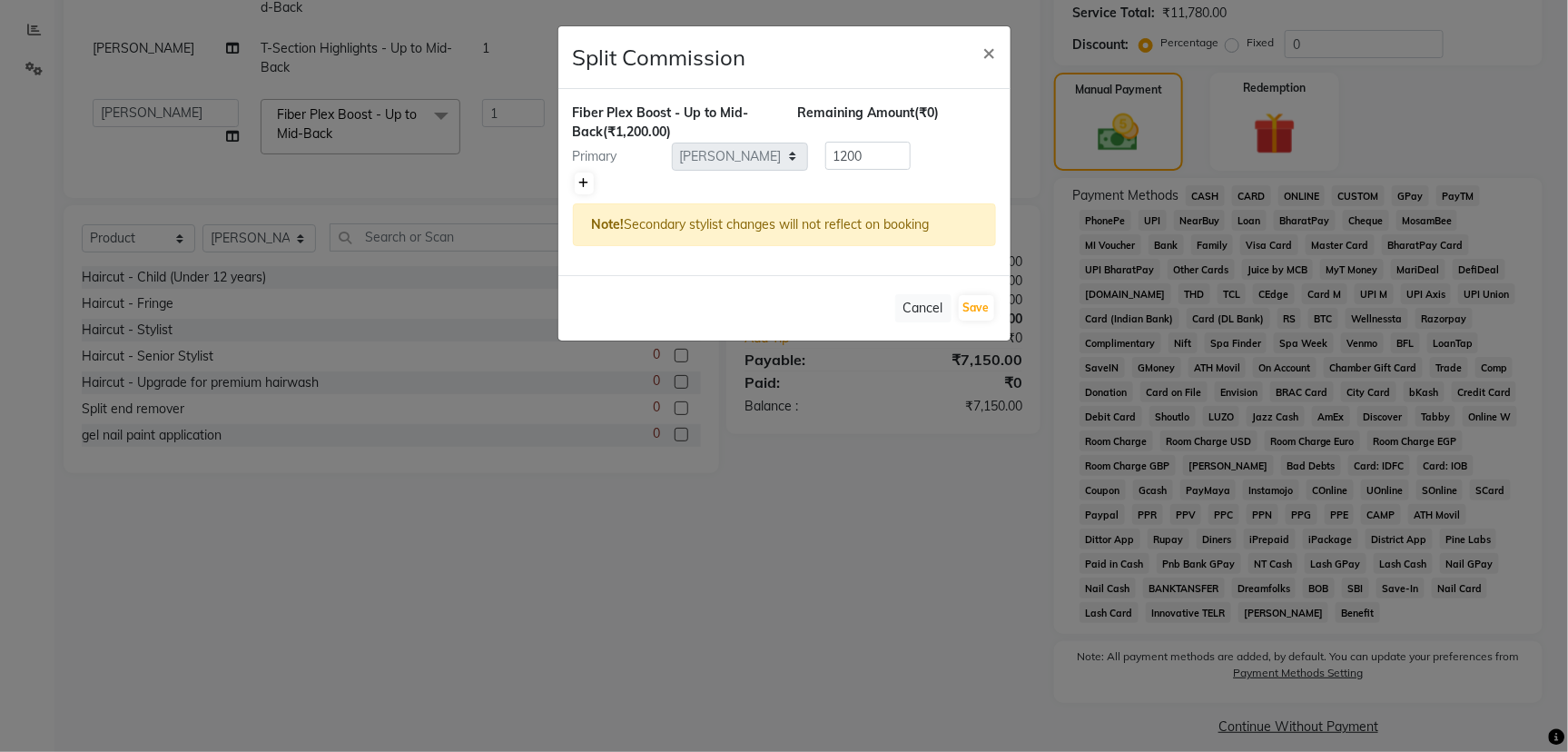
click at [592, 181] on link at bounding box center [584, 184] width 19 height 22
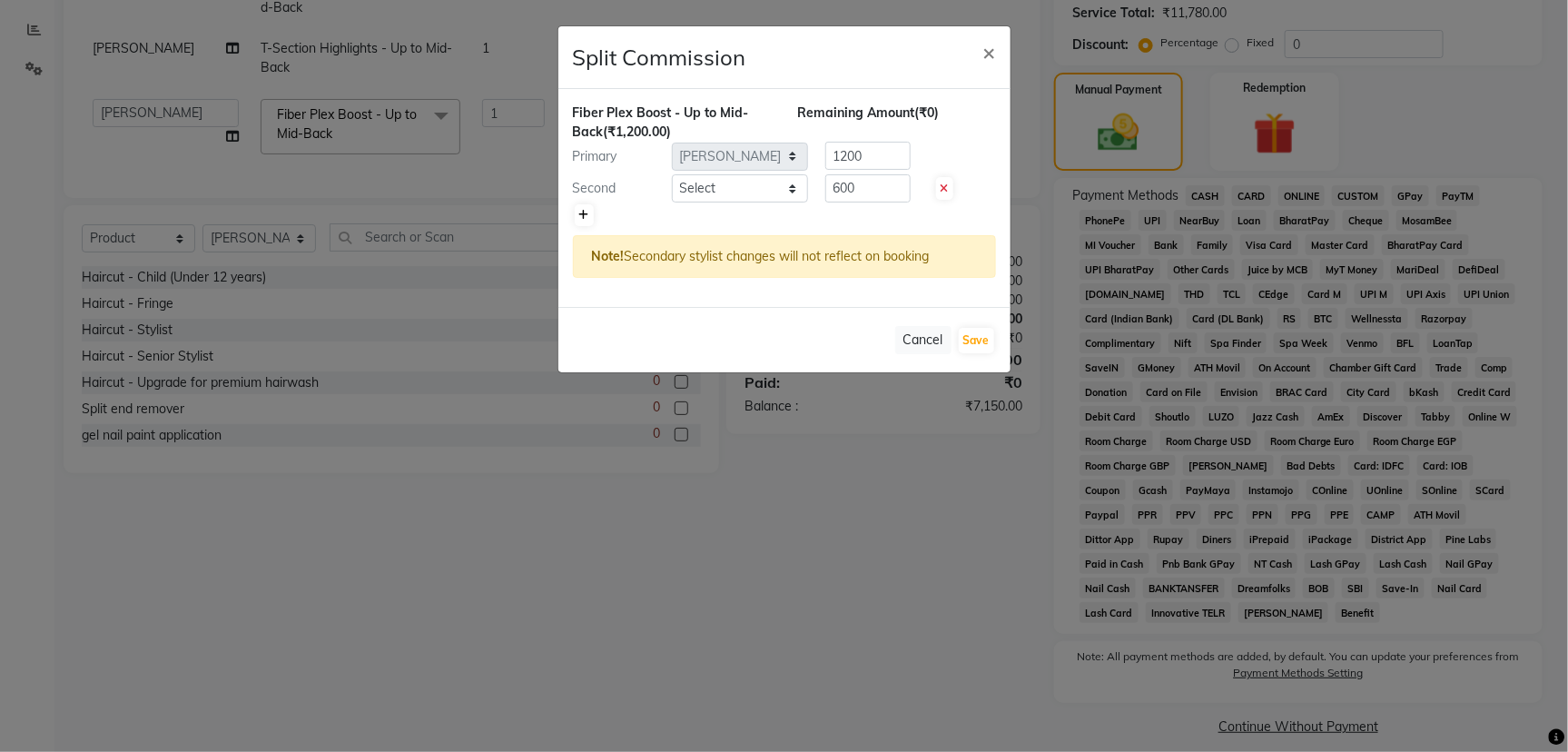
type input "600"
click at [727, 185] on select "Select [PERSON_NAME] [PERSON_NAME] [PERSON_NAME] [PERSON_NAME] [PERSON_NAME] [P…" at bounding box center [740, 188] width 136 height 28
select select "84084"
click at [672, 174] on select "Select [PERSON_NAME] [PERSON_NAME] [PERSON_NAME] [PERSON_NAME] [PERSON_NAME] [P…" at bounding box center [740, 188] width 136 height 28
click at [875, 179] on input "600" at bounding box center [868, 188] width 86 height 28
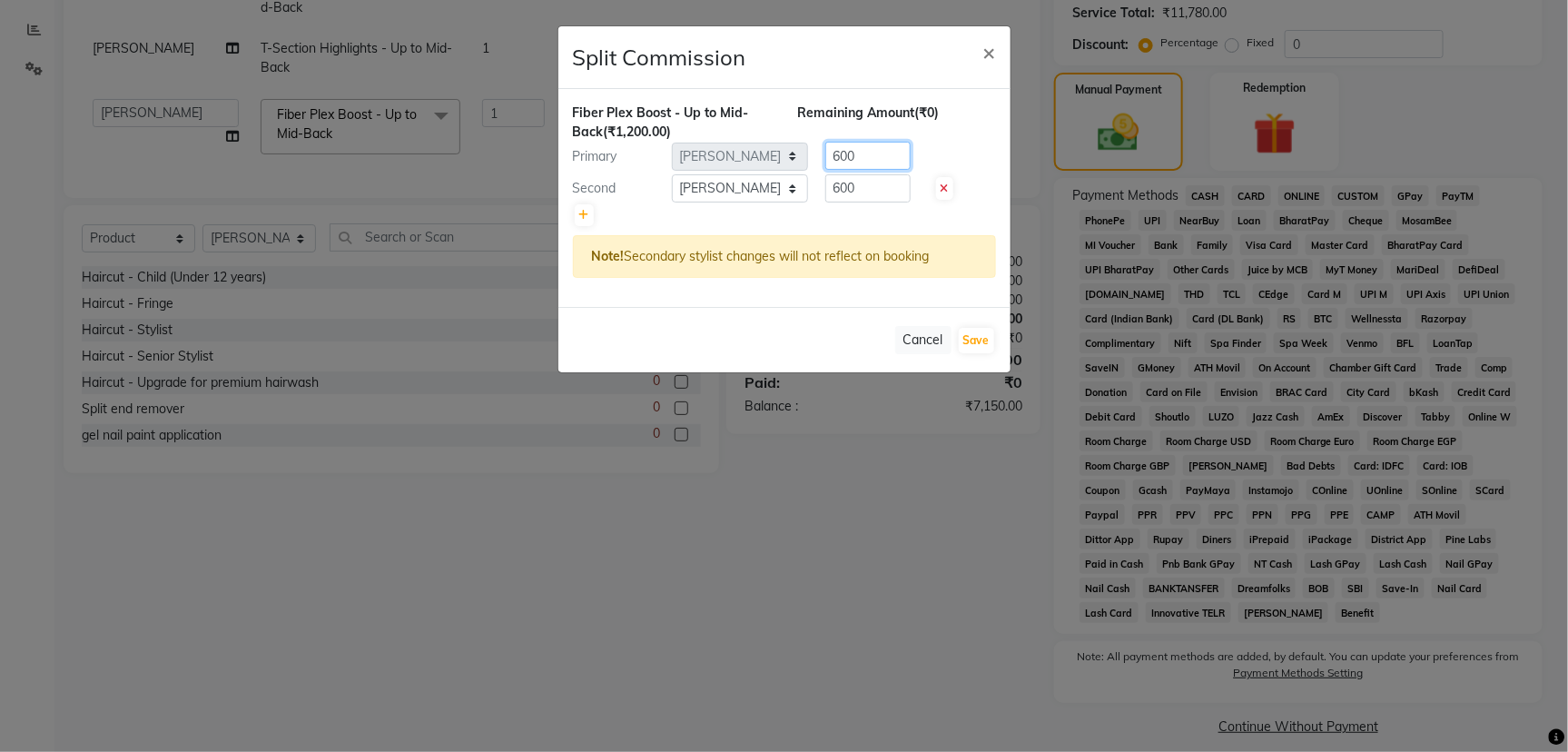
click at [874, 156] on input "600" at bounding box center [868, 155] width 86 height 28
type input "6"
type input "200"
click at [862, 186] on input "600" at bounding box center [868, 188] width 86 height 28
type input "6"
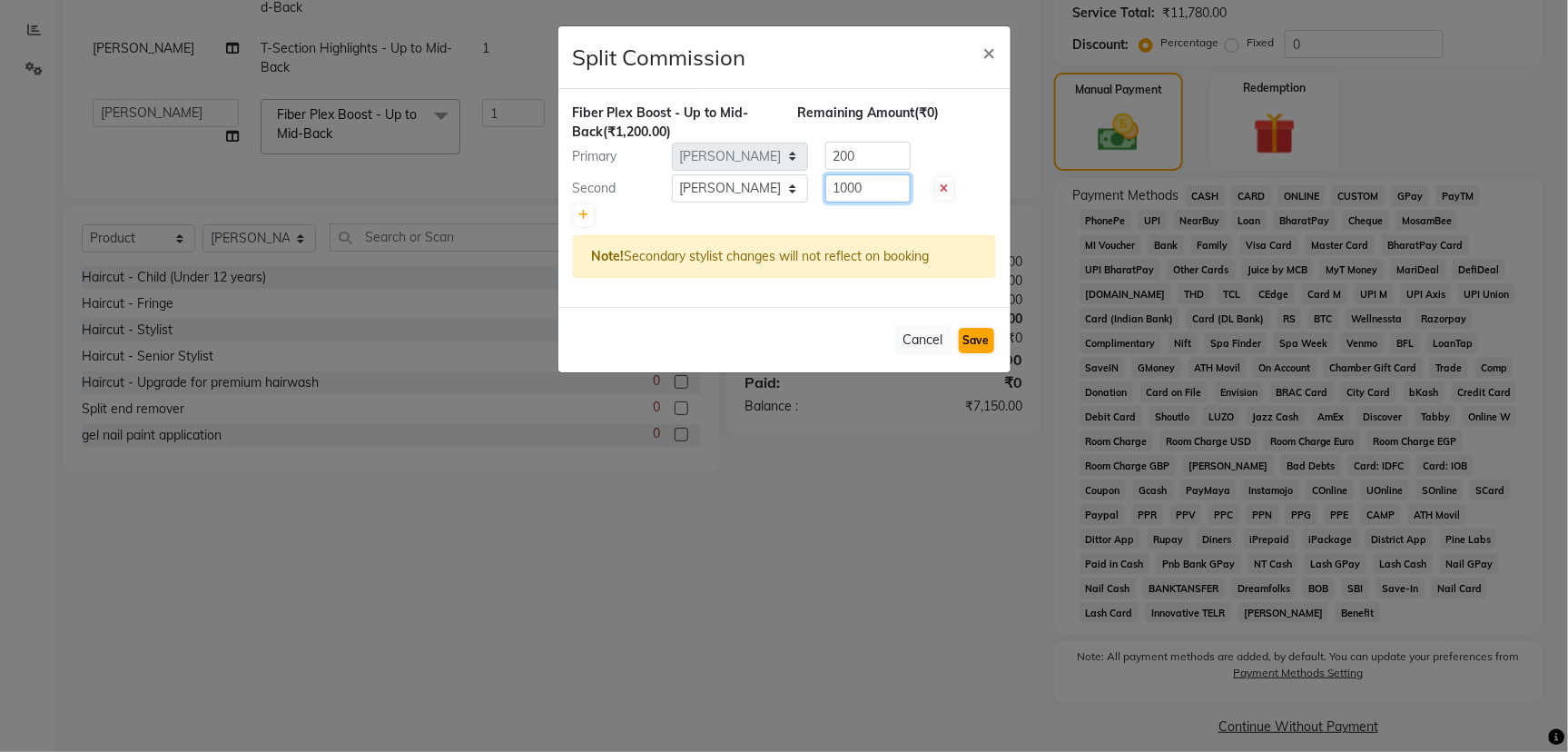
type input "1000"
click at [978, 337] on button "Save" at bounding box center [976, 341] width 36 height 26
select select "Select"
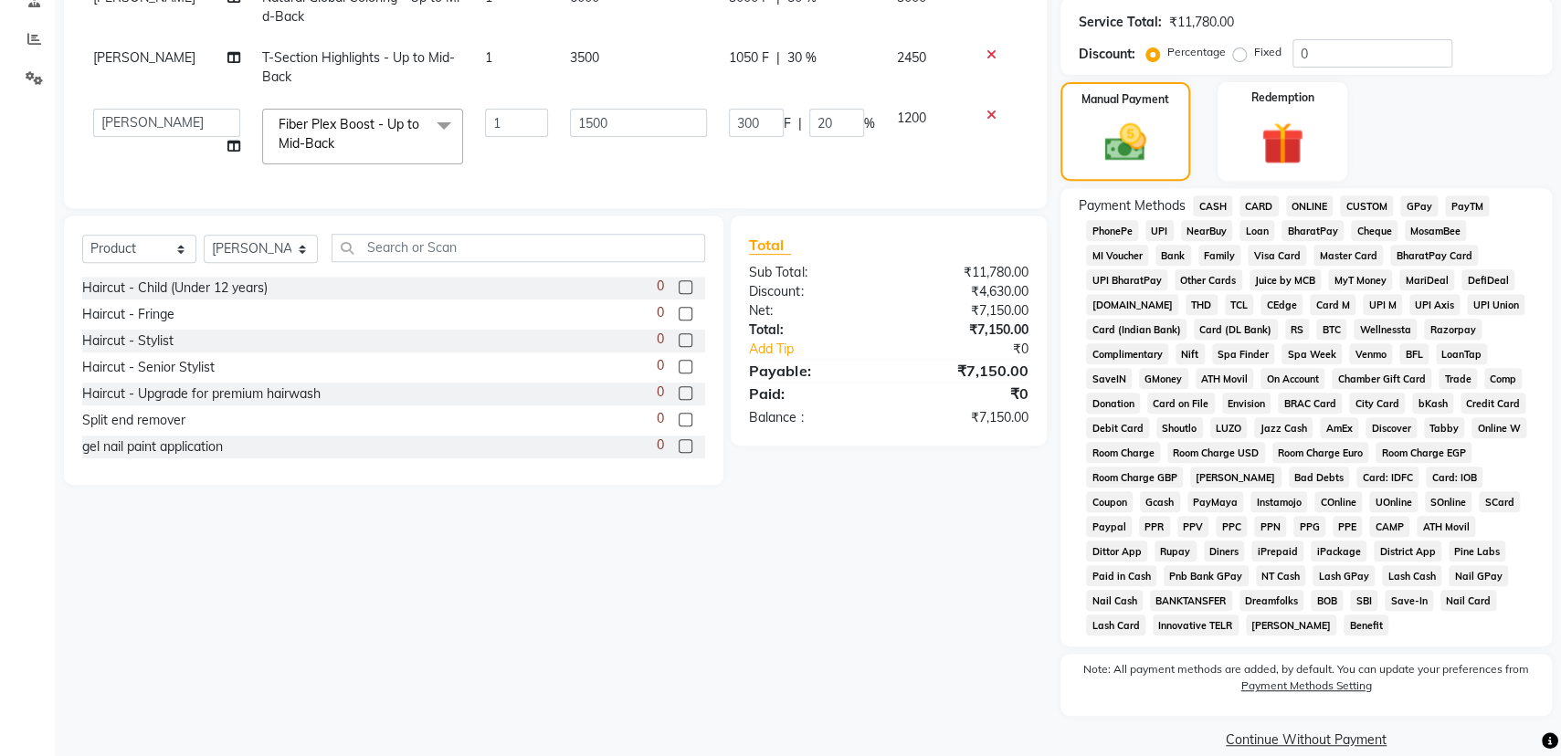
scroll to position [389, 0]
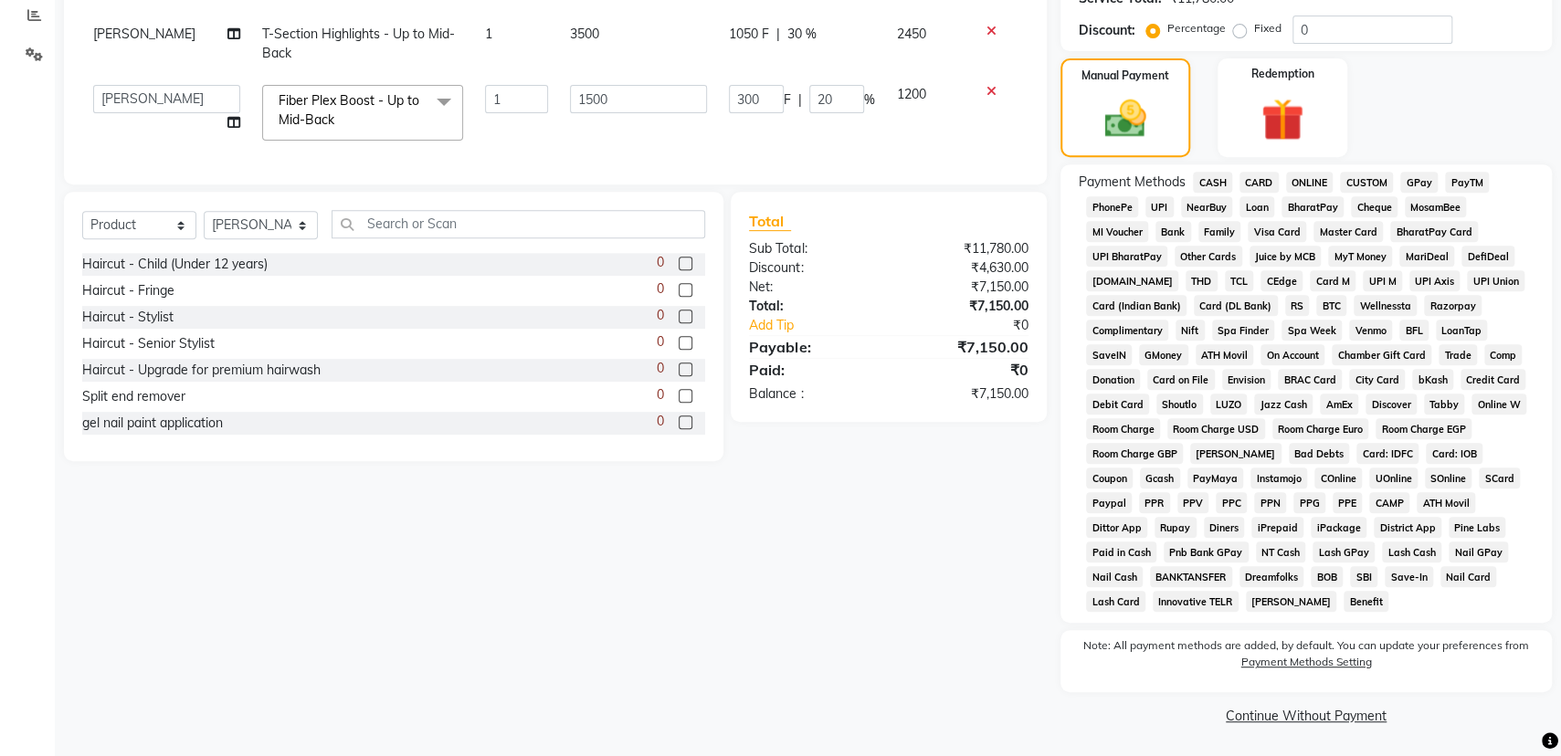
click at [1258, 174] on span "CARD" at bounding box center [1258, 182] width 39 height 21
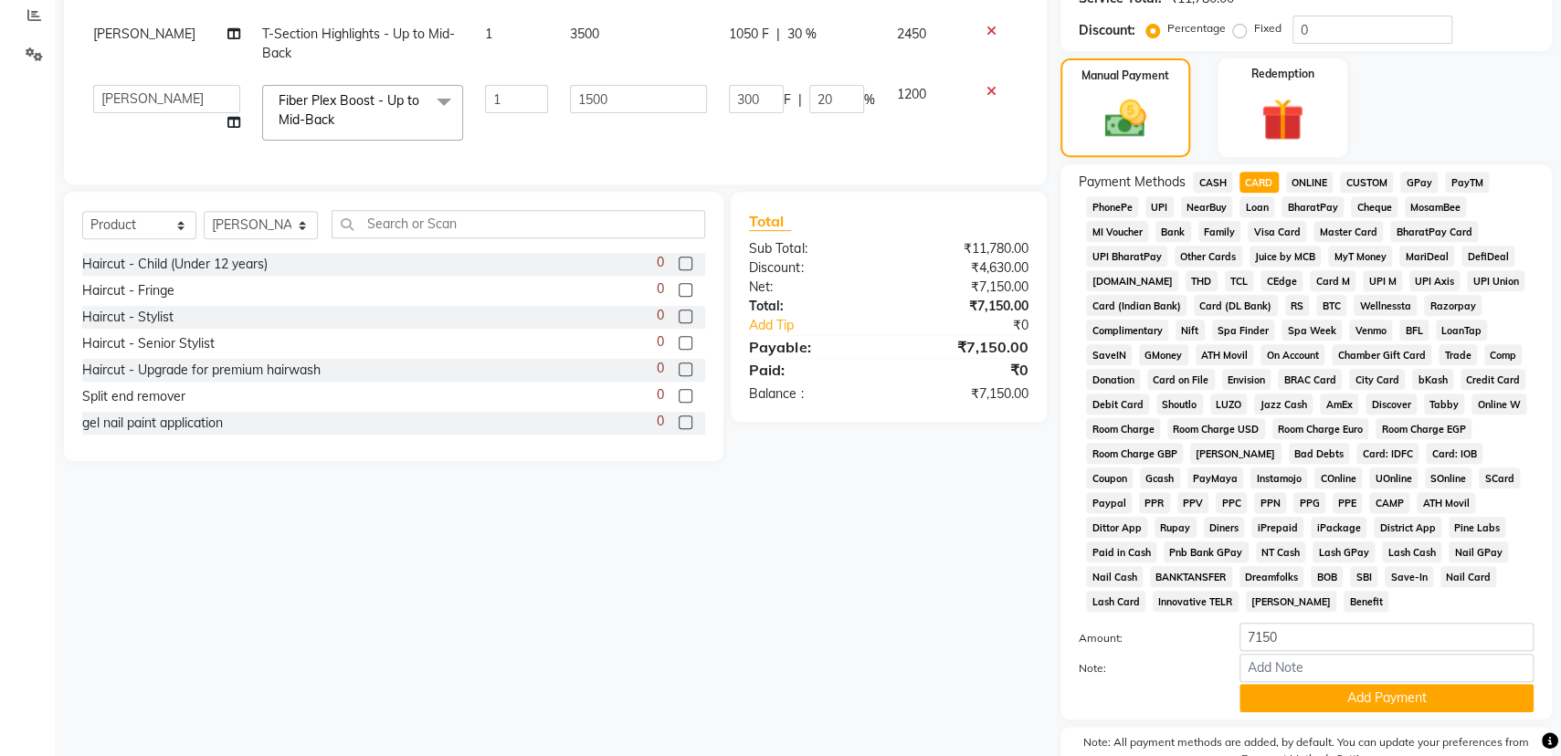
click at [1432, 650] on div "7150" at bounding box center [1386, 637] width 321 height 28
click at [1331, 668] on input "Note:" at bounding box center [1386, 668] width 294 height 28
type input "card no - 0513"
click at [1338, 693] on button "Add Payment" at bounding box center [1386, 698] width 294 height 28
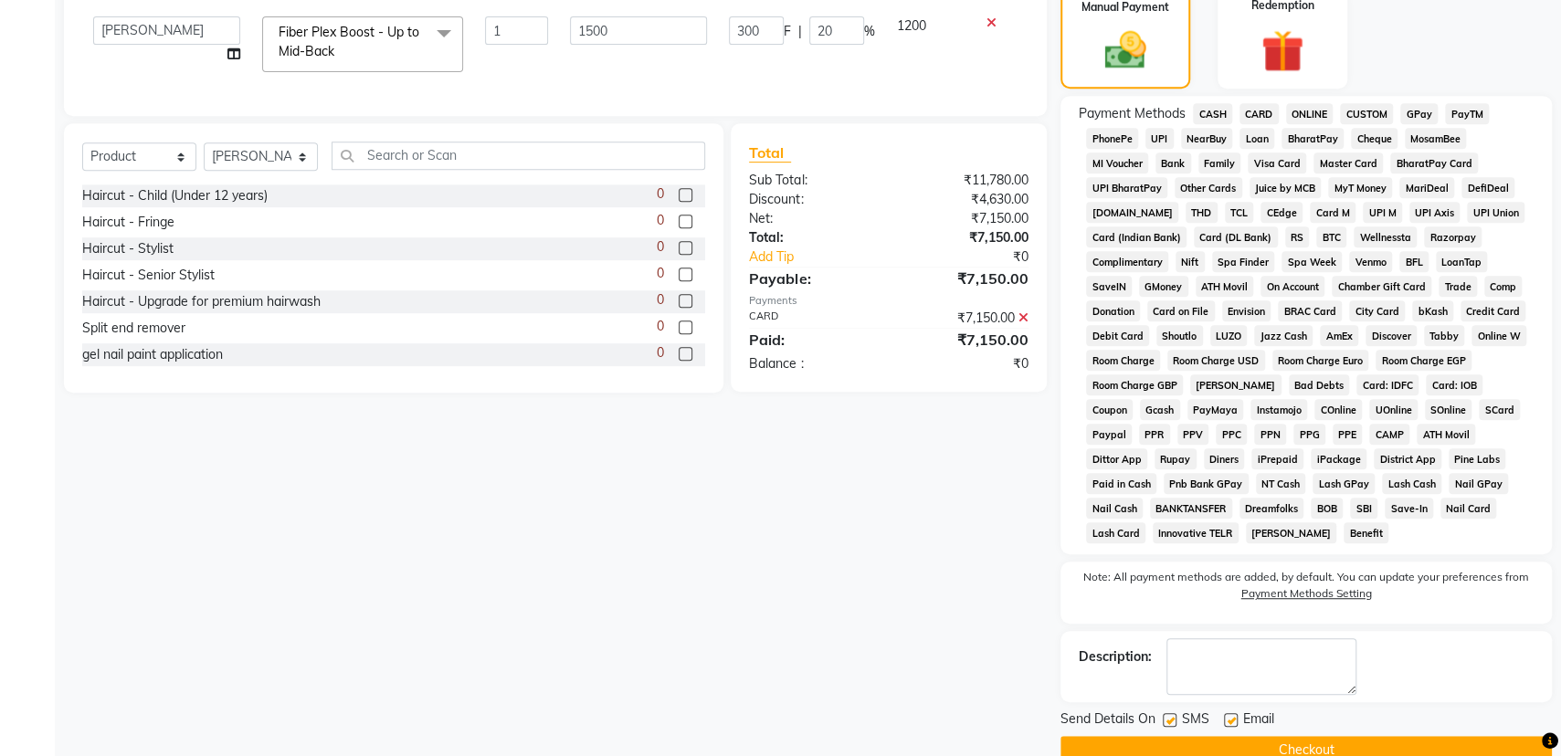
scroll to position [491, 0]
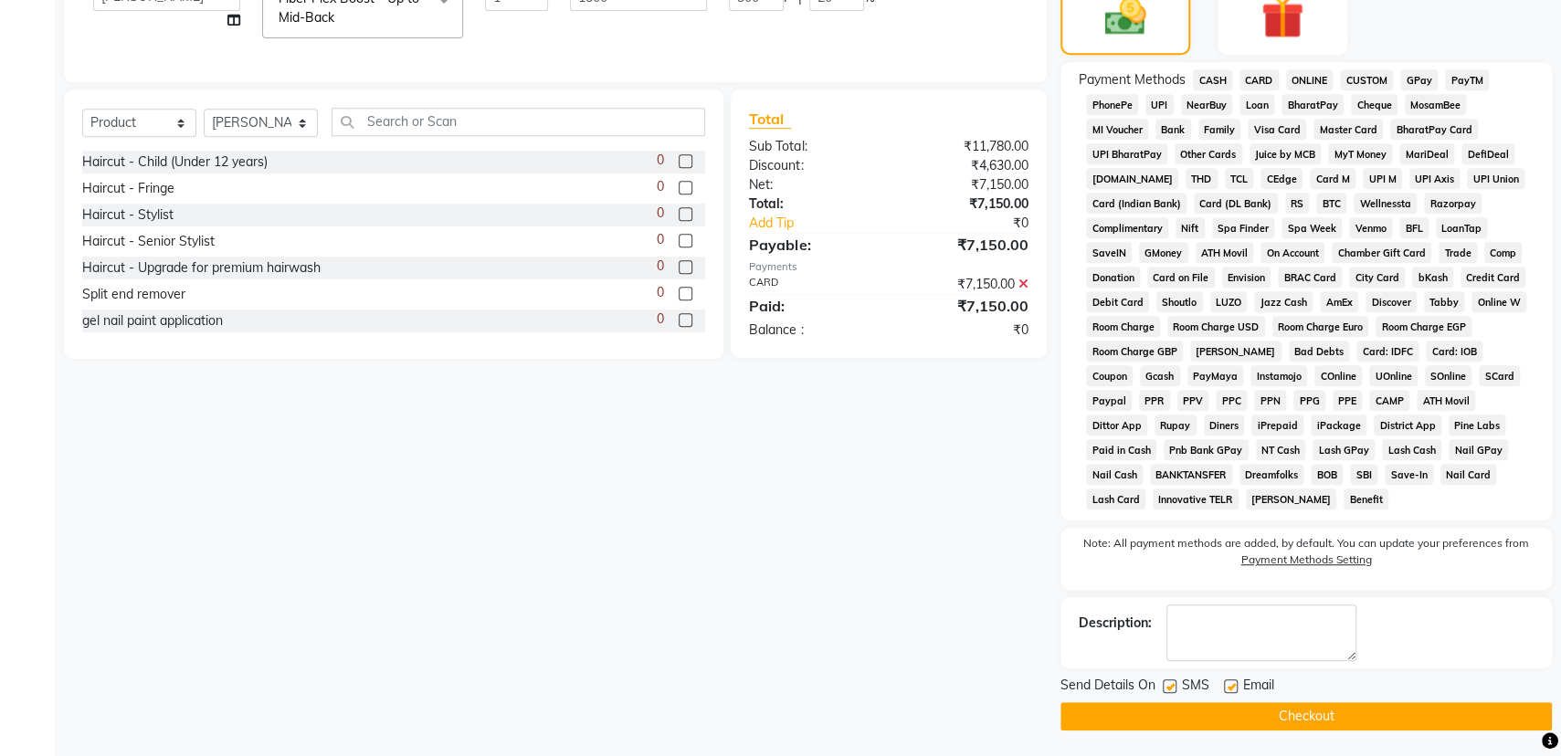
click at [1224, 681] on label at bounding box center [1231, 686] width 14 height 14
click at [1224, 681] on input "checkbox" at bounding box center [1230, 687] width 12 height 12
checkbox input "false"
click at [1168, 679] on label at bounding box center [1170, 686] width 14 height 14
click at [1168, 681] on input "checkbox" at bounding box center [1169, 687] width 12 height 12
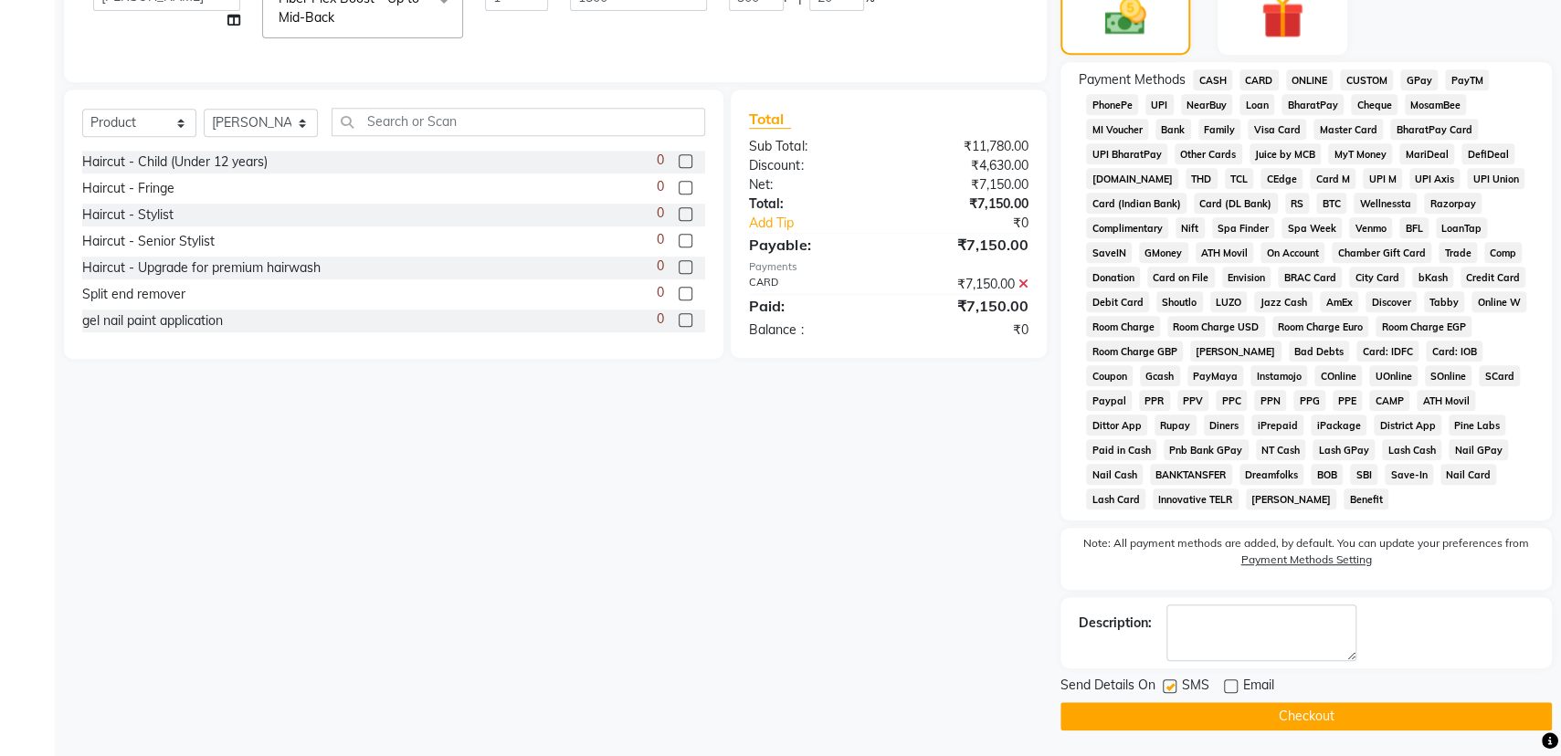
checkbox input "false"
click at [1211, 711] on button "Checkout" at bounding box center [1305, 716] width 491 height 28
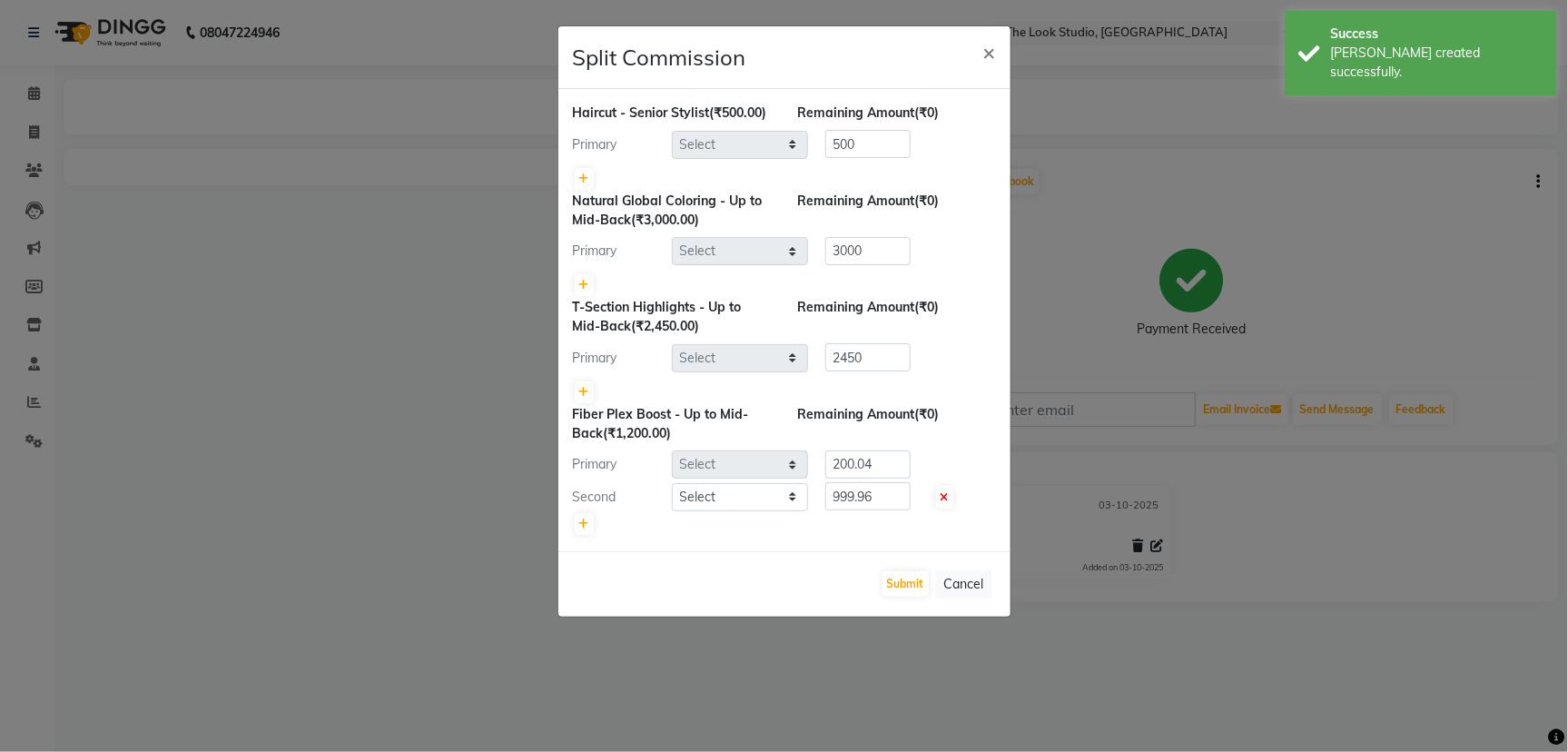
select select "45010"
select select "84084"
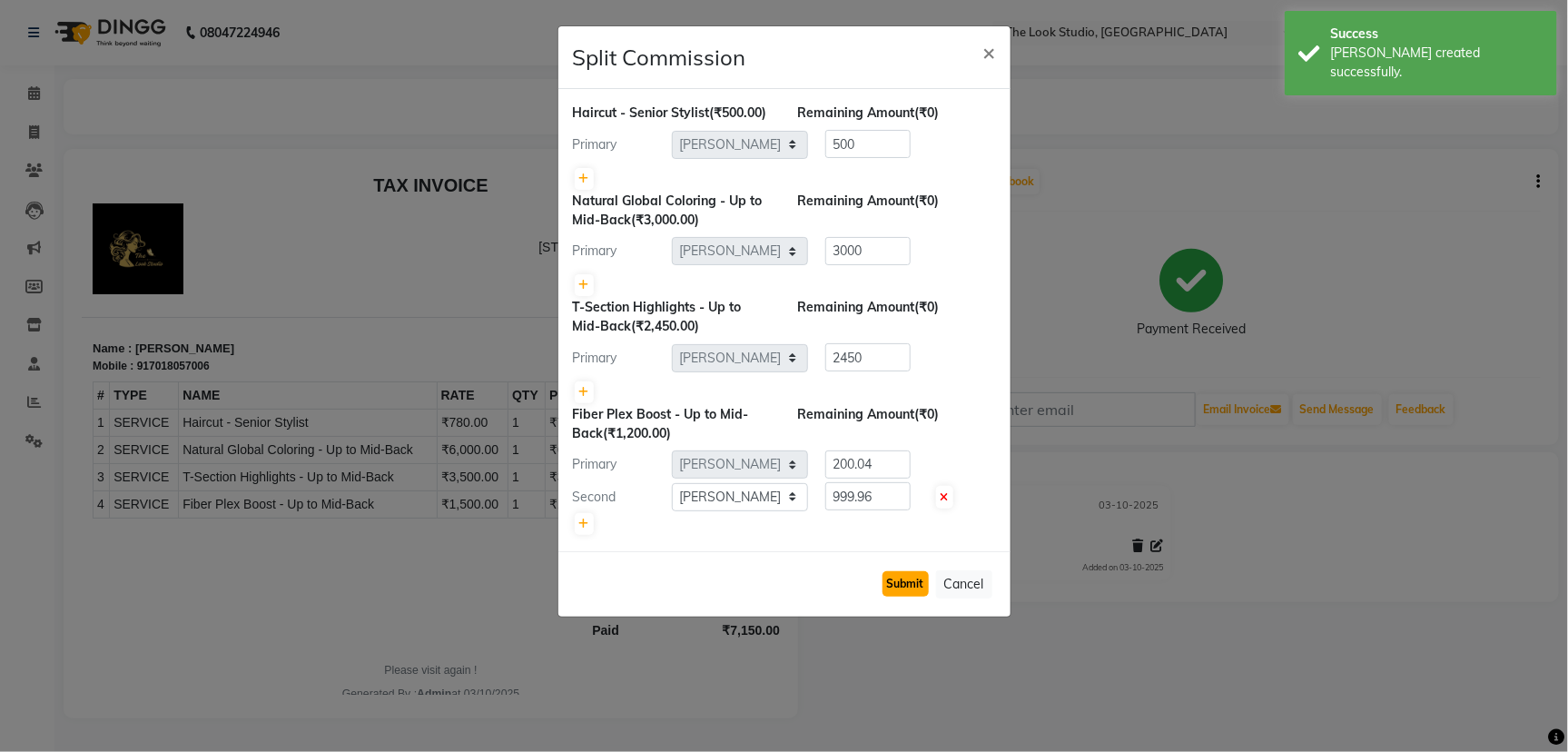
click at [917, 597] on button "Submit" at bounding box center [906, 584] width 47 height 26
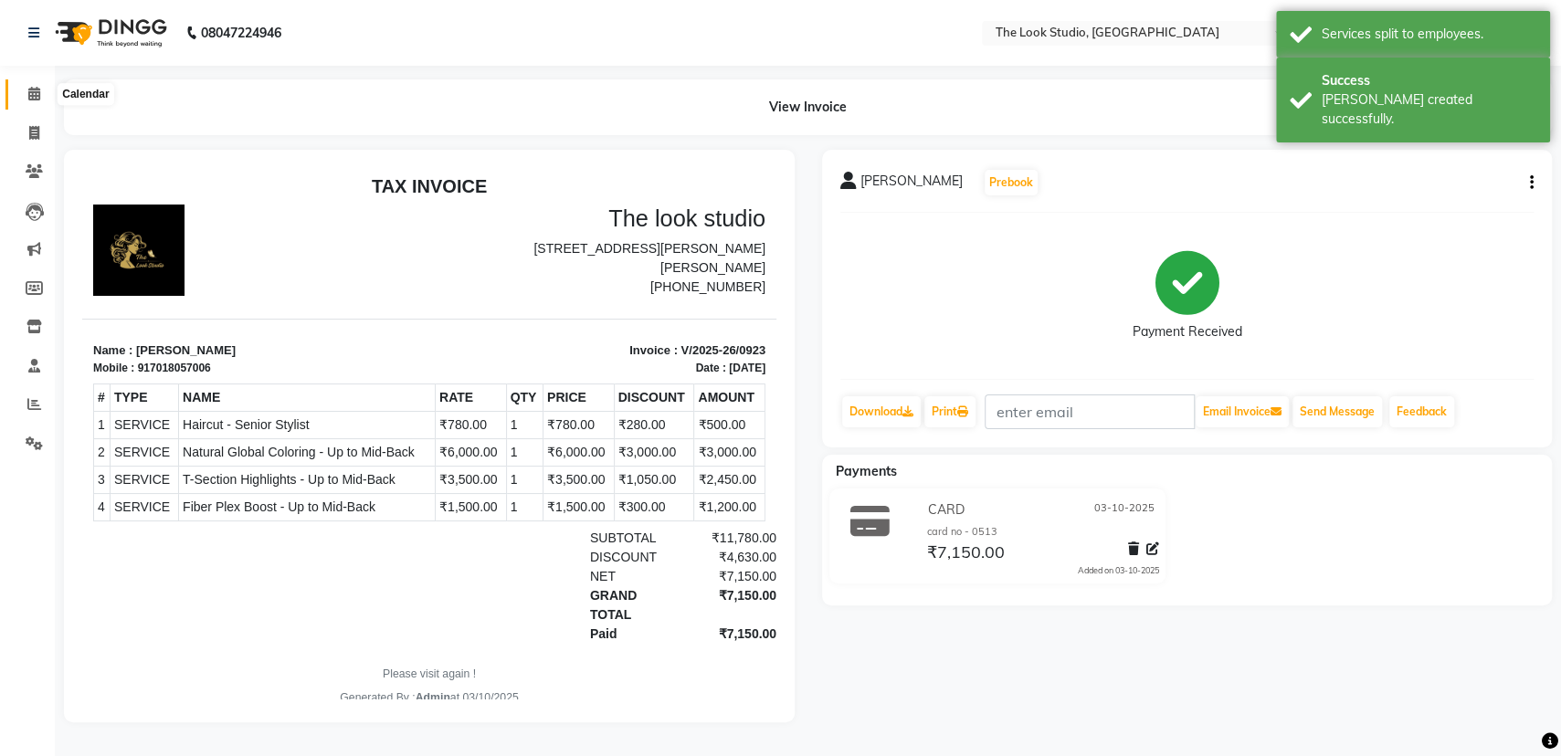
click at [28, 91] on icon at bounding box center [34, 94] width 12 height 14
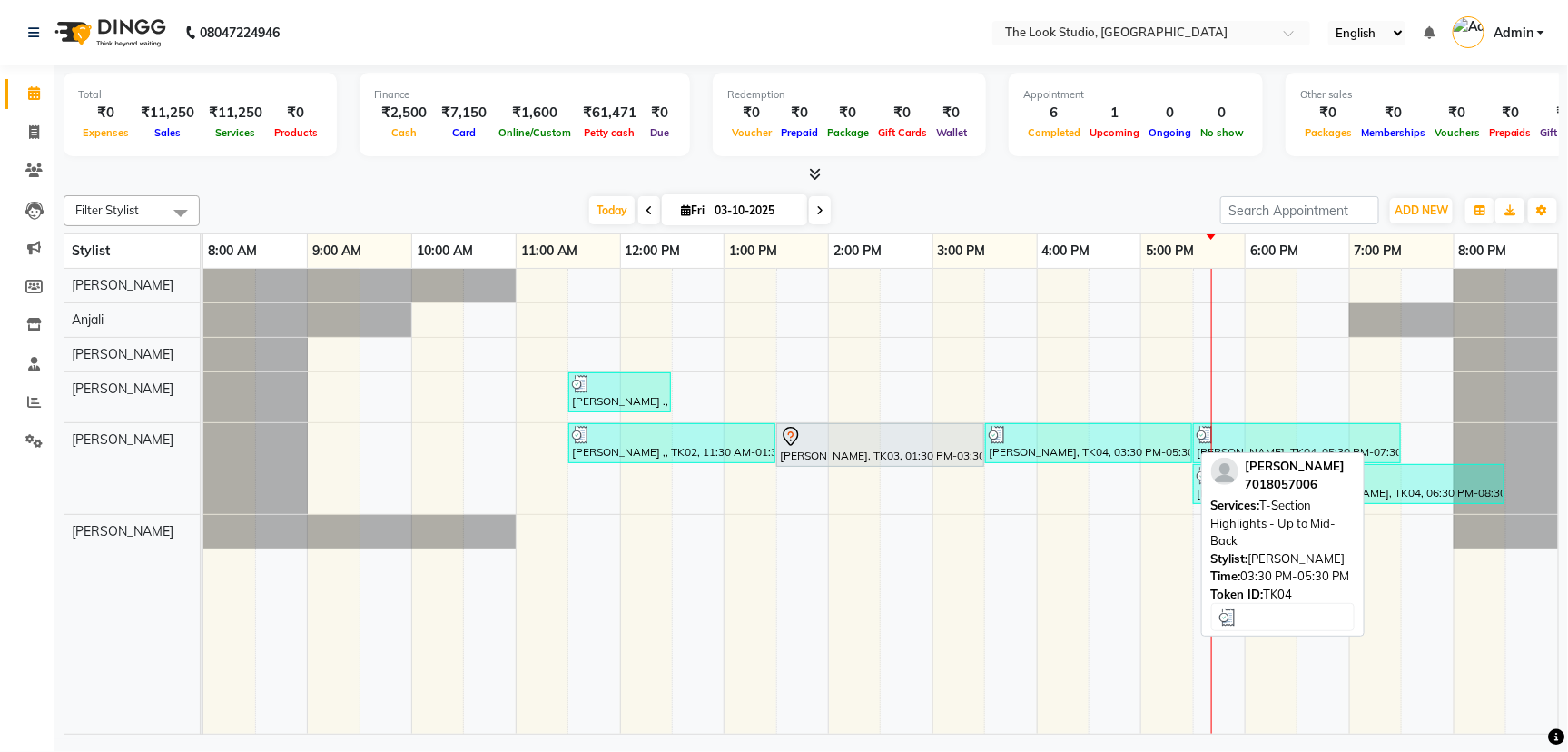
click at [1044, 444] on div "[PERSON_NAME], TK04, 03:30 PM-05:30 PM, T-Section Highlights - Up to Mid-Back" at bounding box center [1089, 443] width 204 height 35
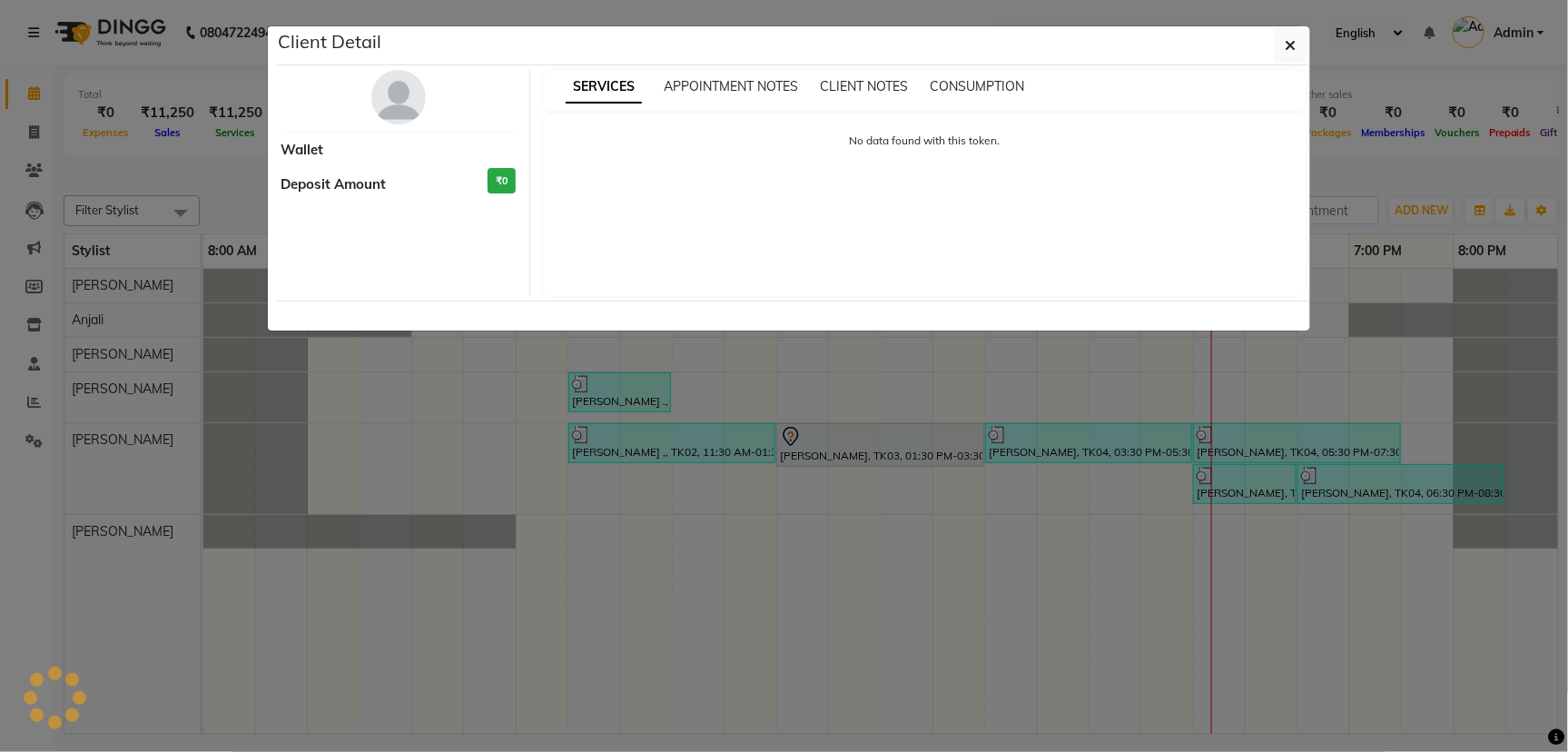
select select "3"
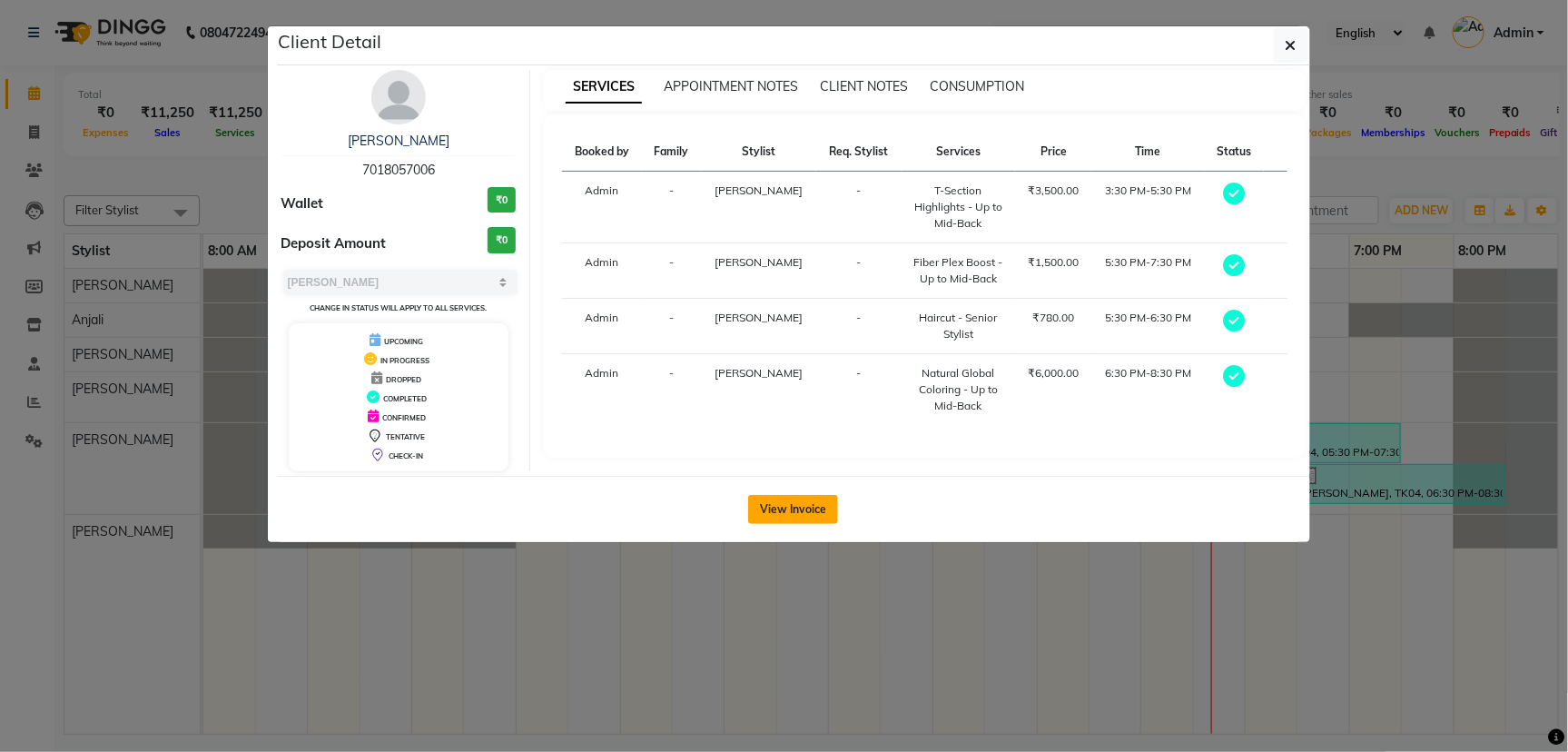
click at [782, 503] on button "View Invoice" at bounding box center [793, 509] width 89 height 29
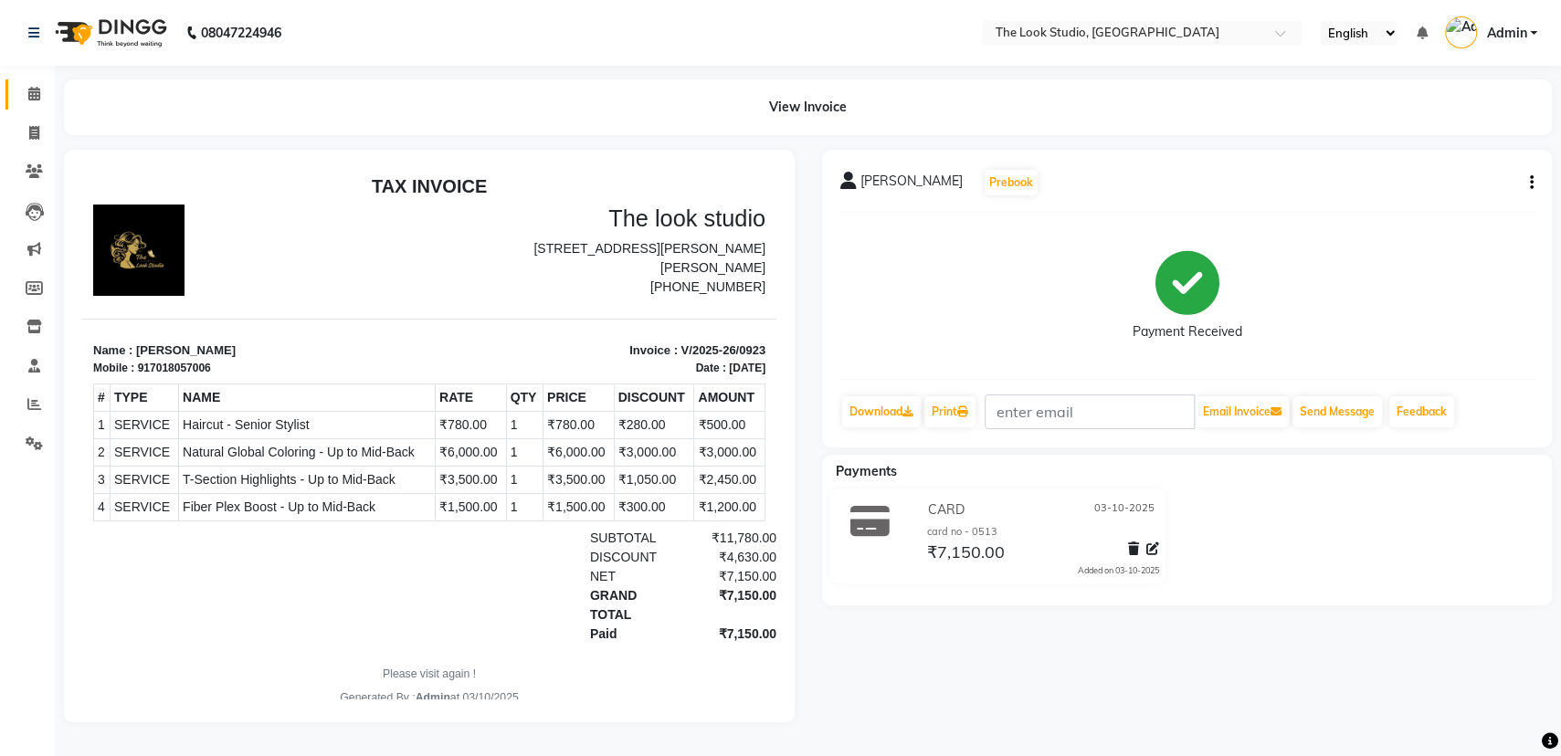
scroll to position [10, 0]
click at [32, 87] on icon at bounding box center [34, 94] width 12 height 14
